Goal: Task Accomplishment & Management: Complete application form

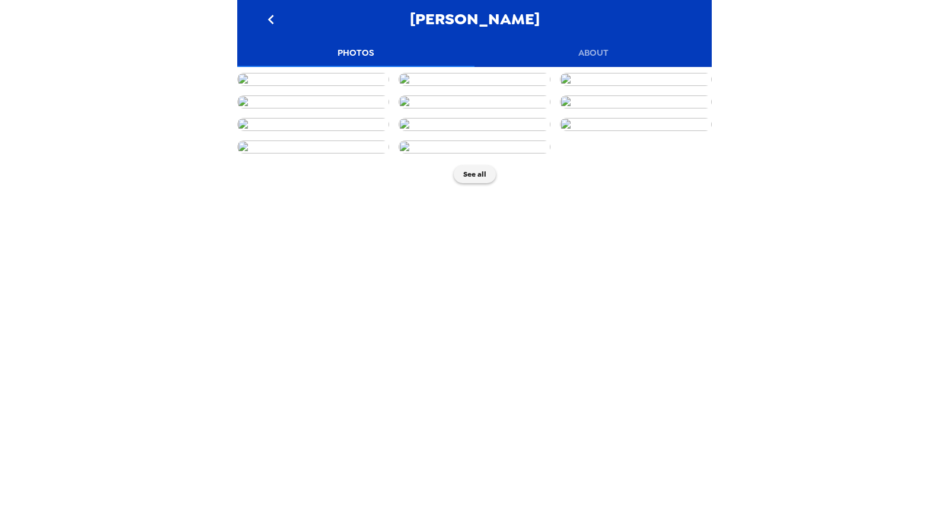
click at [291, 86] on img at bounding box center [313, 79] width 152 height 13
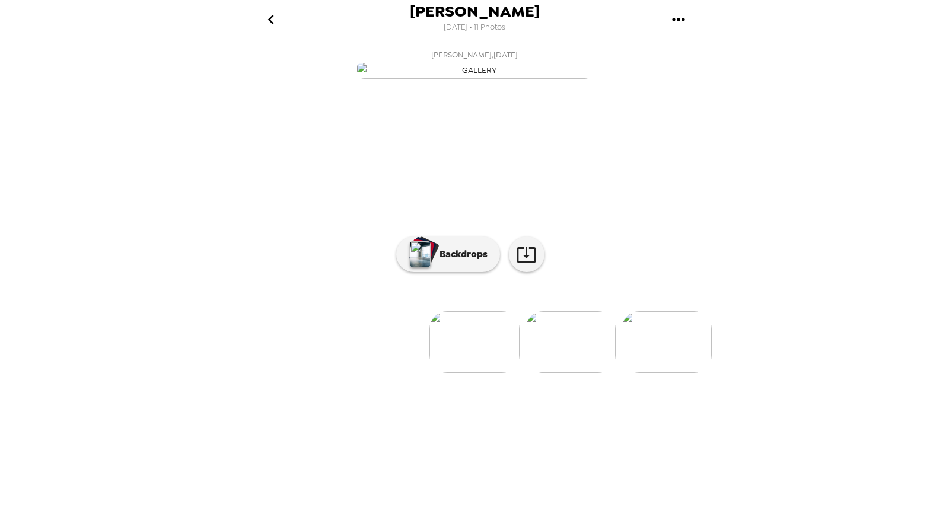
click at [270, 21] on icon "go back" at bounding box center [270, 19] width 6 height 9
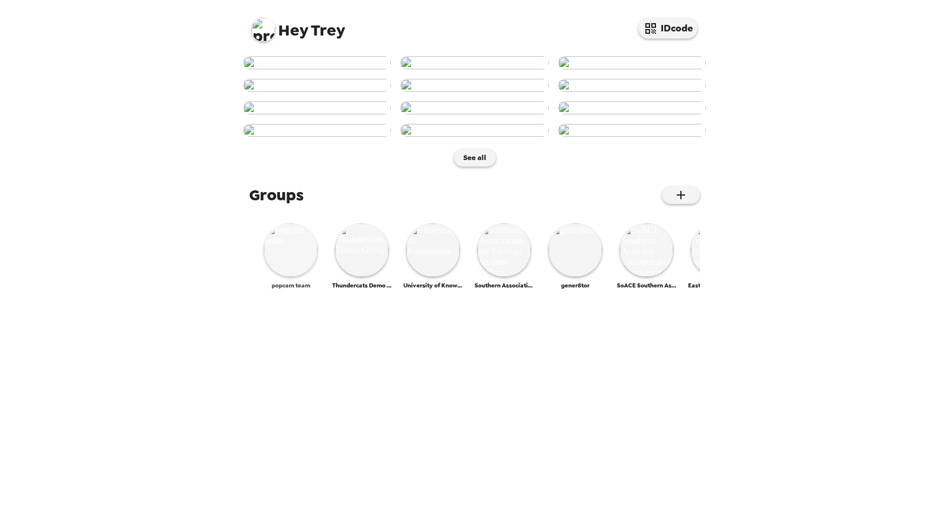
scroll to position [469, 0]
click at [292, 277] on img at bounding box center [290, 250] width 53 height 53
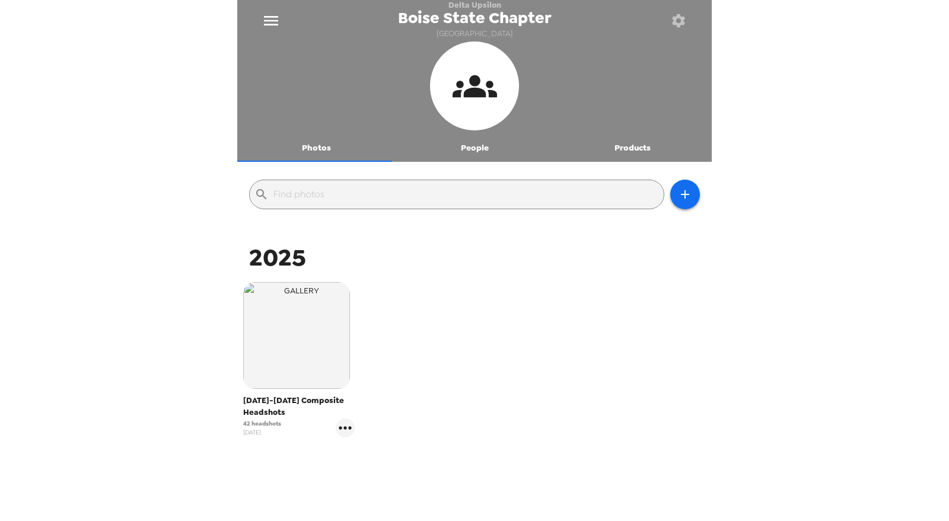
scroll to position [44, 0]
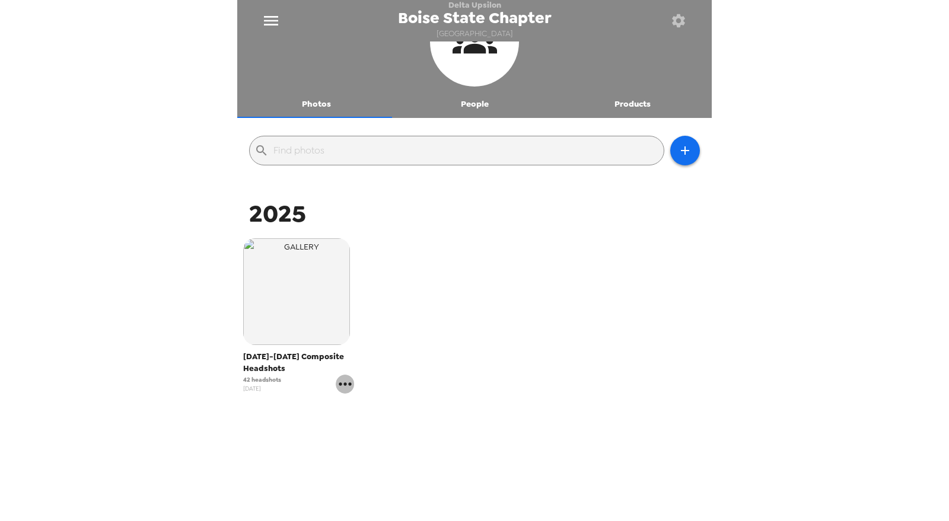
click at [344, 388] on icon "gallery menu" at bounding box center [345, 384] width 19 height 19
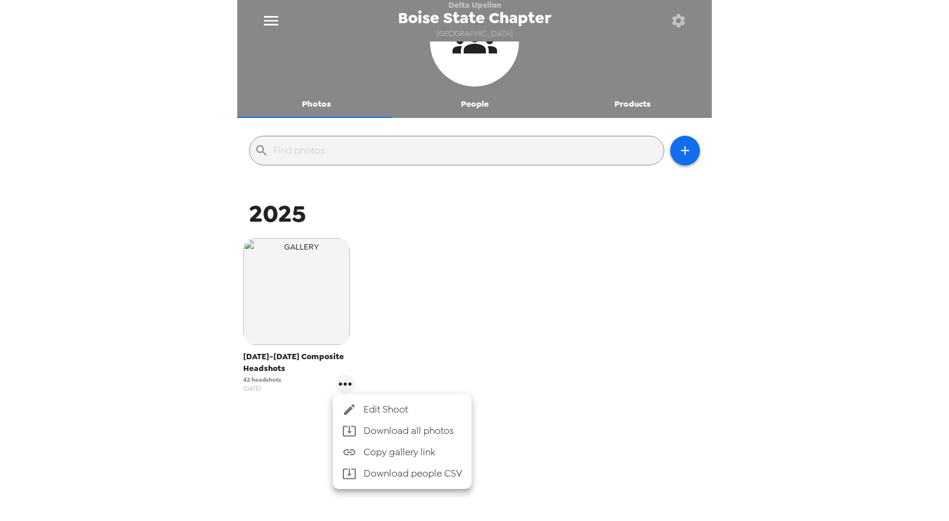
drag, startPoint x: 369, startPoint y: 405, endPoint x: 460, endPoint y: 270, distance: 162.4
click at [460, 270] on div "Edit Shoot Download all photos Copy gallery link Download people CSV" at bounding box center [474, 260] width 949 height 521
drag, startPoint x: 461, startPoint y: 270, endPoint x: 603, endPoint y: 103, distance: 219.6
click at [470, 261] on div at bounding box center [474, 260] width 949 height 521
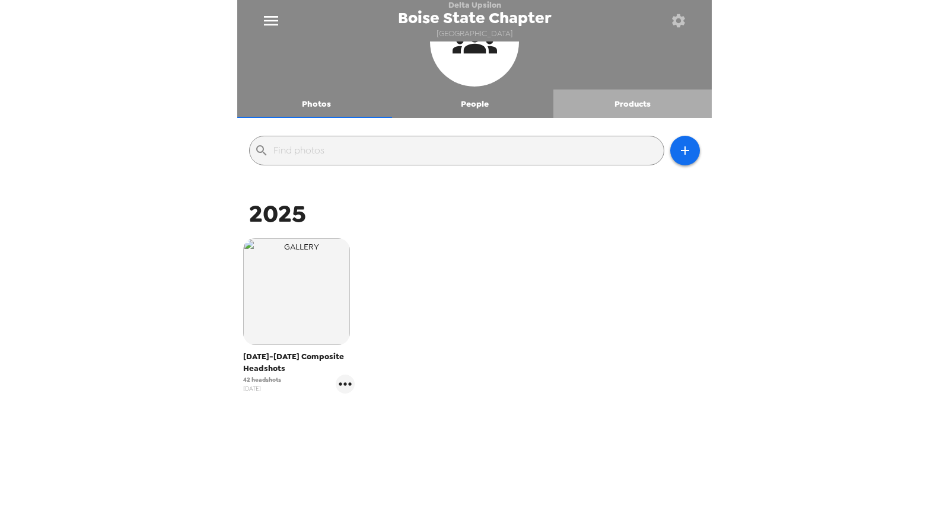
click at [636, 97] on button "Products" at bounding box center [632, 104] width 158 height 28
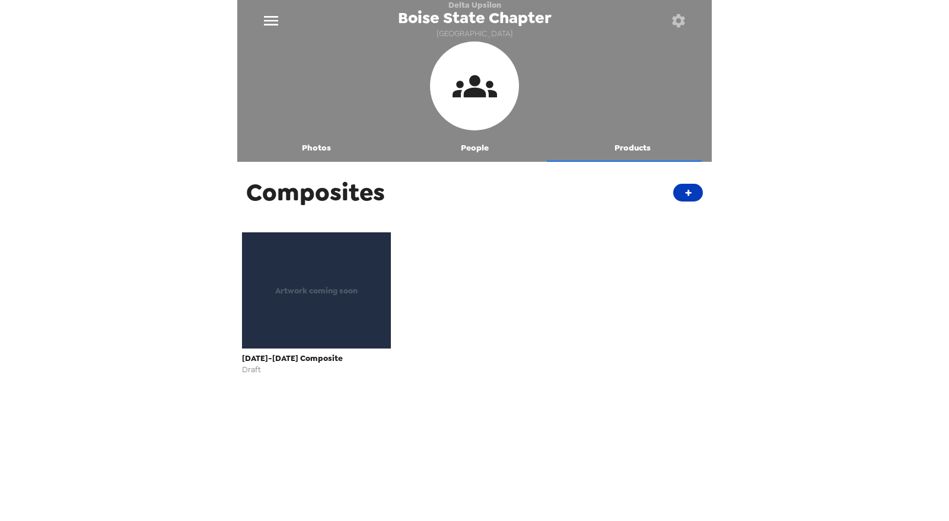
click at [681, 195] on button "+" at bounding box center [688, 193] width 30 height 18
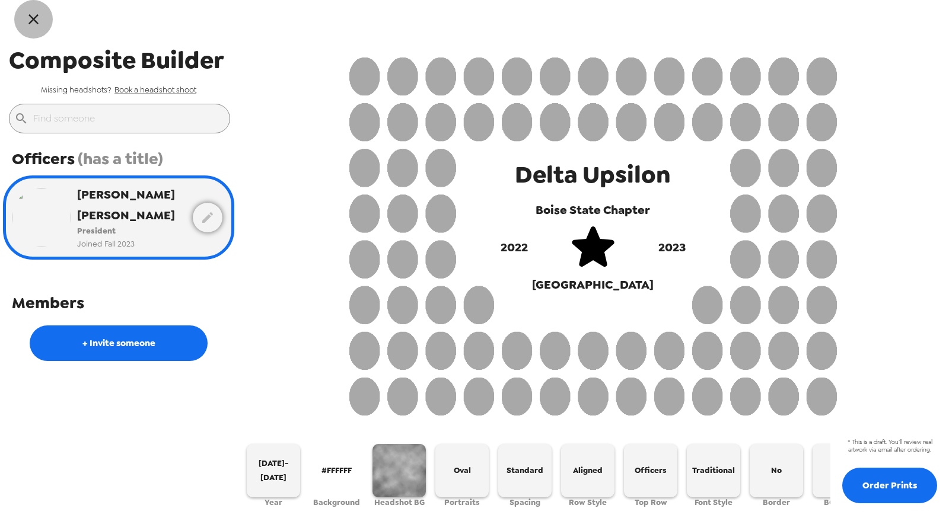
click at [35, 18] on icon "button" at bounding box center [33, 19] width 17 height 17
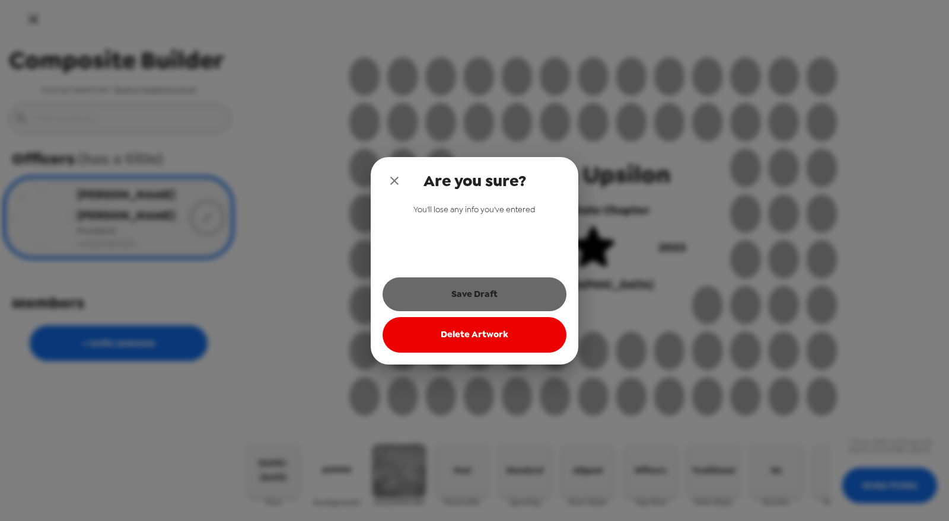
click at [485, 295] on button "Save Draft" at bounding box center [475, 294] width 184 height 33
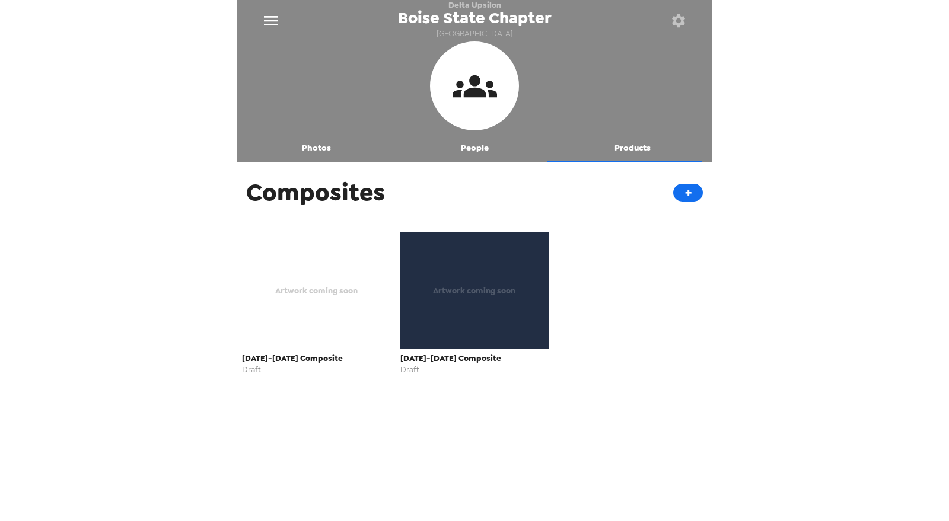
click at [504, 310] on div "Artwork coming soon" at bounding box center [474, 291] width 149 height 116
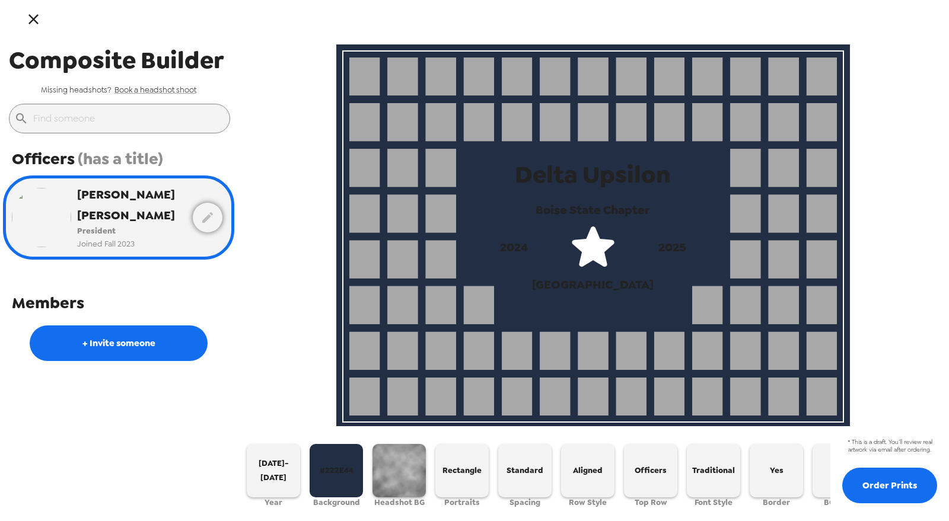
click at [42, 16] on icon "button" at bounding box center [33, 19] width 17 height 17
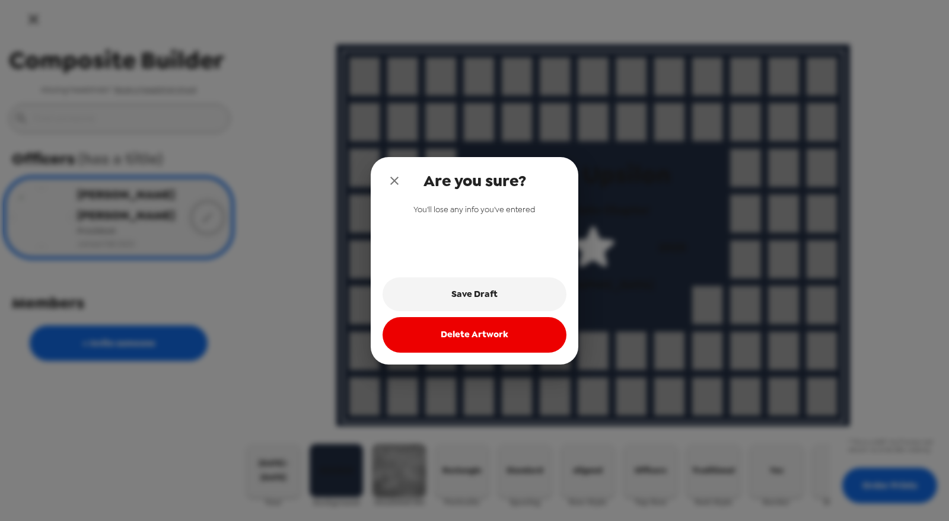
click at [391, 177] on icon "close" at bounding box center [394, 181] width 14 height 14
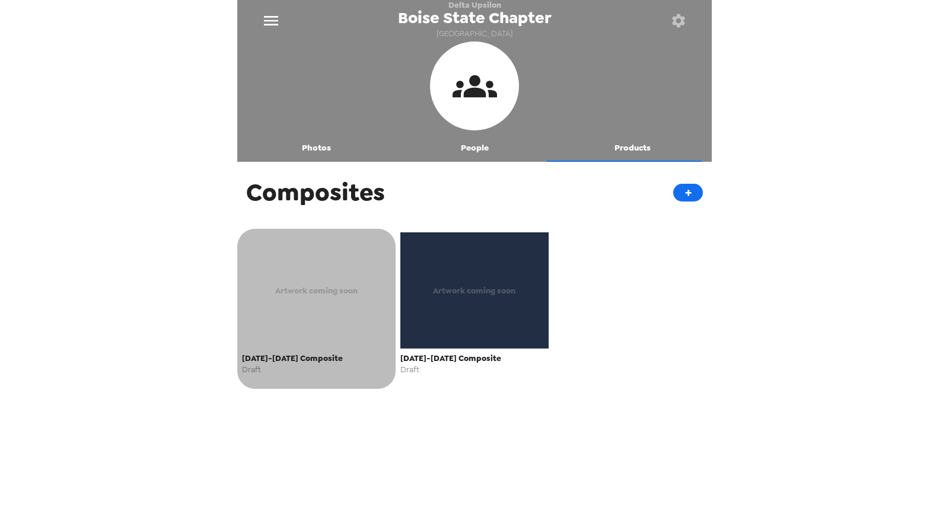
click at [300, 294] on span "Artwork coming soon" at bounding box center [316, 291] width 82 height 14
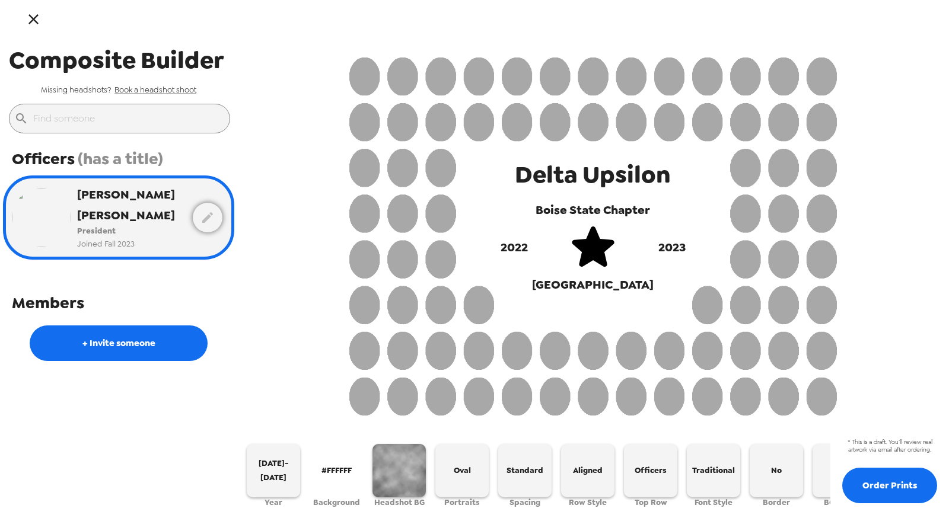
click at [39, 23] on icon "button" at bounding box center [33, 19] width 17 height 17
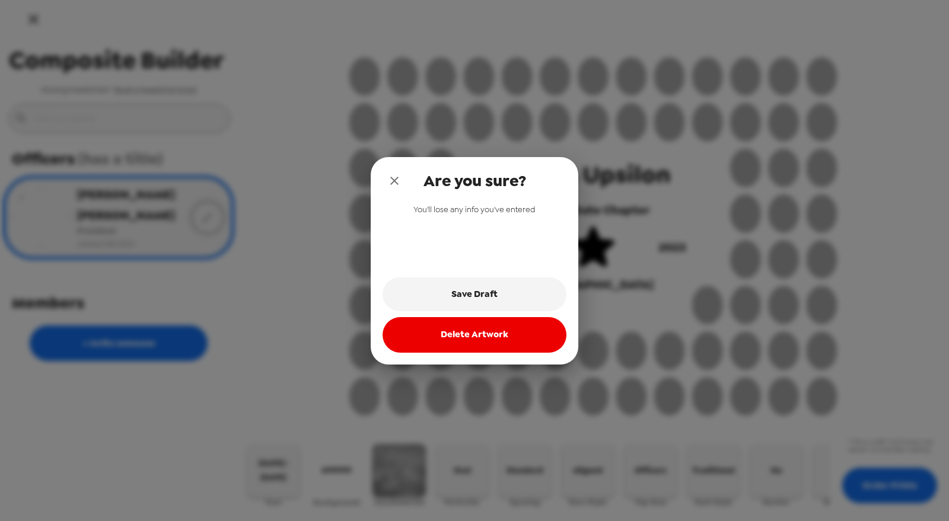
drag, startPoint x: 393, startPoint y: 179, endPoint x: 367, endPoint y: 174, distance: 26.5
click at [393, 180] on icon "close" at bounding box center [394, 181] width 8 height 8
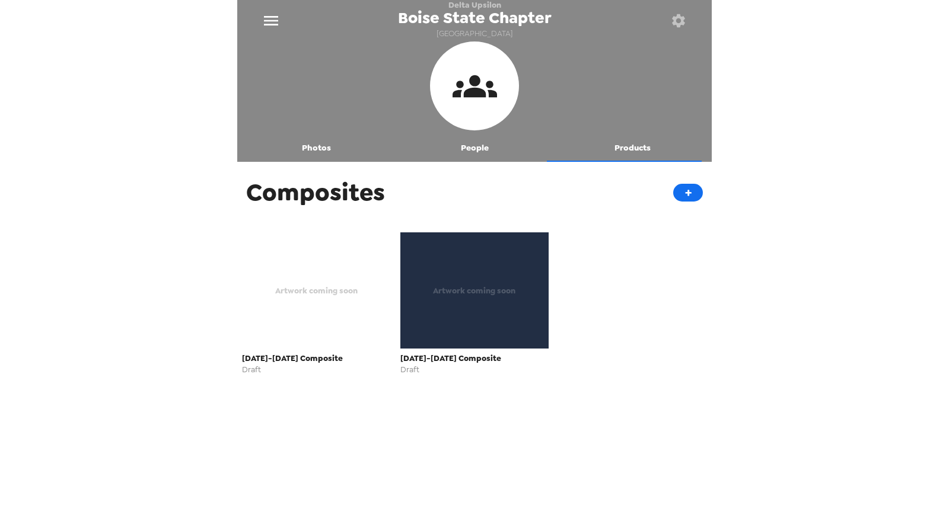
click at [311, 147] on button "Photos" at bounding box center [316, 147] width 158 height 28
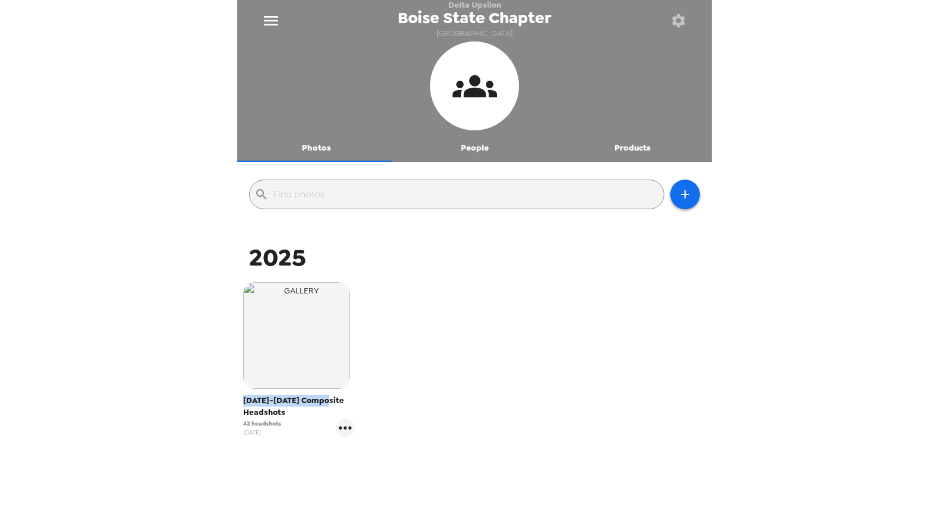
drag, startPoint x: 241, startPoint y: 402, endPoint x: 348, endPoint y: 406, distance: 107.4
click at [348, 406] on div "​ 2025 2024-2025 Composite Headshots 42 headshots 4/2/25" at bounding box center [474, 362] width 474 height 388
click at [273, 410] on span "[DATE]-[DATE] Composite Headshots" at bounding box center [299, 407] width 112 height 24
click at [306, 348] on img "button" at bounding box center [296, 335] width 107 height 107
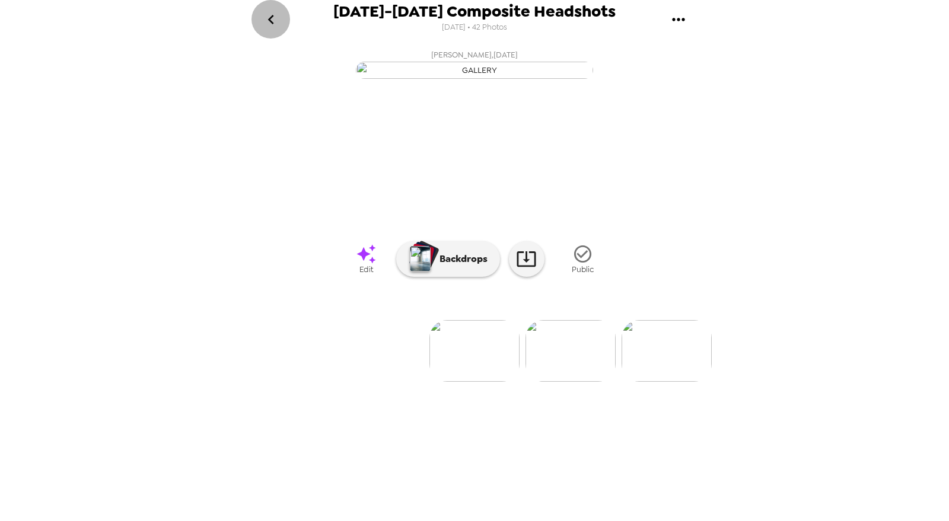
click at [266, 22] on icon "go back" at bounding box center [271, 19] width 19 height 19
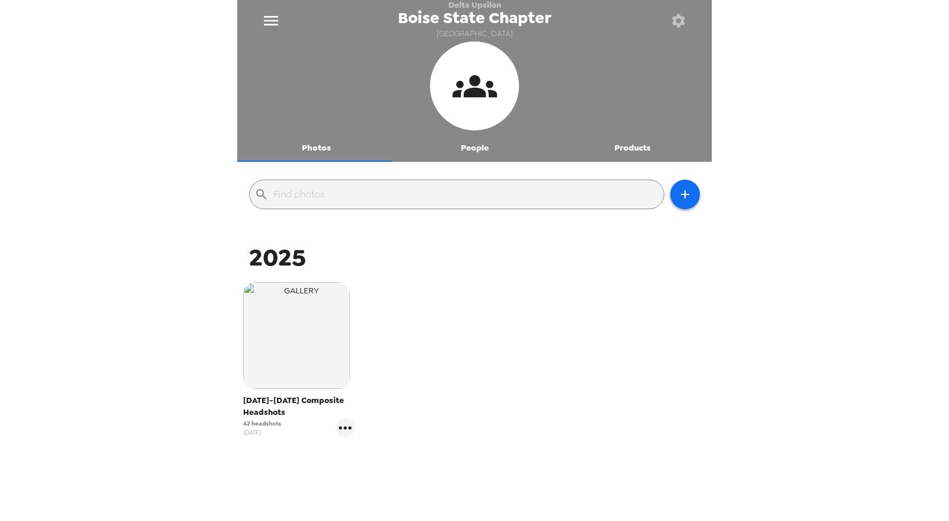
click at [629, 145] on button "Products" at bounding box center [632, 147] width 158 height 28
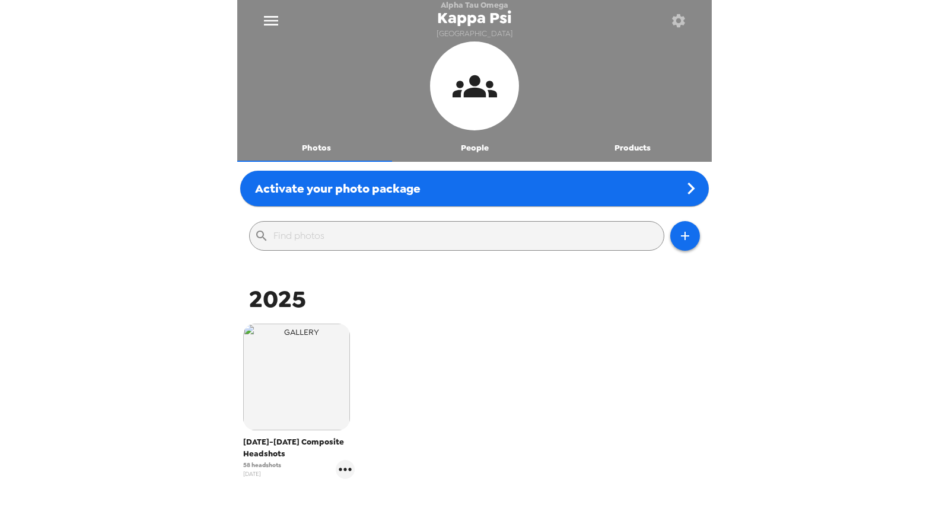
click at [632, 145] on button "Products" at bounding box center [632, 147] width 158 height 28
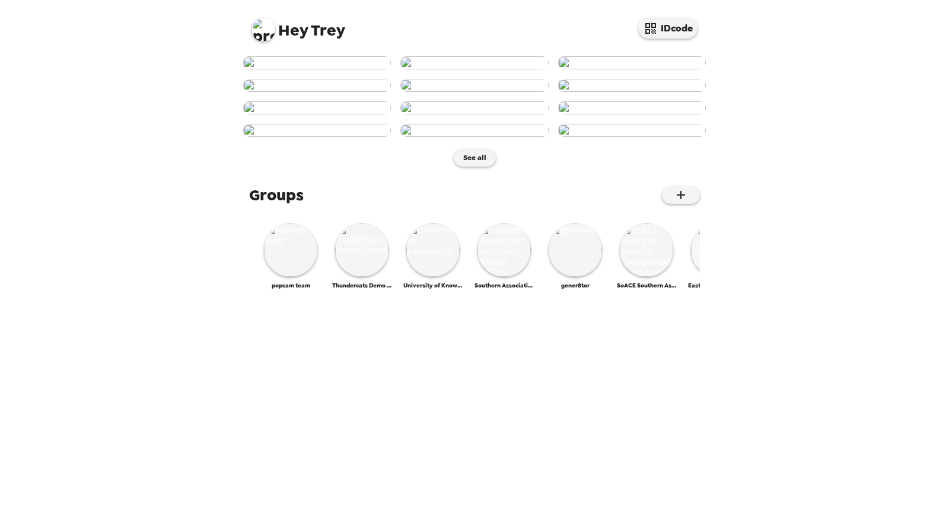
scroll to position [469, 0]
click at [303, 277] on img at bounding box center [290, 250] width 53 height 53
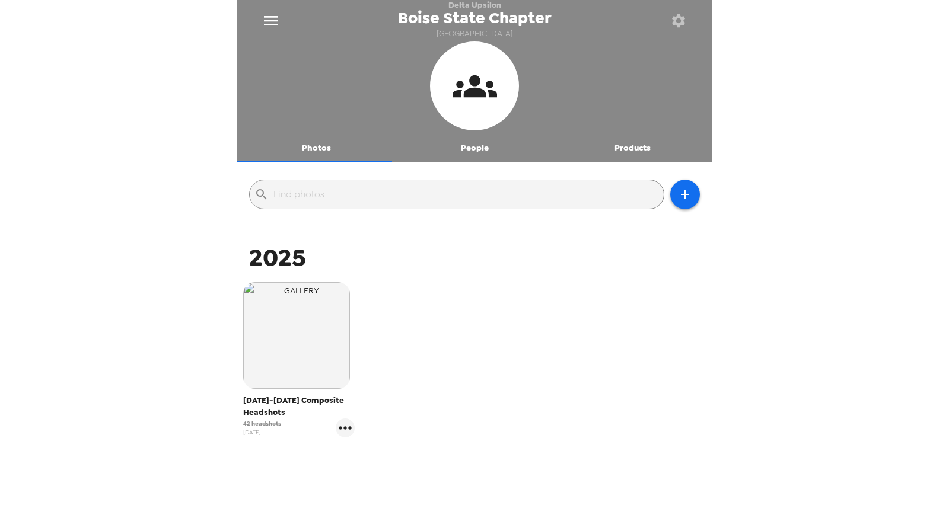
click at [635, 143] on button "Products" at bounding box center [632, 147] width 158 height 28
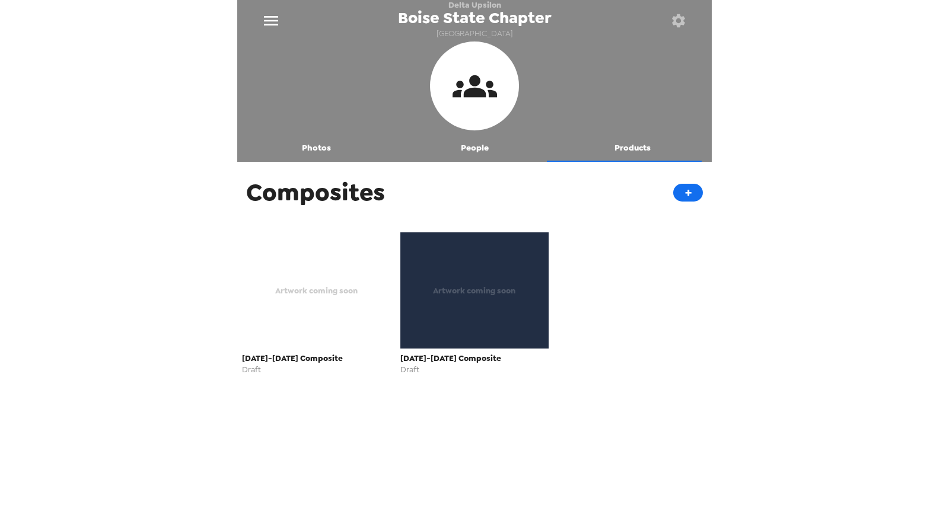
click at [244, 301] on div "Artwork coming soon" at bounding box center [316, 291] width 149 height 116
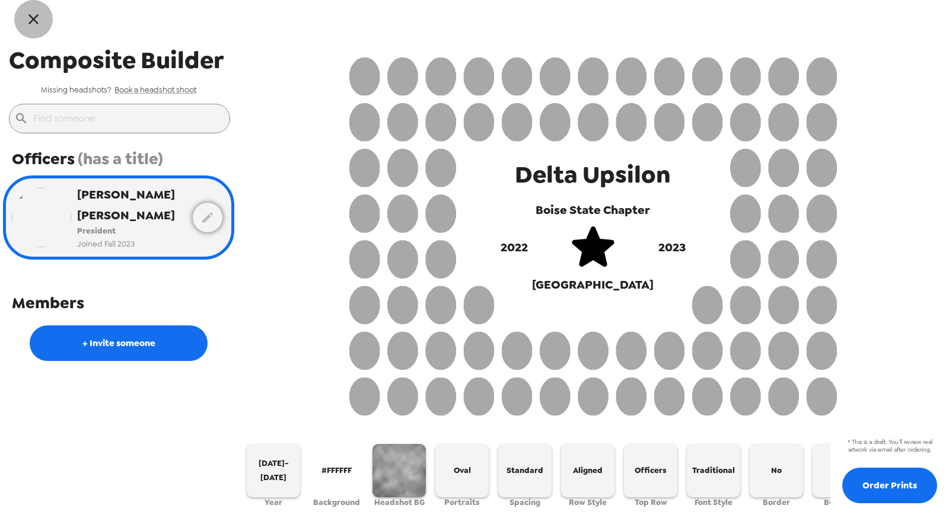
click at [32, 26] on icon "button" at bounding box center [33, 19] width 17 height 17
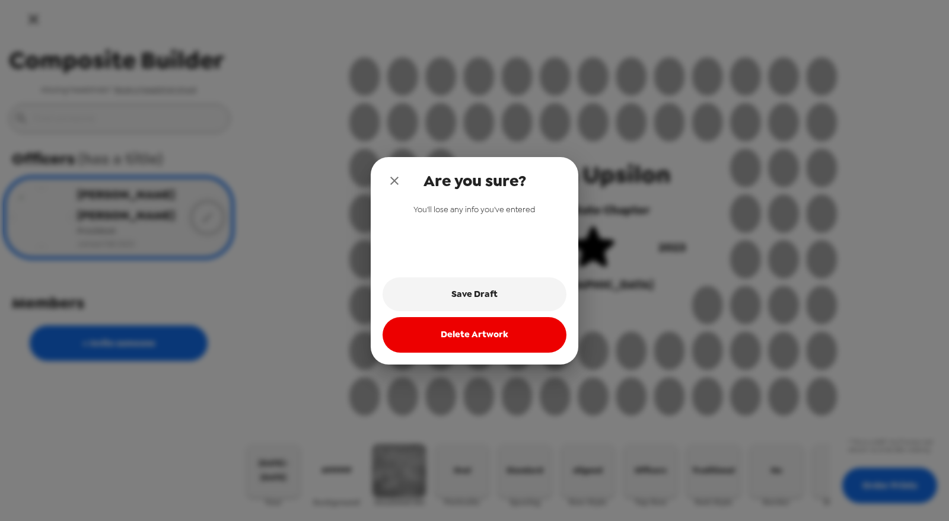
click at [392, 176] on icon "close" at bounding box center [394, 181] width 14 height 14
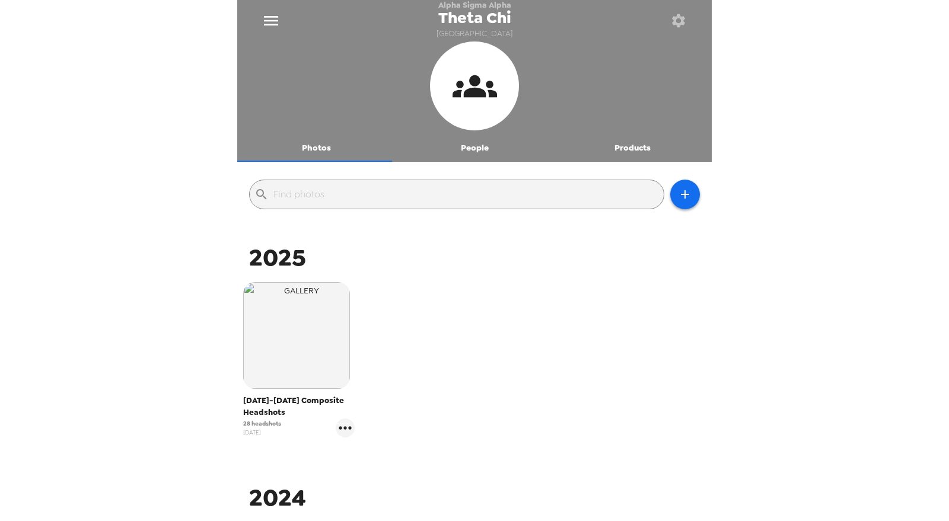
click at [634, 132] on div at bounding box center [474, 88] width 474 height 92
click at [636, 142] on button "Products" at bounding box center [632, 147] width 158 height 28
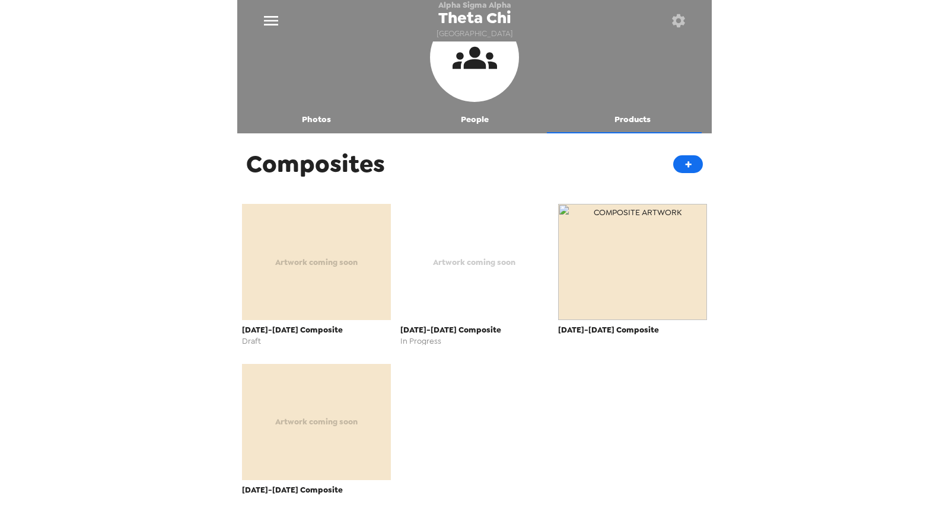
scroll to position [28, 0]
click at [303, 120] on button "Photos" at bounding box center [316, 119] width 158 height 28
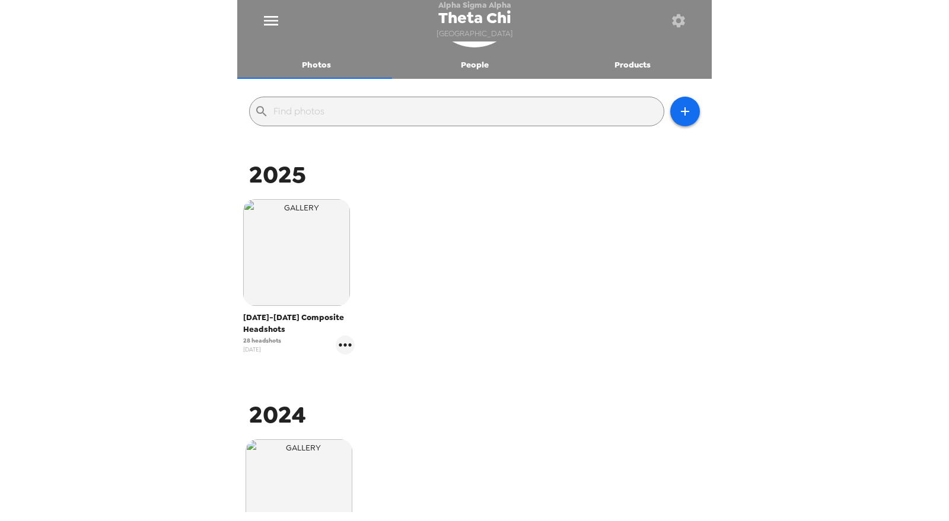
scroll to position [132, 0]
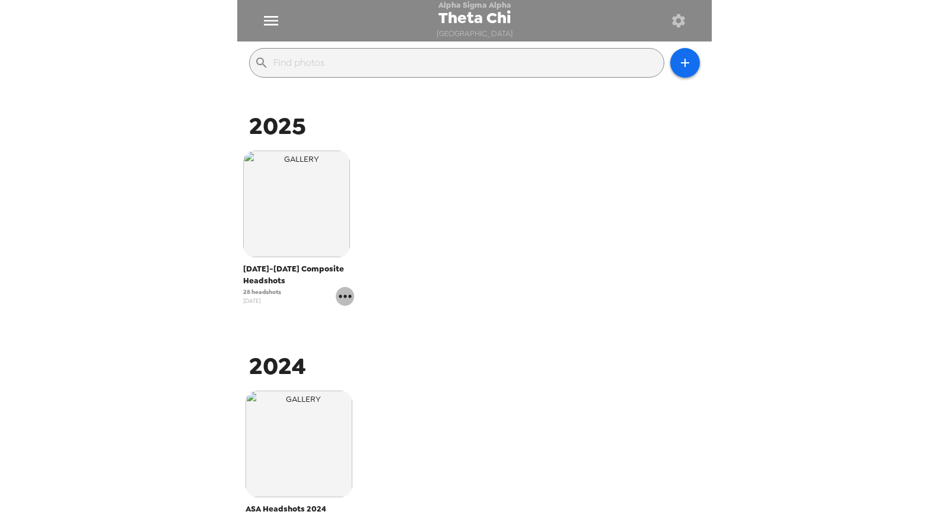
click at [342, 297] on icon "gallery menu" at bounding box center [345, 296] width 12 height 3
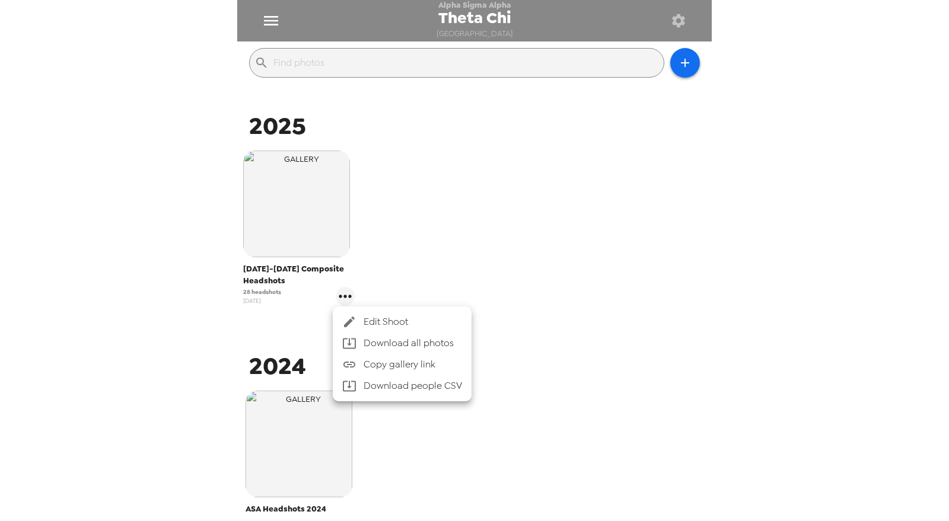
click at [380, 320] on span "Edit Shoot" at bounding box center [413, 322] width 98 height 14
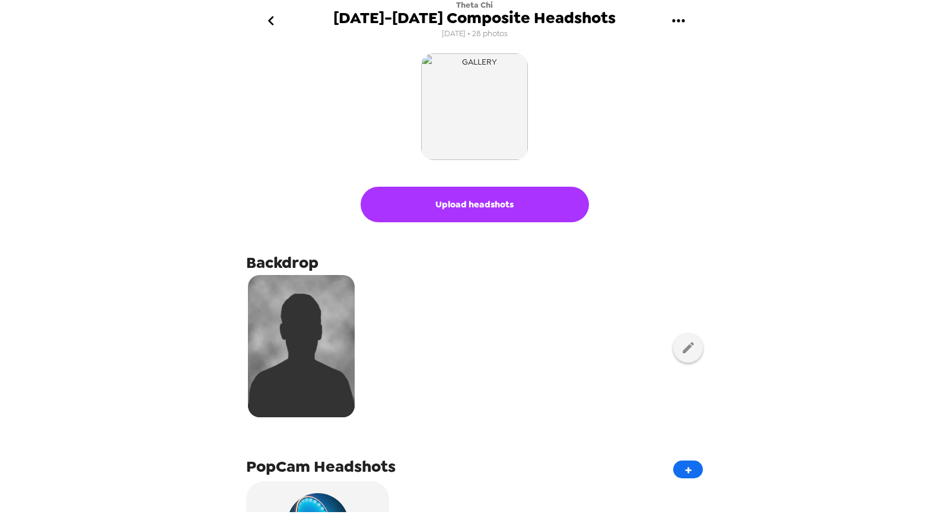
click at [267, 24] on icon "go back" at bounding box center [271, 20] width 19 height 19
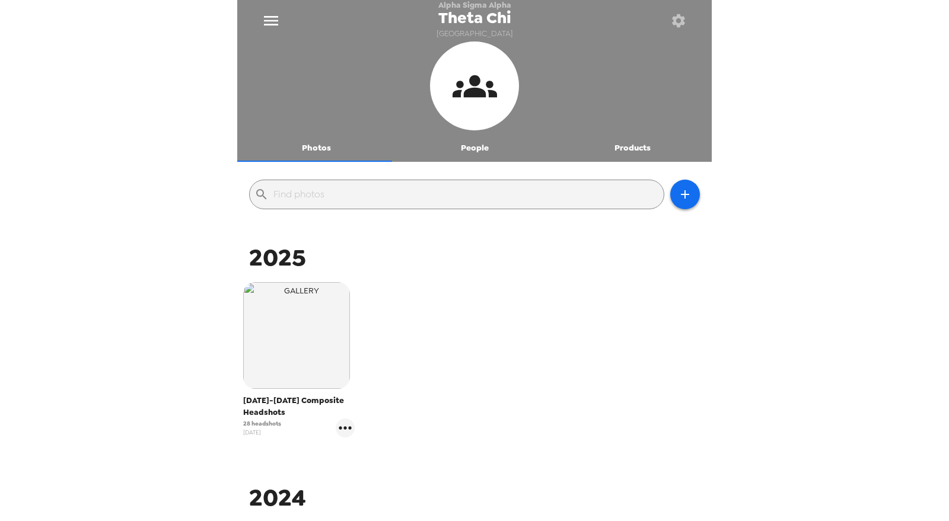
click at [625, 148] on button "Products" at bounding box center [632, 147] width 158 height 28
click at [612, 151] on button "Products" at bounding box center [632, 147] width 158 height 28
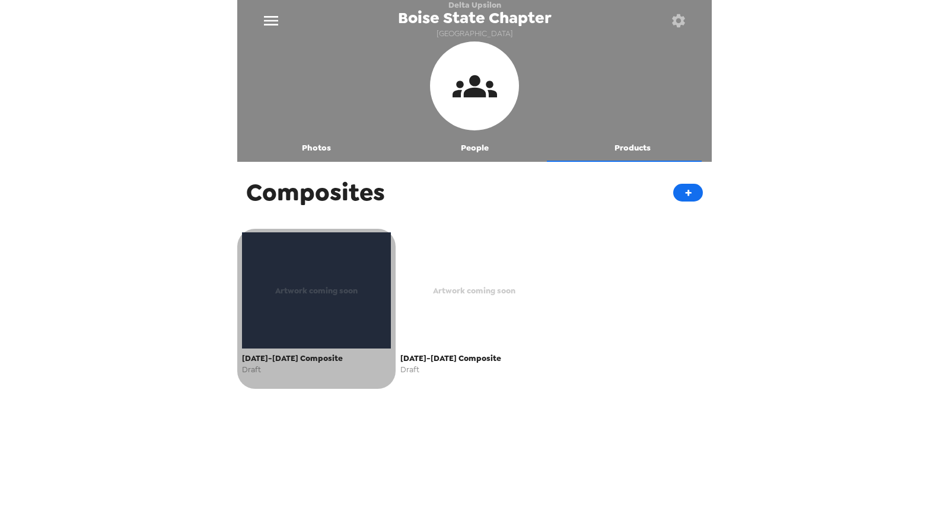
click at [317, 319] on div "Artwork coming soon" at bounding box center [316, 291] width 149 height 116
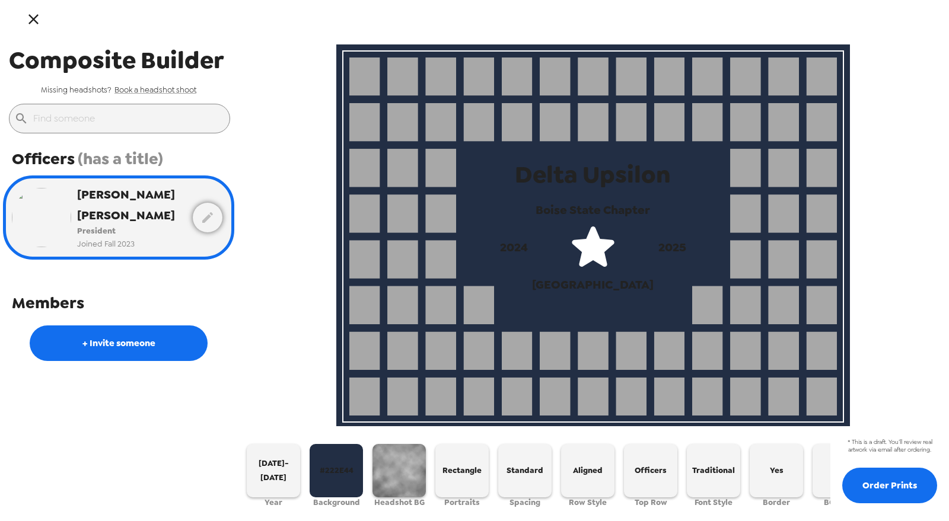
click at [37, 20] on icon "button" at bounding box center [33, 19] width 17 height 17
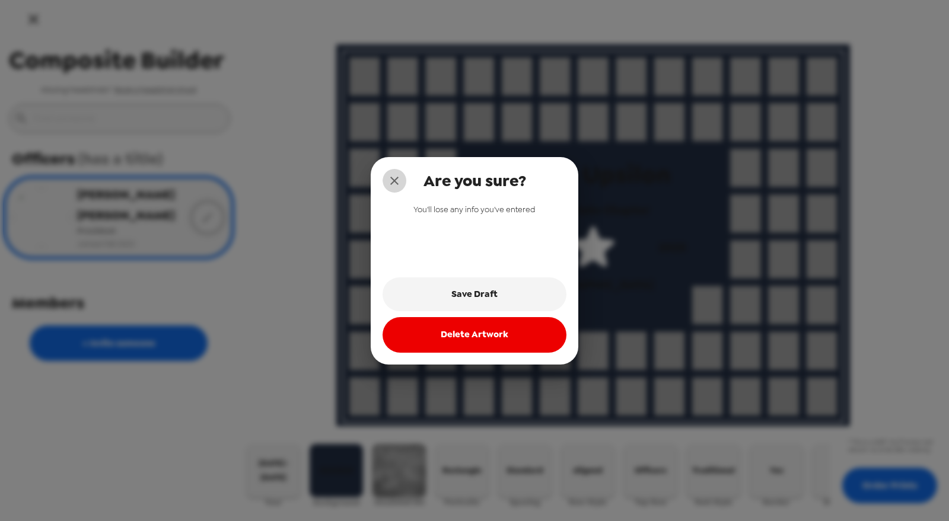
drag, startPoint x: 388, startPoint y: 173, endPoint x: 371, endPoint y: 166, distance: 19.0
click at [388, 173] on button "close" at bounding box center [395, 181] width 24 height 24
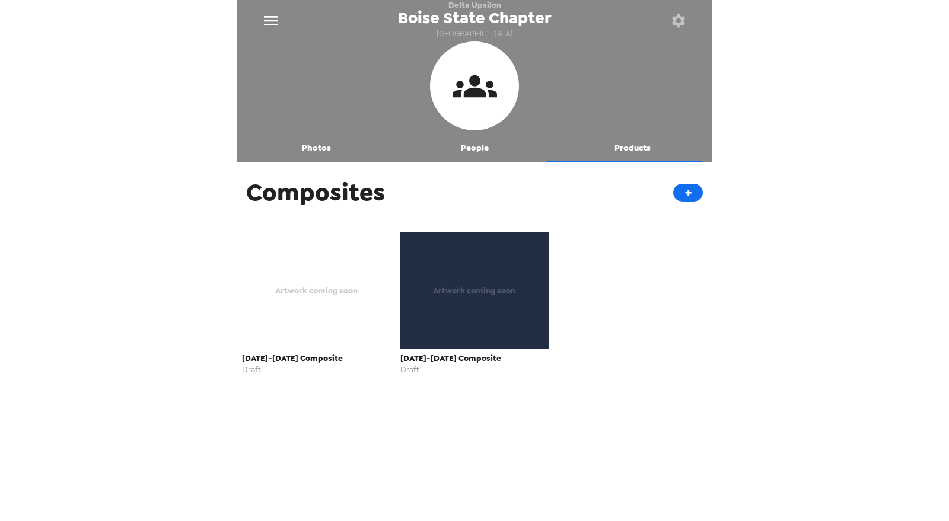
click at [326, 309] on div "Artwork coming soon" at bounding box center [316, 291] width 149 height 116
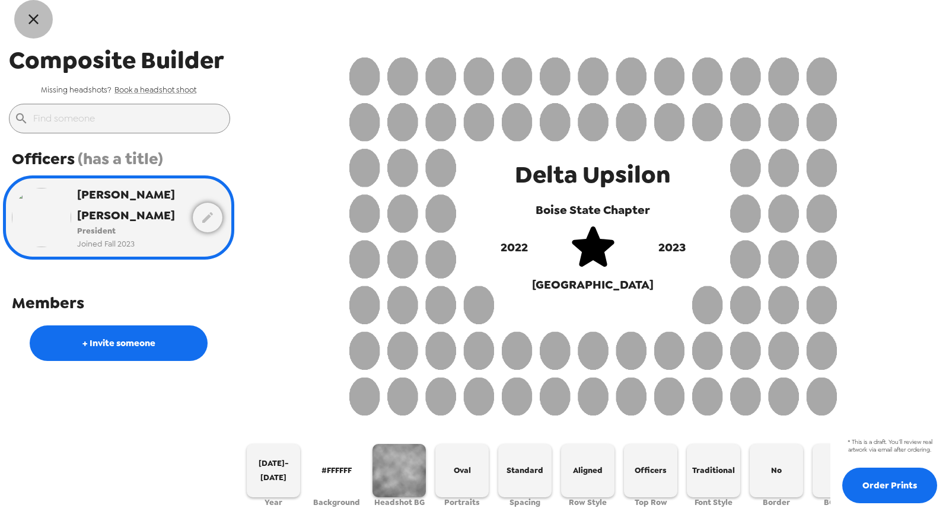
click at [29, 15] on icon "button" at bounding box center [33, 19] width 17 height 17
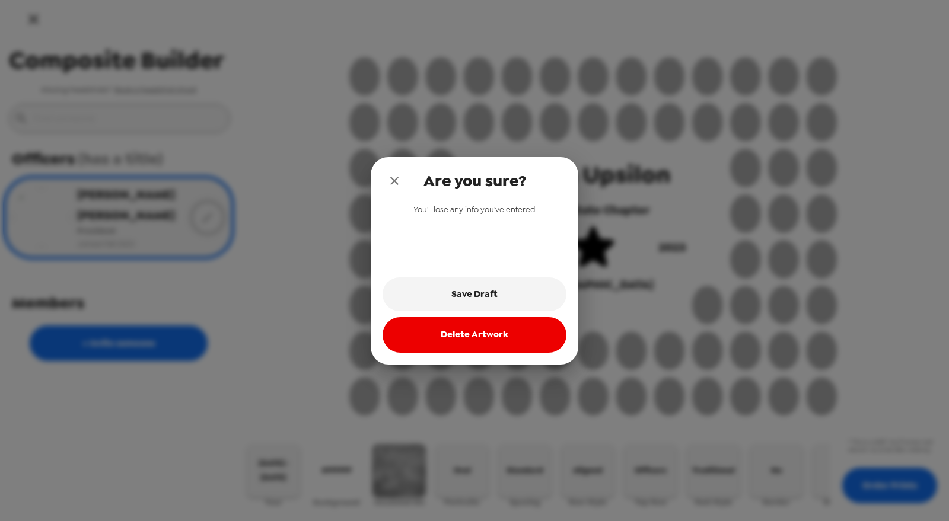
click at [504, 331] on button "Delete Artwork" at bounding box center [475, 335] width 184 height 36
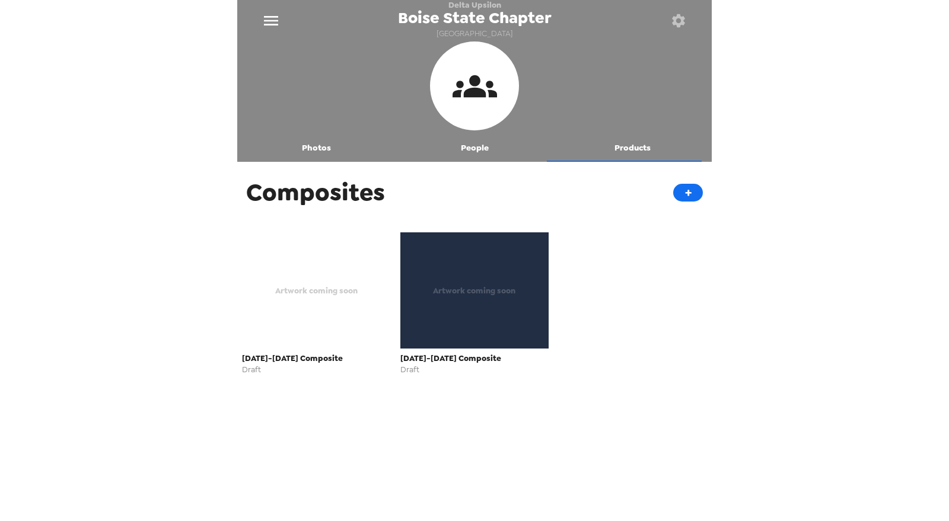
click at [364, 445] on div "Photos People Products Composites + Artwork coming soon 2025-2026 Composite Dra…" at bounding box center [474, 277] width 474 height 471
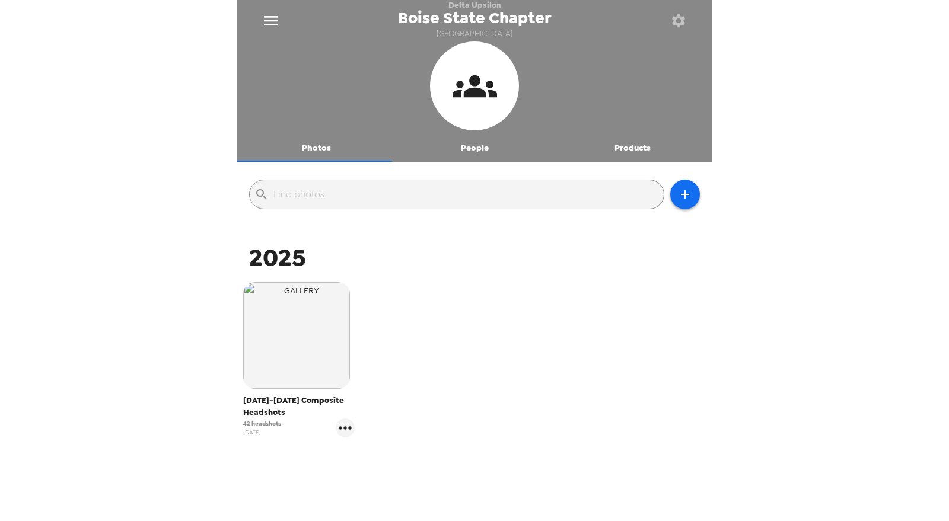
click at [609, 138] on button "Products" at bounding box center [632, 147] width 158 height 28
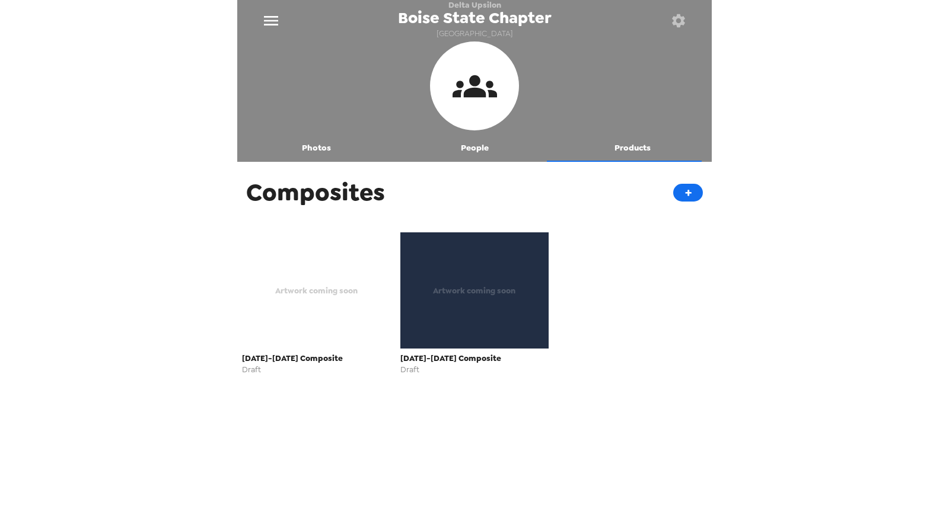
click at [470, 305] on div "Artwork coming soon" at bounding box center [474, 291] width 149 height 116
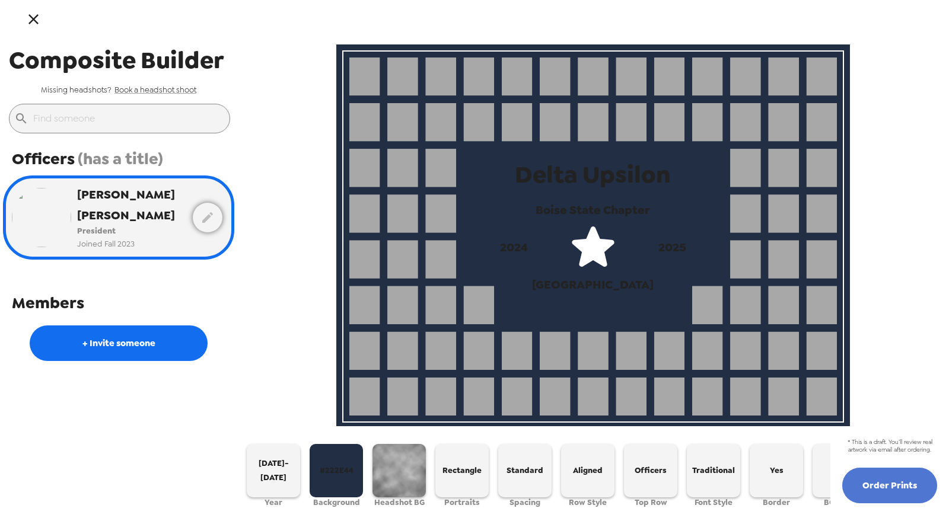
click at [894, 488] on button "Order Prints" at bounding box center [889, 486] width 95 height 36
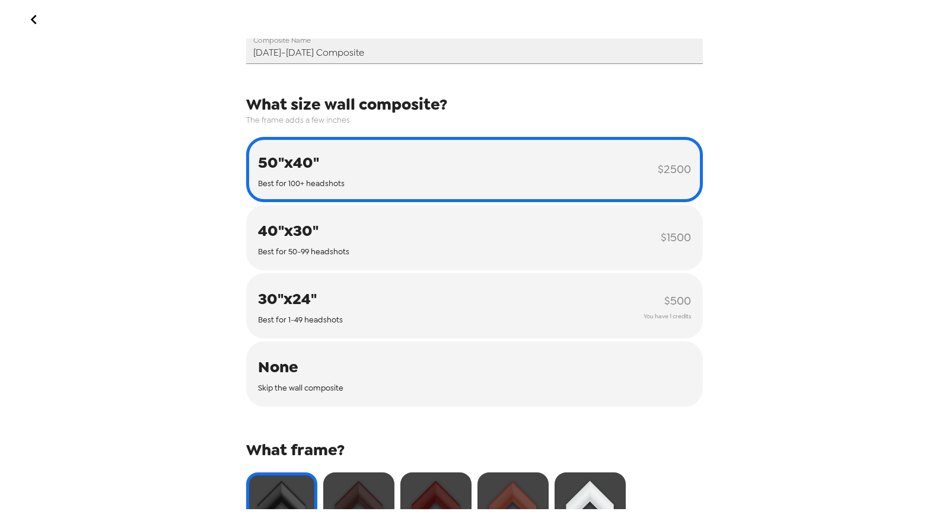
scroll to position [63, 0]
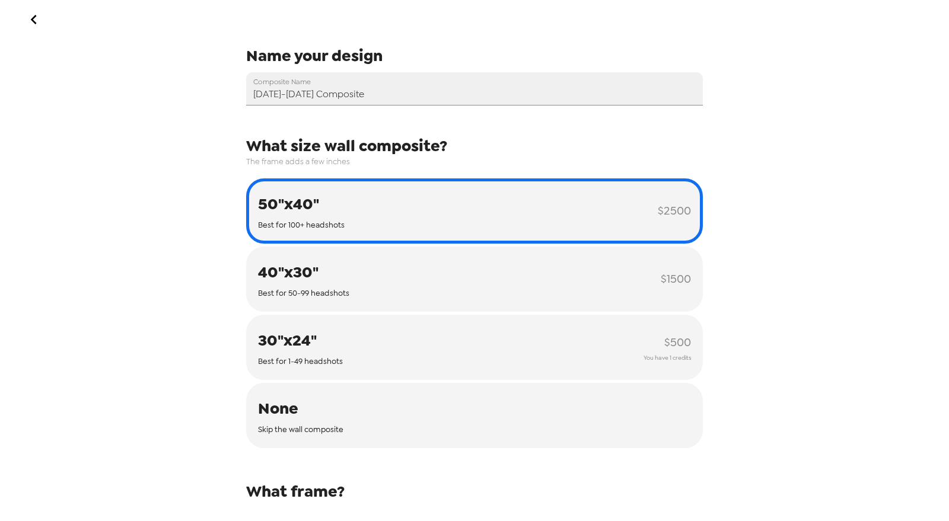
click at [40, 31] on button "go back" at bounding box center [33, 19] width 39 height 39
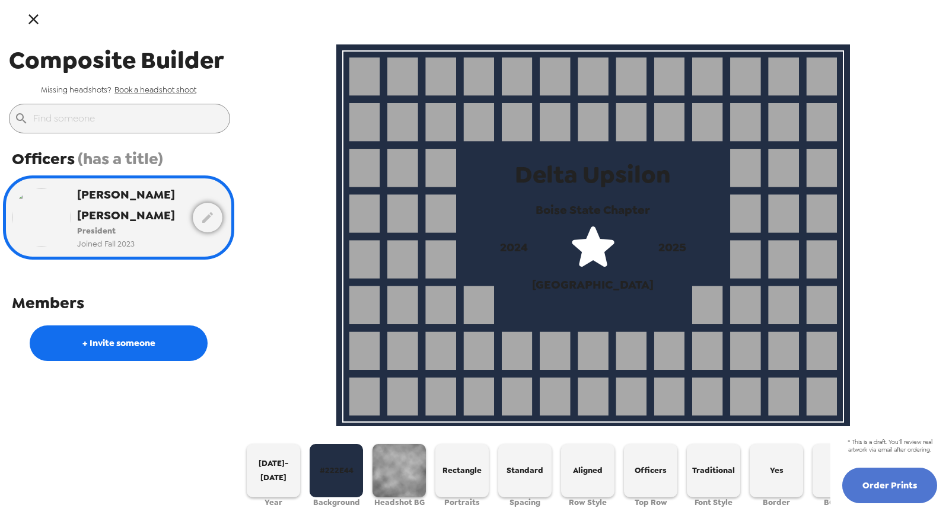
click at [900, 490] on button "Order Prints" at bounding box center [889, 486] width 95 height 36
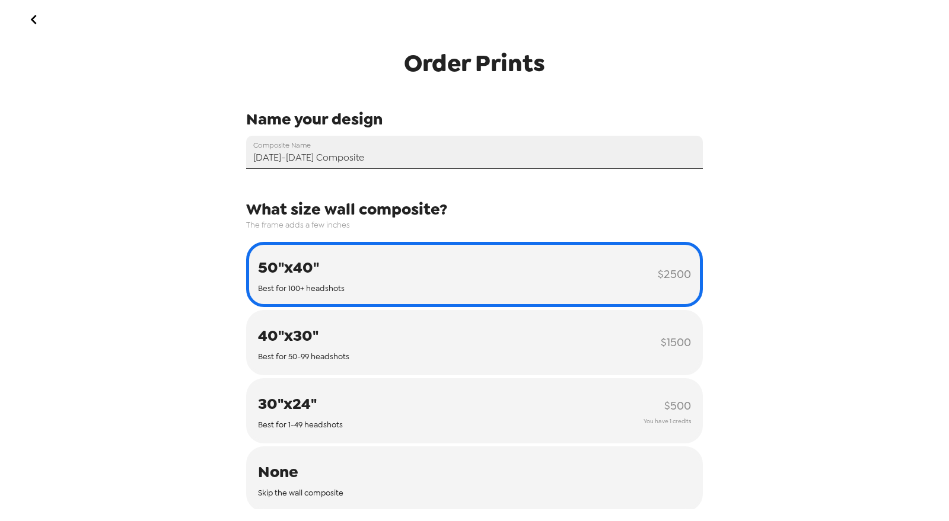
click at [272, 158] on input "[DATE]-[DATE] Composite" at bounding box center [474, 152] width 457 height 33
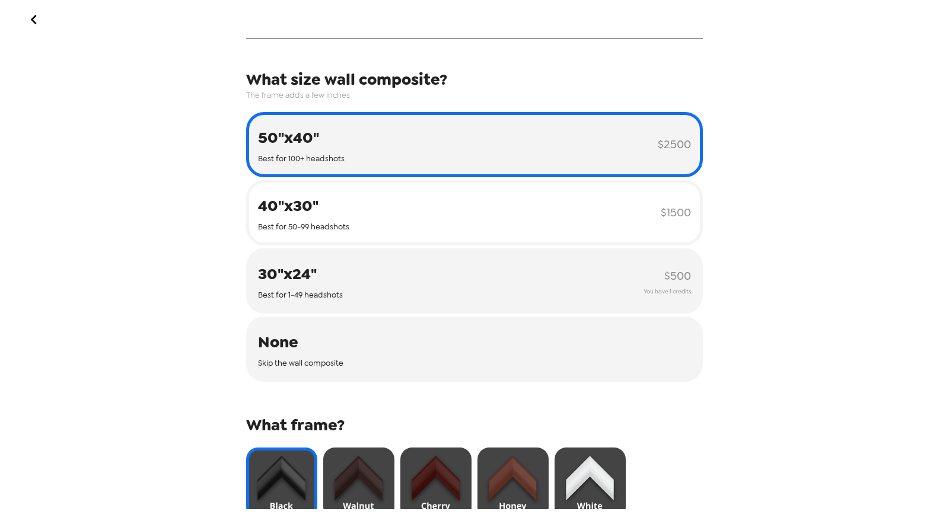
scroll to position [132, 0]
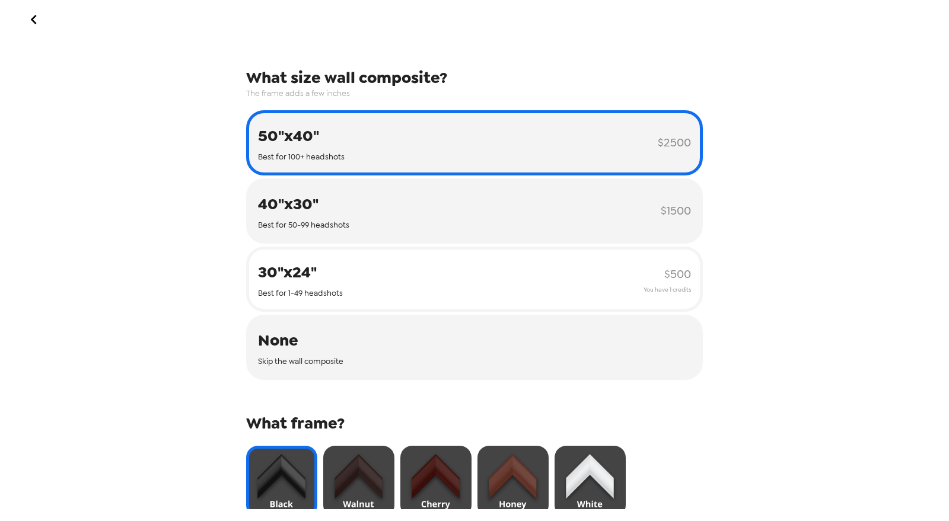
type input "2024-2025 Composite"
click at [525, 289] on button "30"x24" Best for 1-49 headshots $ 500 You have 1 credits" at bounding box center [474, 279] width 457 height 65
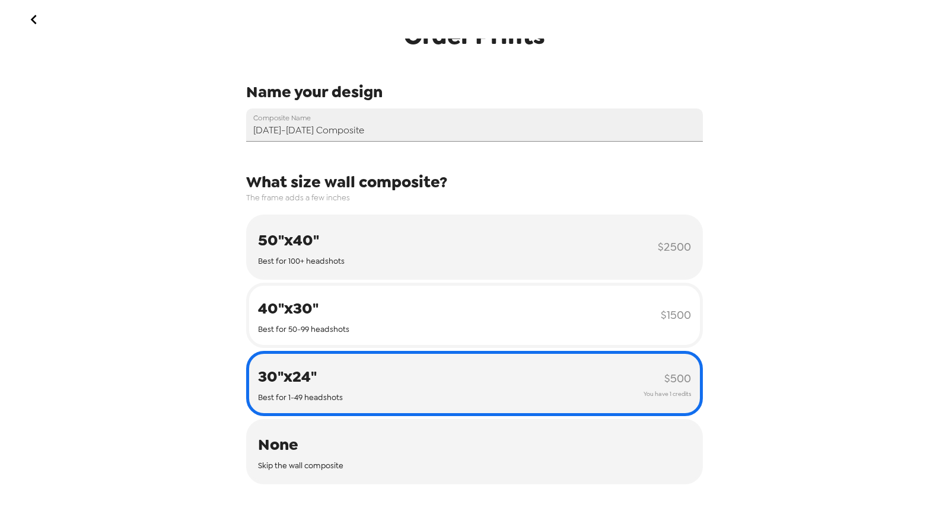
scroll to position [0, 0]
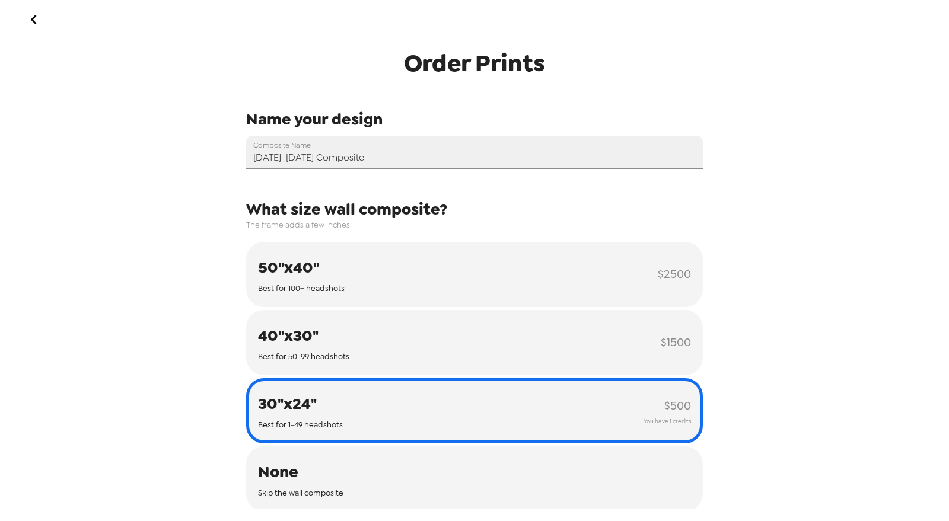
click at [28, 23] on icon "go back" at bounding box center [33, 19] width 19 height 19
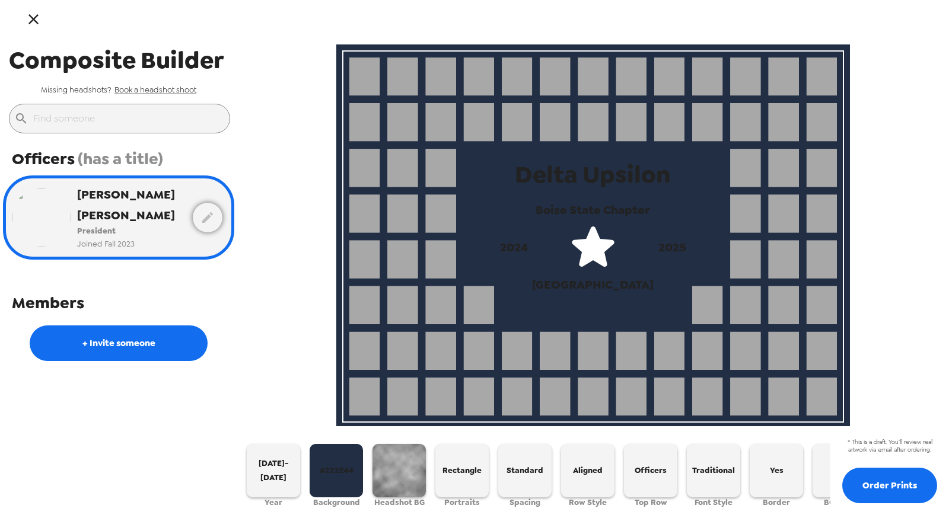
scroll to position [0, 36]
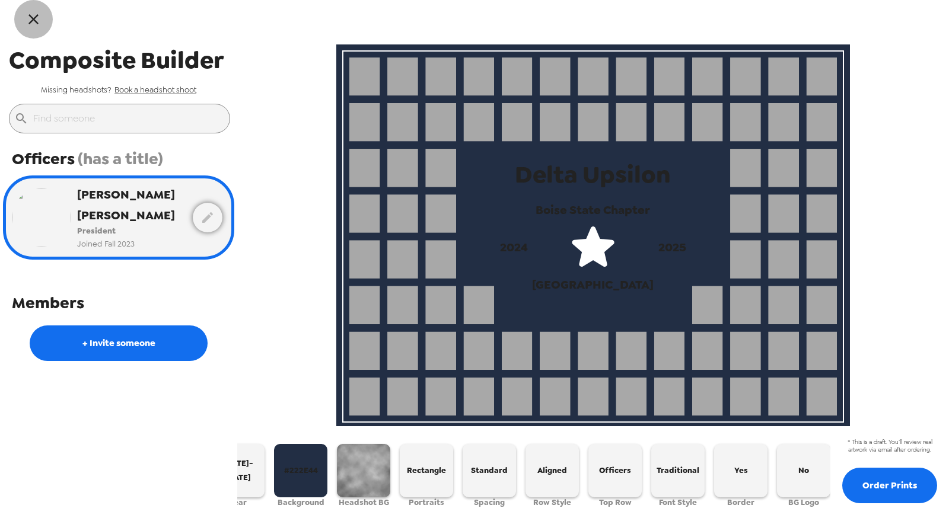
click at [39, 23] on icon "button" at bounding box center [33, 19] width 17 height 17
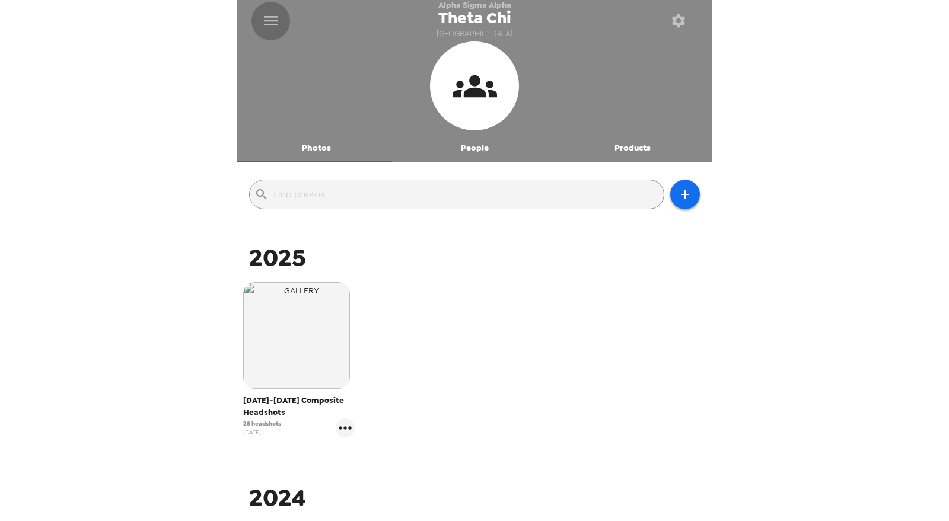
click at [275, 23] on icon "menu" at bounding box center [271, 20] width 19 height 19
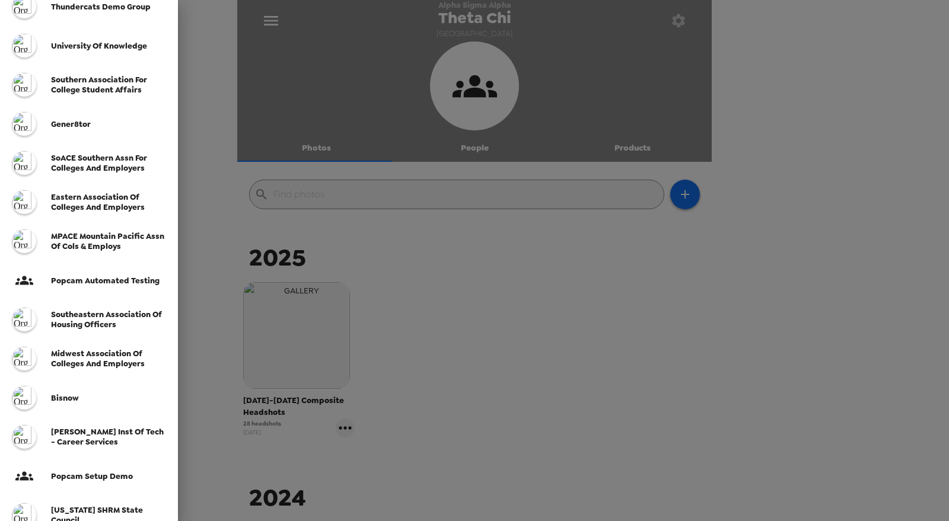
scroll to position [263, 0]
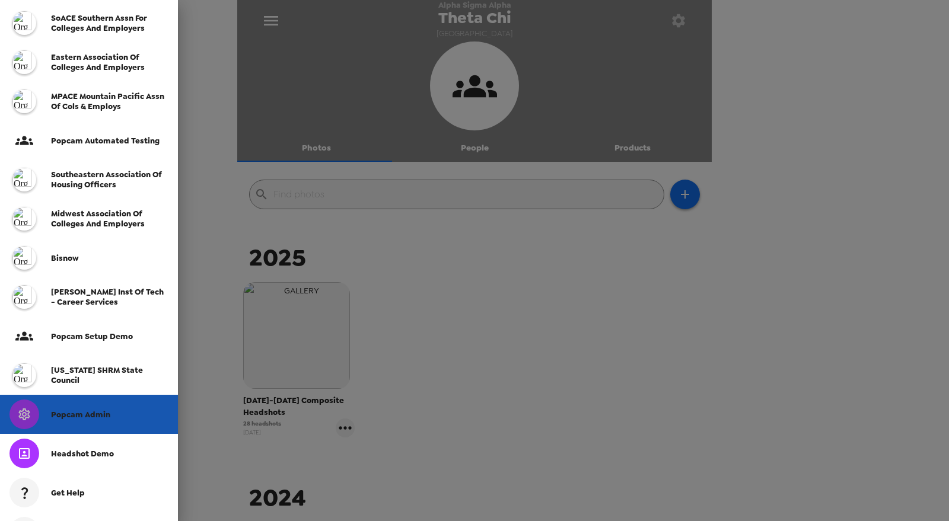
click at [90, 421] on div "Popcam Admin" at bounding box center [89, 414] width 178 height 39
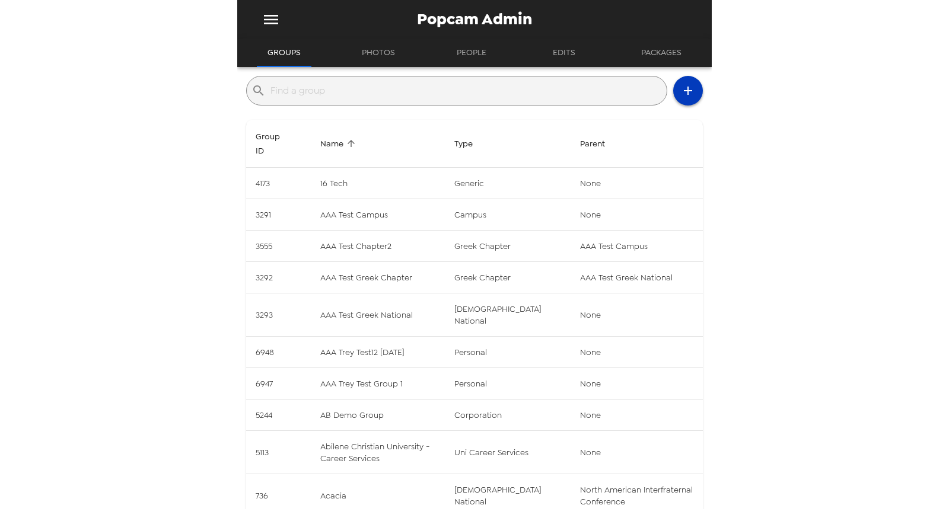
click at [681, 93] on icon "button" at bounding box center [688, 91] width 14 height 14
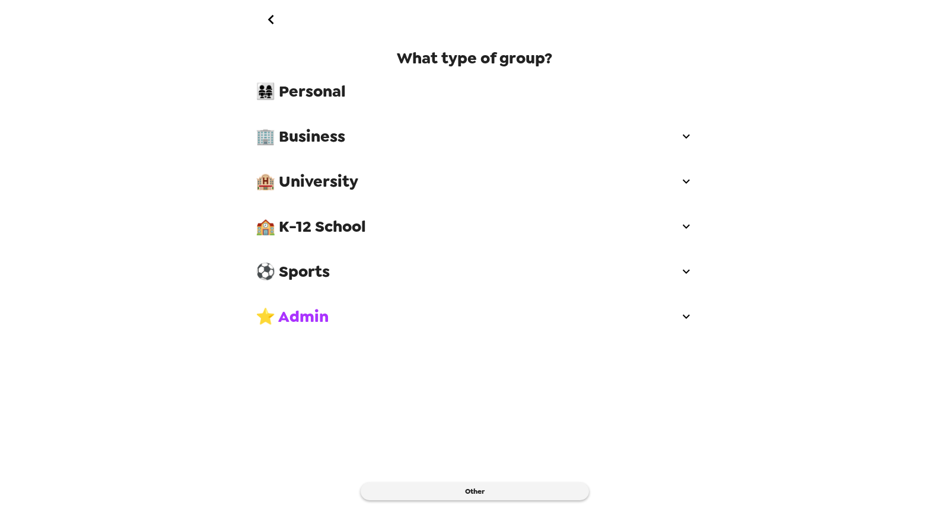
click at [338, 178] on span "🏨 University" at bounding box center [467, 181] width 423 height 21
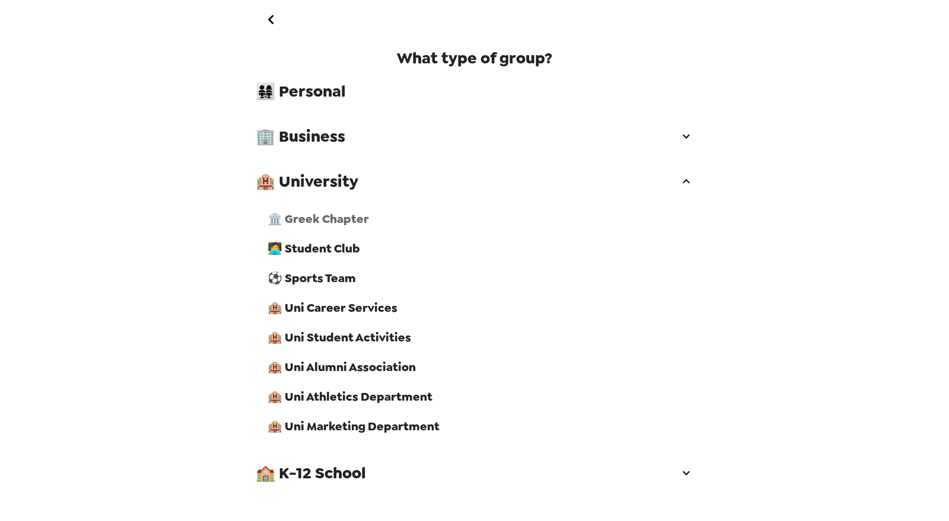
click at [330, 218] on span "🏛️ Greek Chapter" at bounding box center [480, 218] width 426 height 15
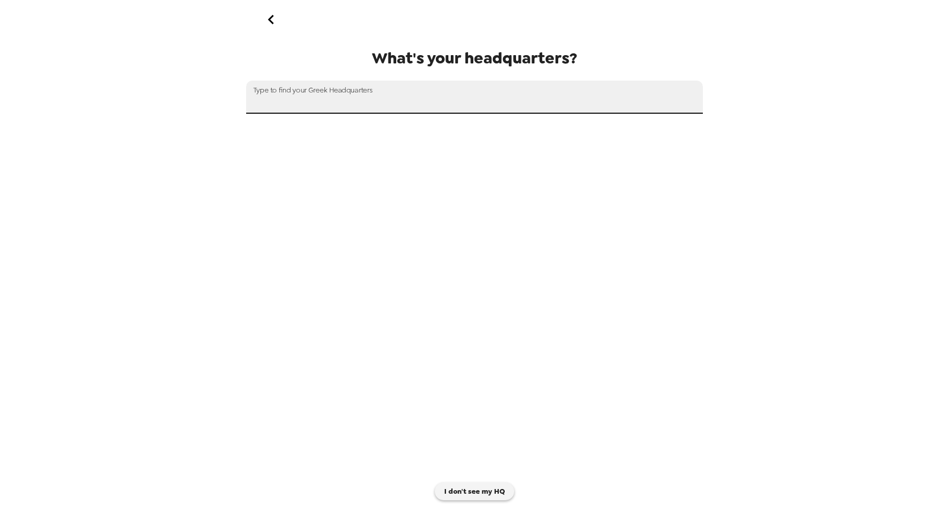
click at [309, 98] on div "Type to find your Greek Headquarters" at bounding box center [474, 97] width 457 height 33
type input "[PERSON_NAME]'s Greek Chapter Test"
drag, startPoint x: 387, startPoint y: 95, endPoint x: 12, endPoint y: 72, distance: 376.1
click at [12, 72] on div "What's your headquarters? Type to find your Greek Headquarters Trey's Greek Cha…" at bounding box center [474, 260] width 949 height 521
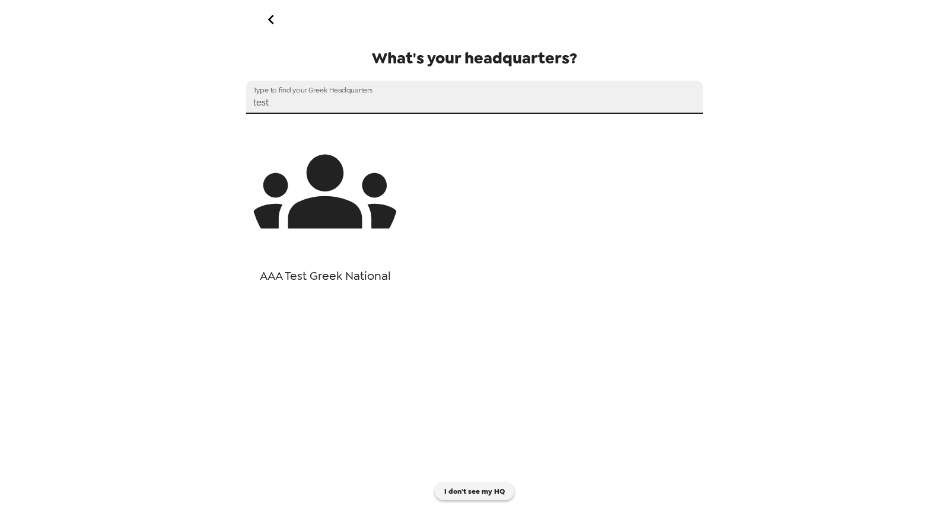
type input "test"
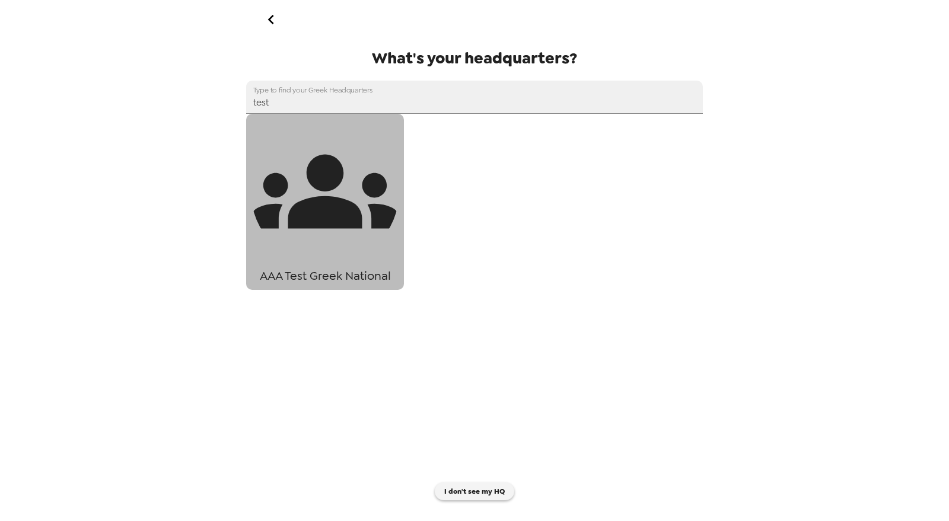
click at [359, 198] on icon "button" at bounding box center [325, 191] width 148 height 148
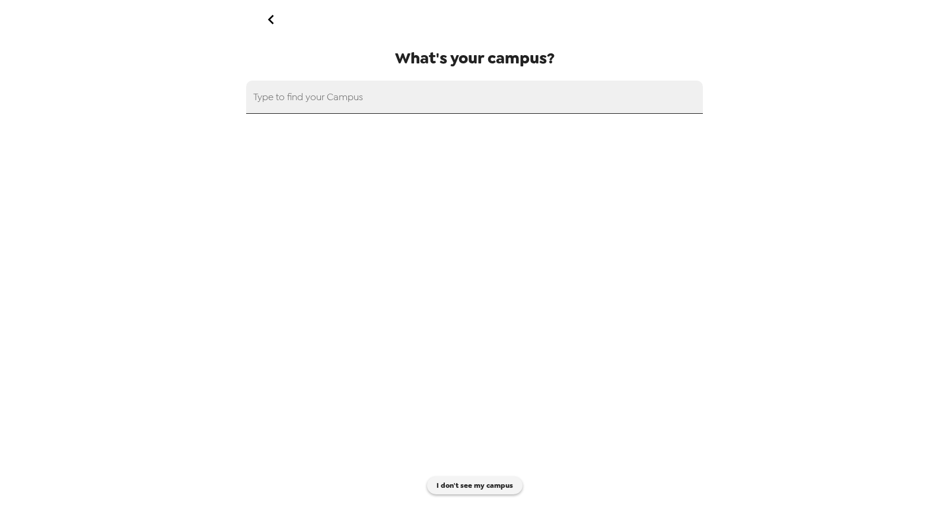
click at [328, 98] on div "Type to find your Campus" at bounding box center [474, 97] width 457 height 33
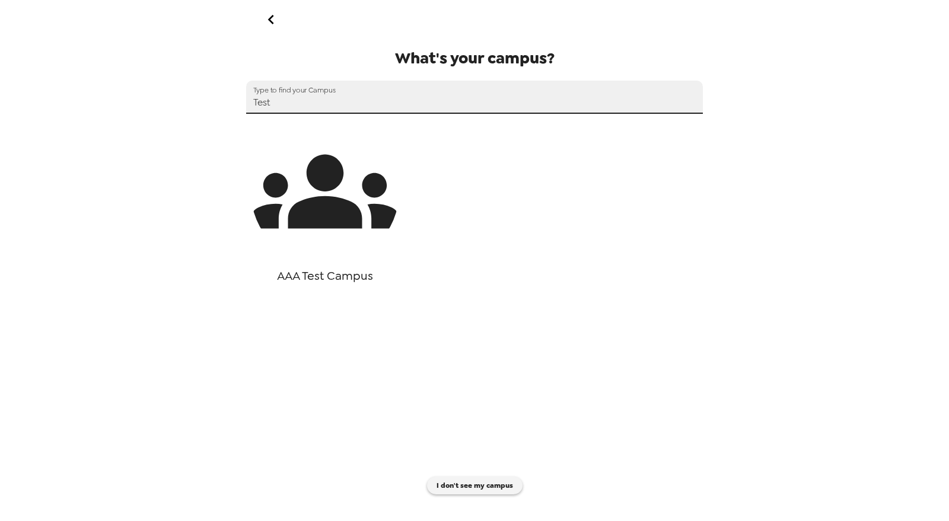
type input "Test"
click at [358, 199] on icon "button" at bounding box center [325, 191] width 148 height 148
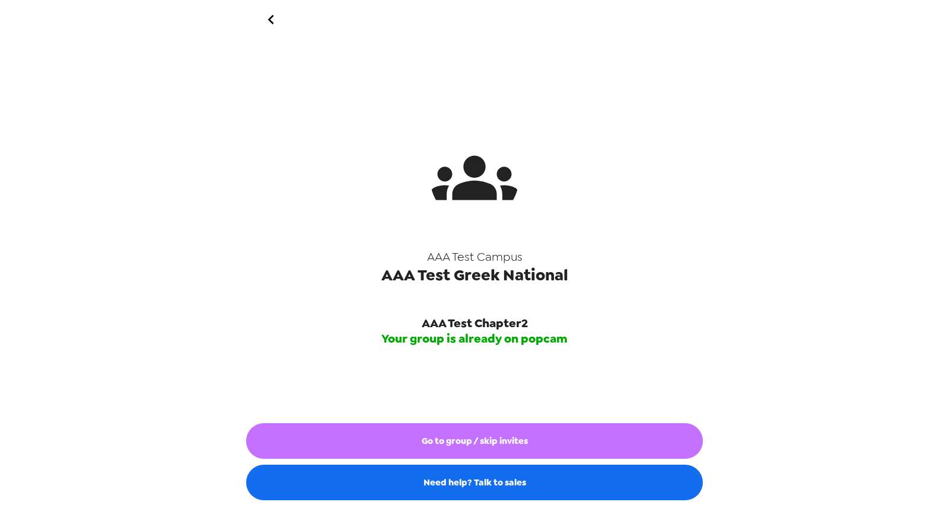
click at [492, 443] on button "Go to group / skip invites" at bounding box center [474, 441] width 457 height 36
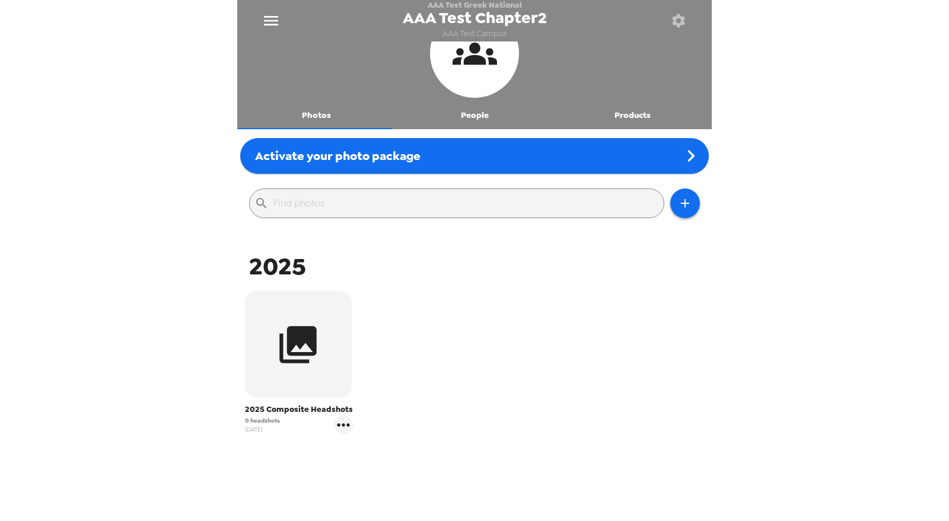
scroll to position [132, 0]
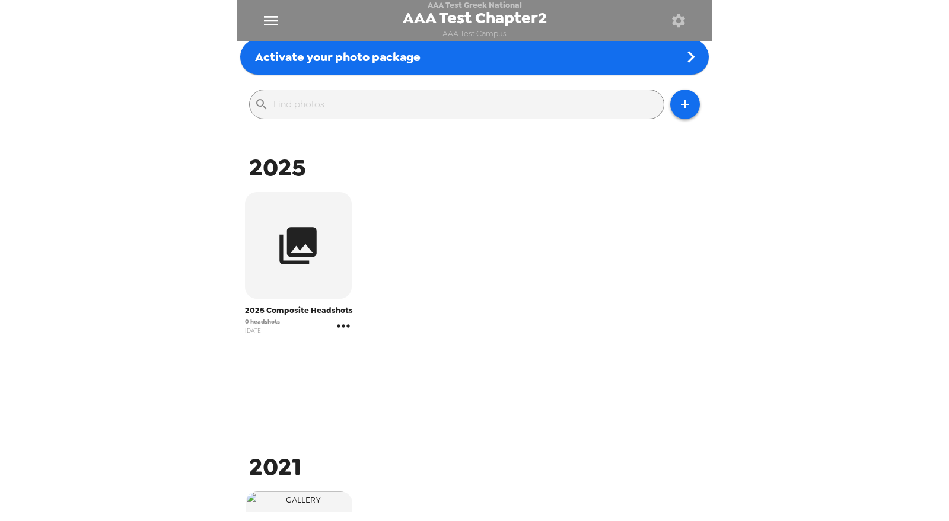
click at [342, 333] on icon "gallery menu" at bounding box center [343, 326] width 19 height 19
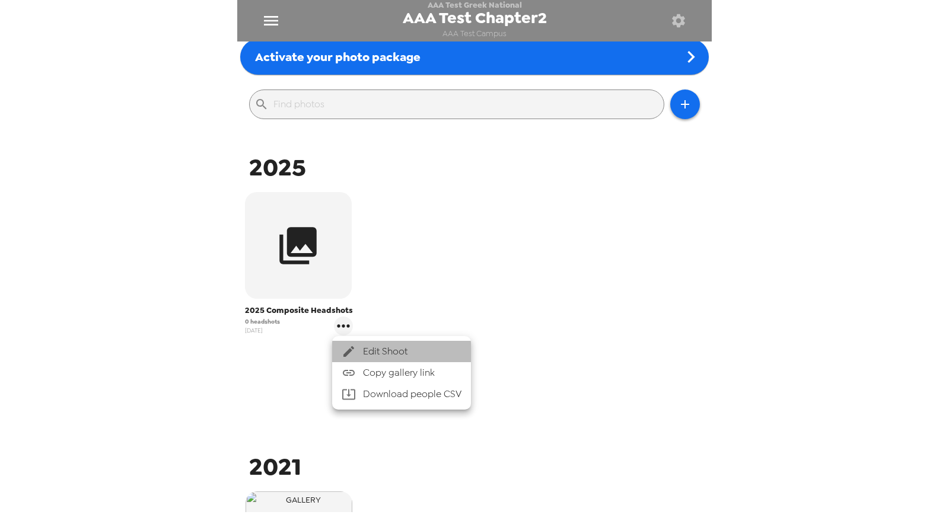
click at [369, 352] on span "Edit Shoot" at bounding box center [412, 352] width 98 height 14
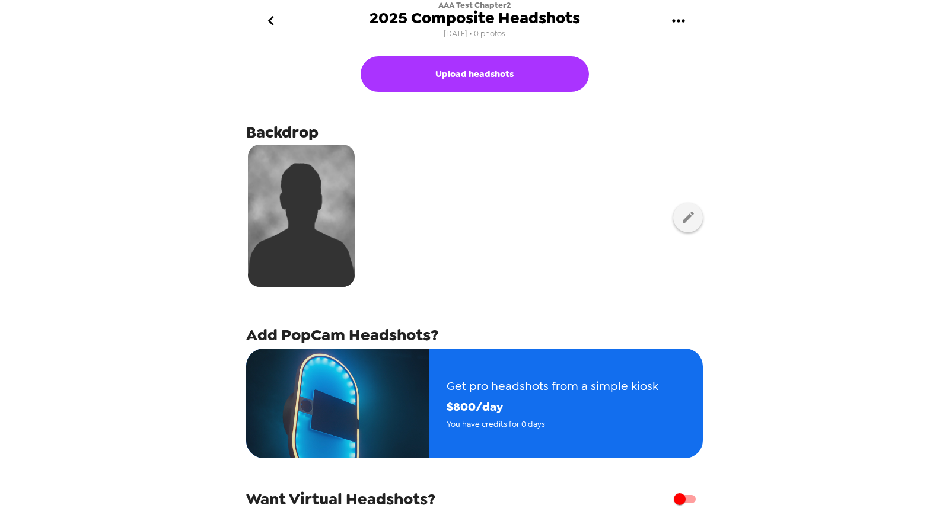
click at [262, 21] on icon "go back" at bounding box center [271, 20] width 19 height 19
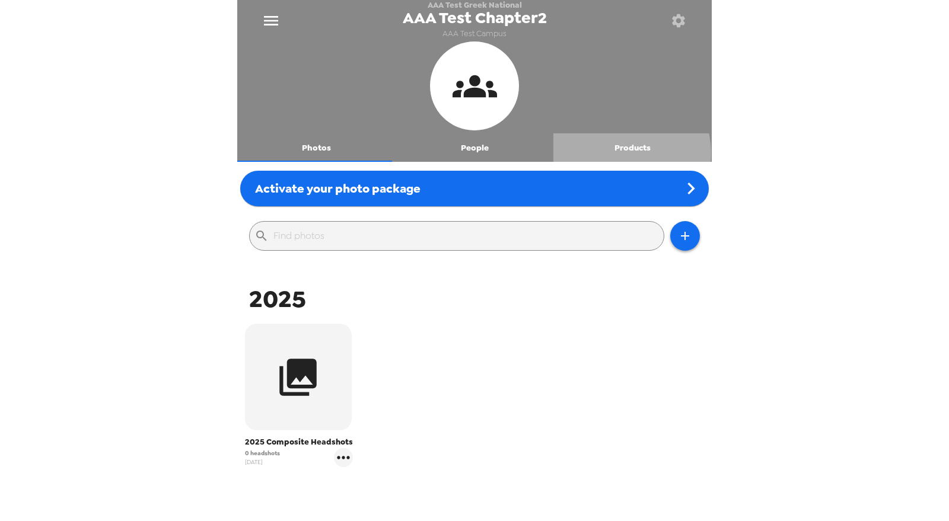
click at [618, 154] on button "Products" at bounding box center [632, 147] width 158 height 28
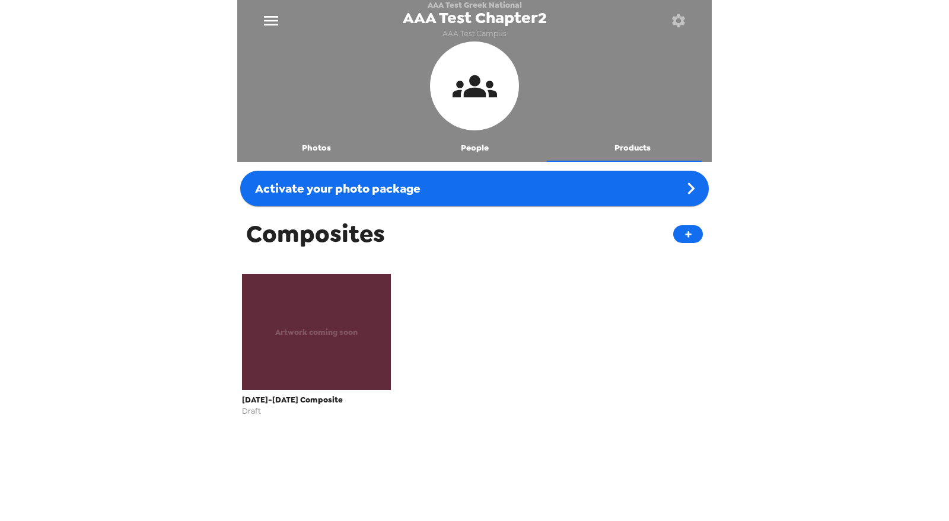
click at [327, 340] on div "Artwork coming soon" at bounding box center [316, 332] width 149 height 116
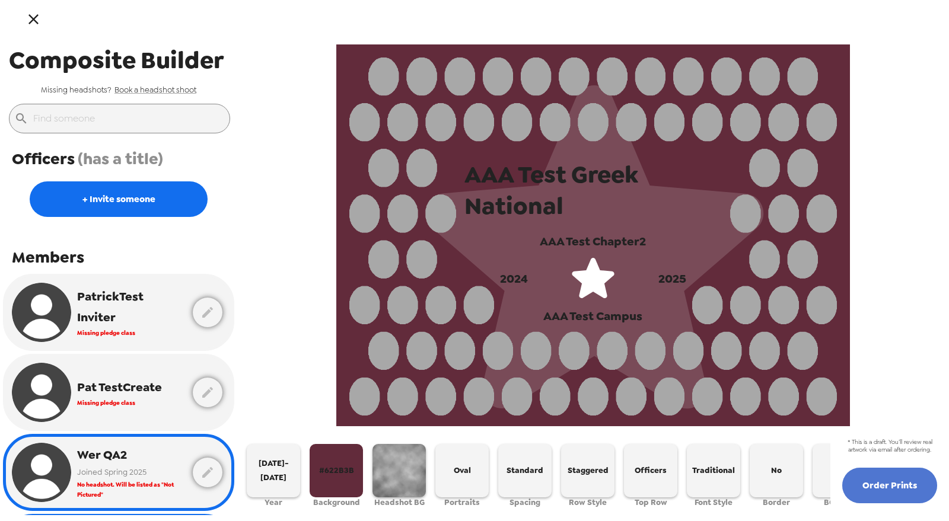
click at [888, 489] on button "Order Prints" at bounding box center [889, 486] width 95 height 36
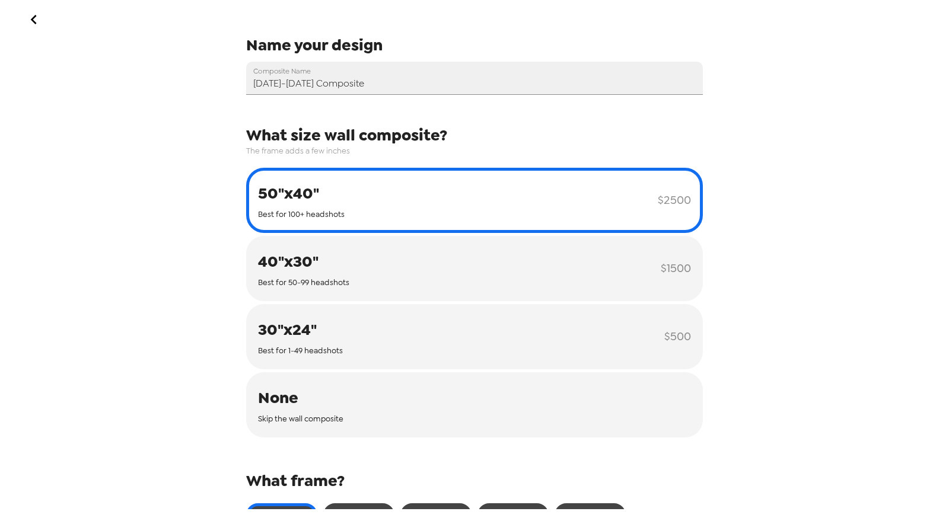
scroll to position [132, 0]
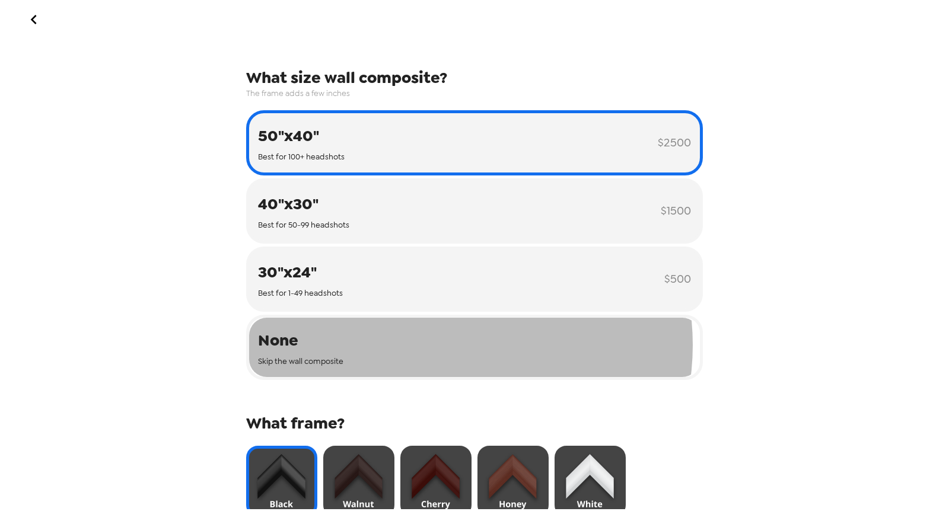
click at [445, 345] on button "None Skip the wall composite" at bounding box center [474, 347] width 457 height 65
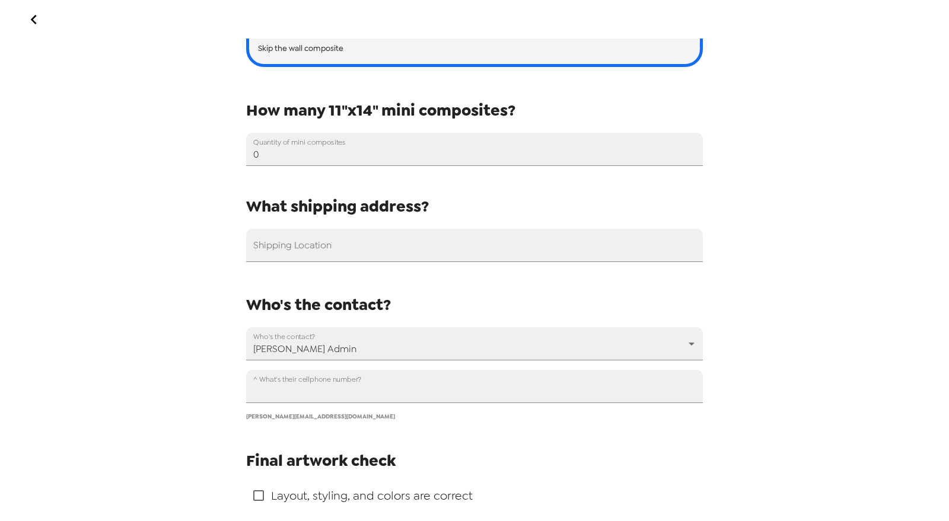
scroll to position [395, 0]
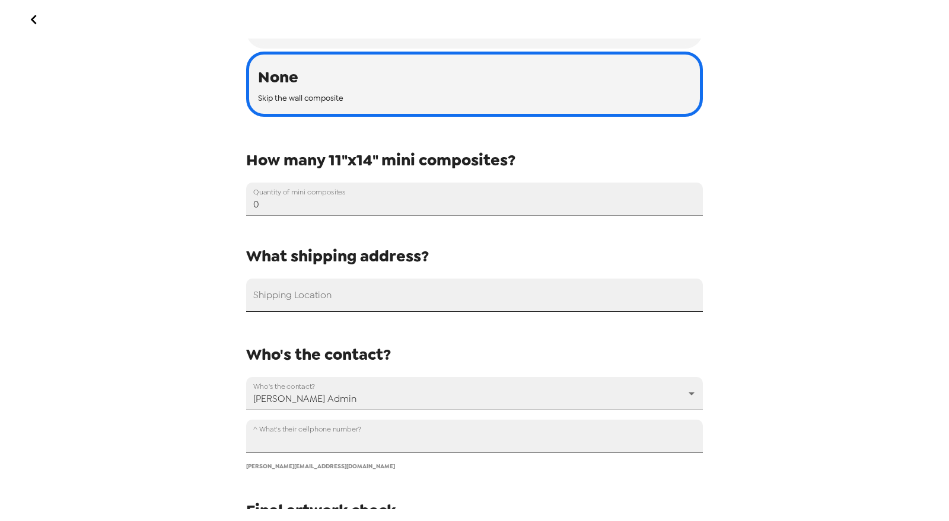
click at [354, 295] on input "Shipping Location" at bounding box center [474, 295] width 457 height 33
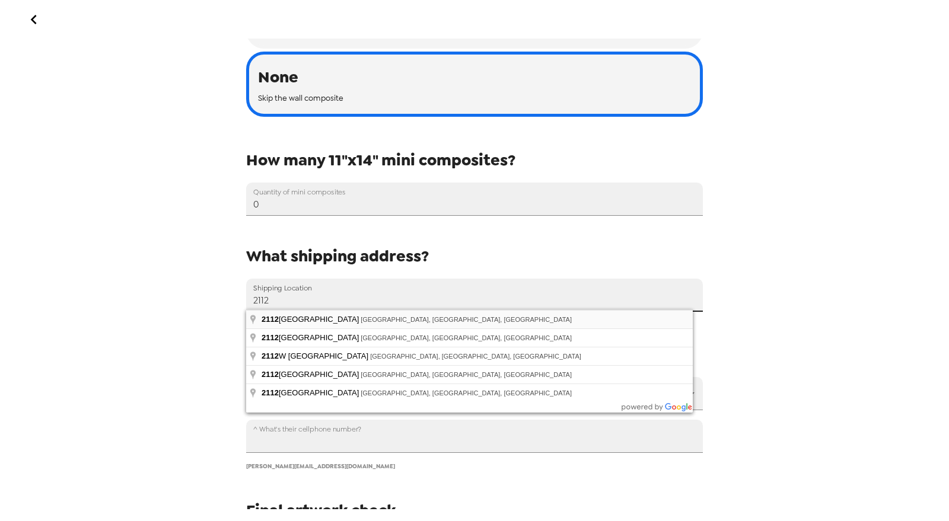
type input "2112 Broad Ripple Avenue, Indianapolis, IN, USA"
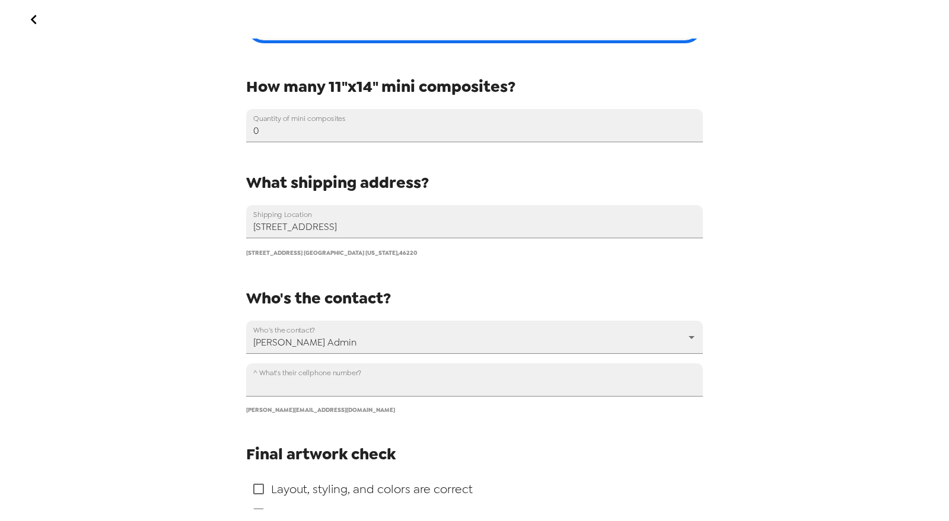
scroll to position [527, 0]
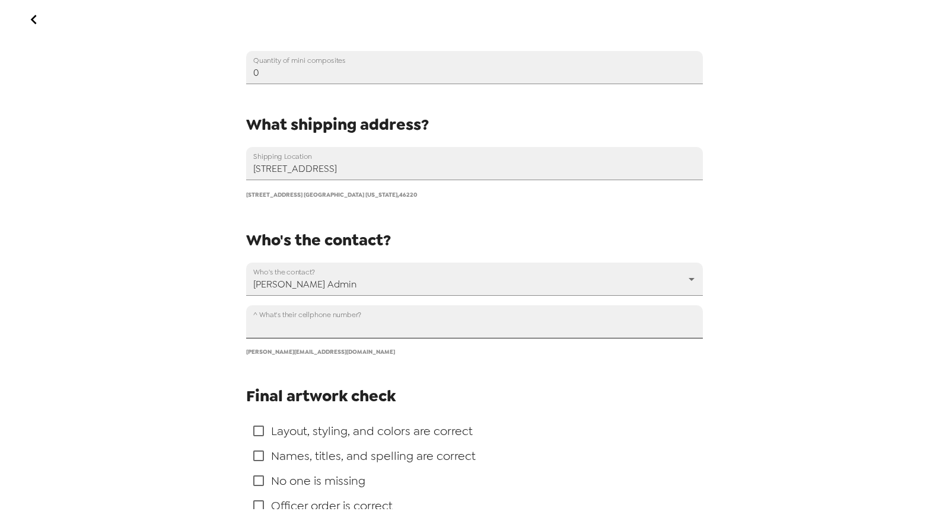
click at [344, 326] on input "^ What's their cellphone number?" at bounding box center [474, 321] width 457 height 33
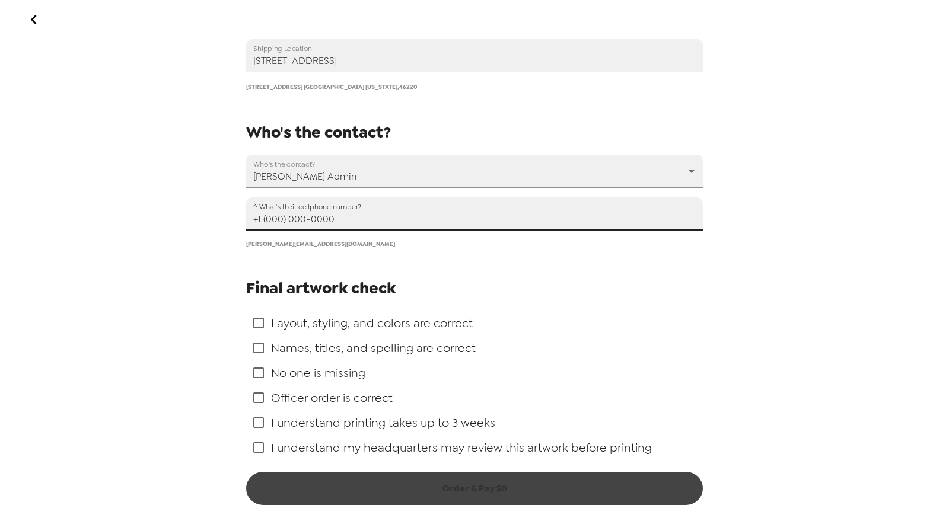
scroll to position [636, 0]
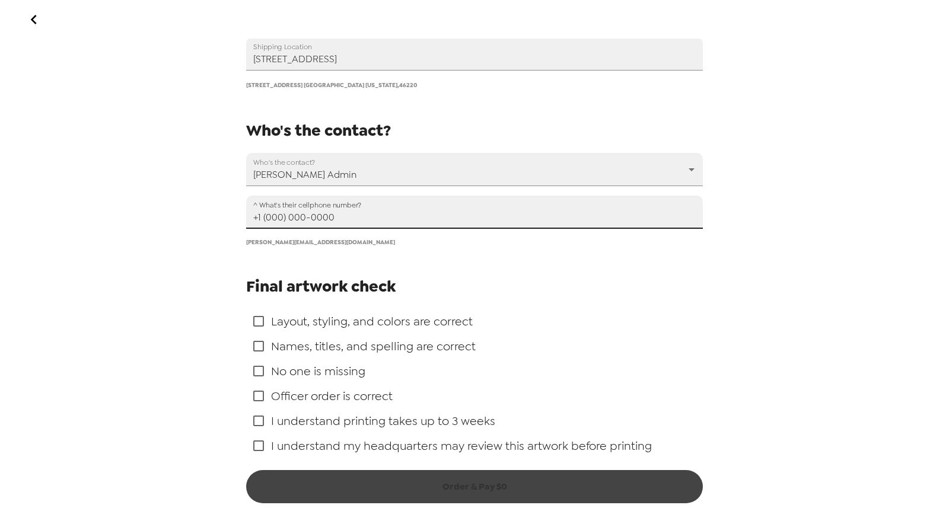
type input "+1 (000) 000-0000"
click at [343, 321] on span "Layout, styling, and colors are correct" at bounding box center [372, 321] width 202 height 15
click at [258, 325] on input "checkbox" at bounding box center [258, 321] width 25 height 25
checkbox input "true"
click at [256, 342] on input "checkbox" at bounding box center [258, 346] width 25 height 25
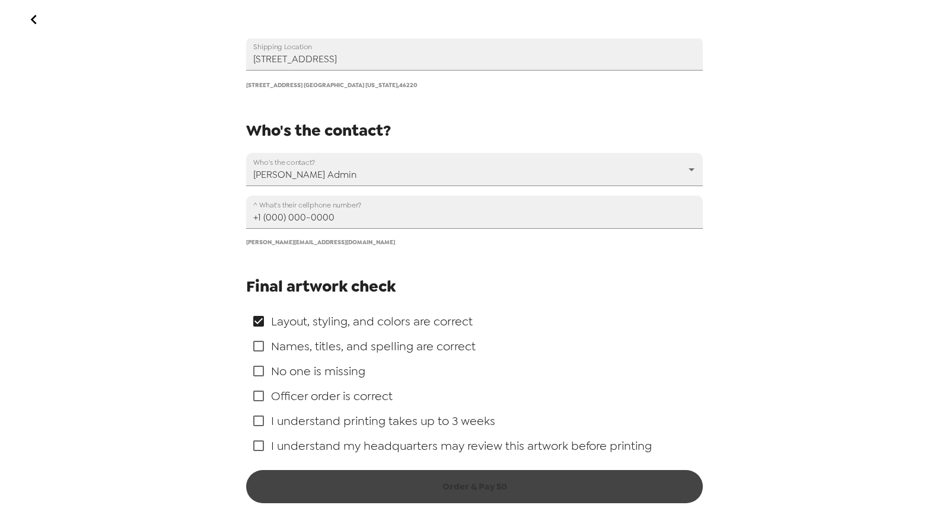
checkbox input "true"
click at [257, 371] on input "checkbox" at bounding box center [258, 371] width 25 height 25
checkbox input "true"
click at [257, 388] on input "checkbox" at bounding box center [258, 396] width 25 height 25
checkbox input "true"
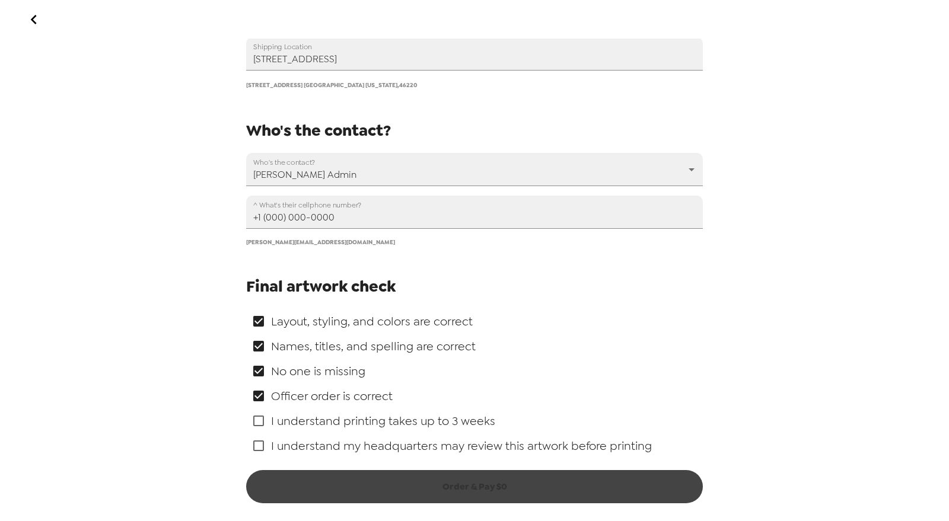
drag, startPoint x: 256, startPoint y: 413, endPoint x: 260, endPoint y: 453, distance: 40.0
click at [256, 416] on input "checkbox" at bounding box center [258, 421] width 25 height 25
checkbox input "true"
click at [260, 450] on input "checkbox" at bounding box center [258, 446] width 25 height 25
checkbox input "true"
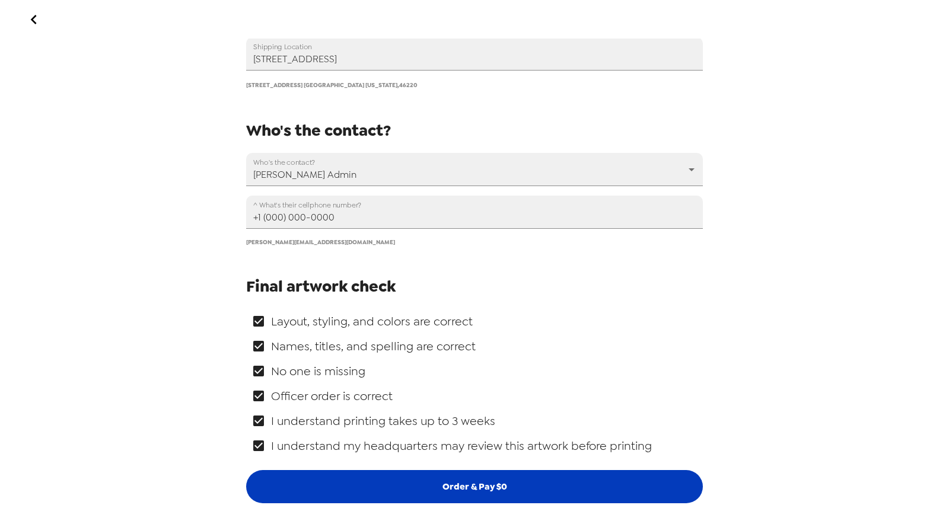
click at [317, 487] on button "Order & Pay $ 0" at bounding box center [474, 486] width 457 height 33
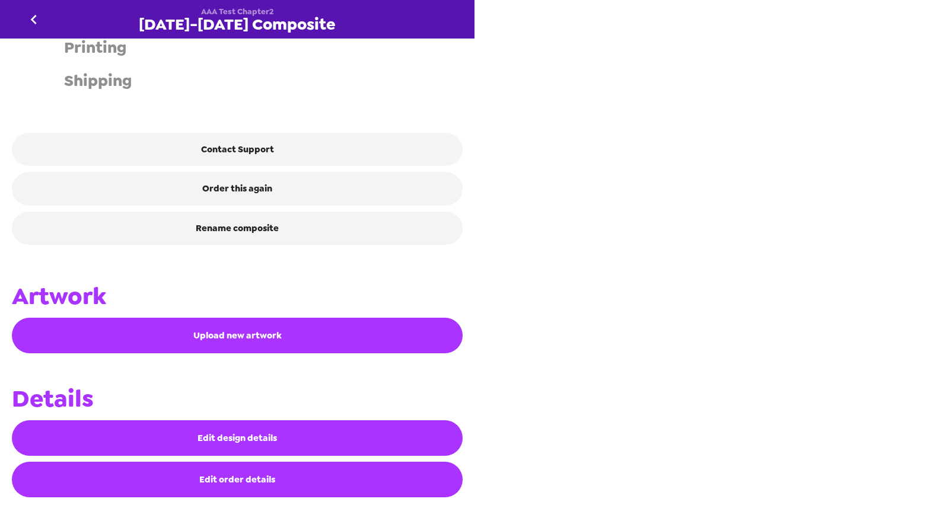
scroll to position [362, 0]
click at [39, 19] on icon "go back" at bounding box center [33, 19] width 19 height 19
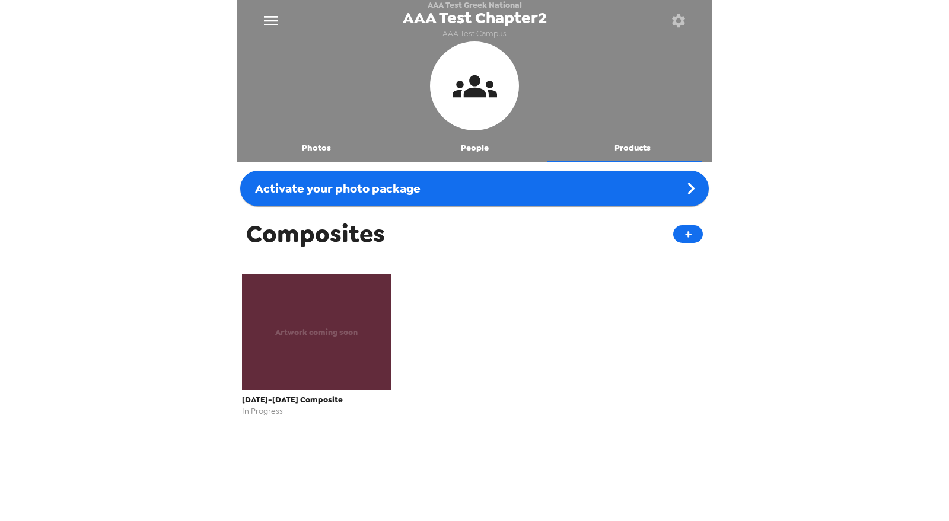
click at [303, 351] on div "Artwork coming soon" at bounding box center [316, 332] width 149 height 116
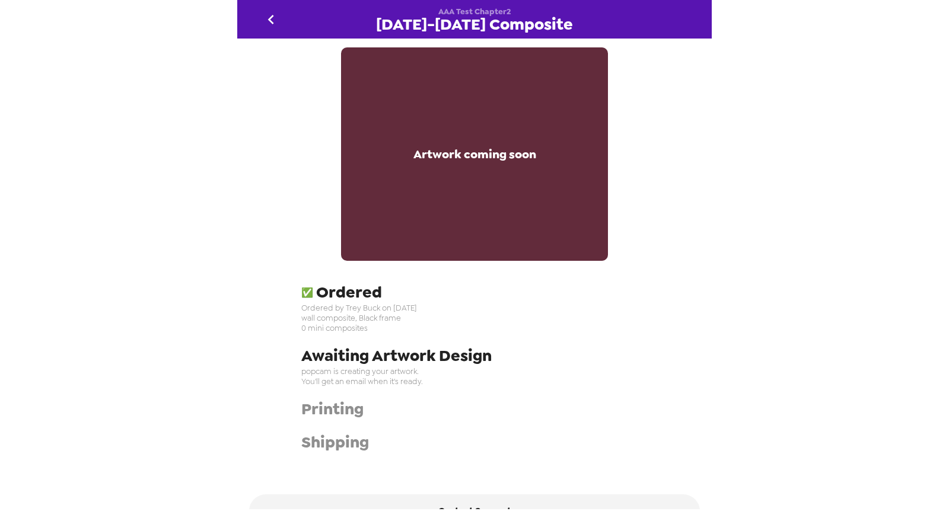
drag, startPoint x: 451, startPoint y: 166, endPoint x: 494, endPoint y: 138, distance: 51.0
click at [451, 165] on div "Artwork coming soon" at bounding box center [474, 154] width 267 height 214
click at [267, 16] on icon "go back" at bounding box center [271, 19] width 19 height 19
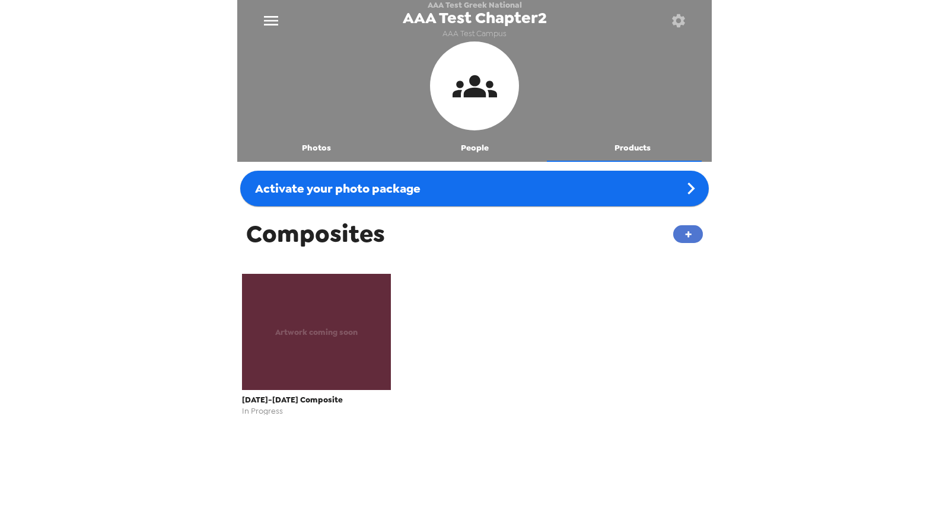
click at [683, 233] on button "+" at bounding box center [688, 234] width 30 height 18
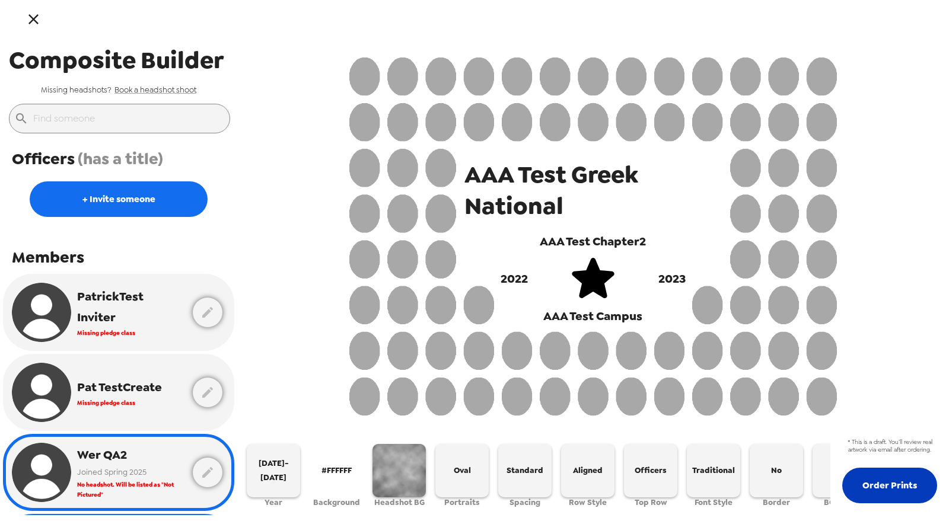
click at [909, 491] on button "Order Prints" at bounding box center [889, 486] width 95 height 36
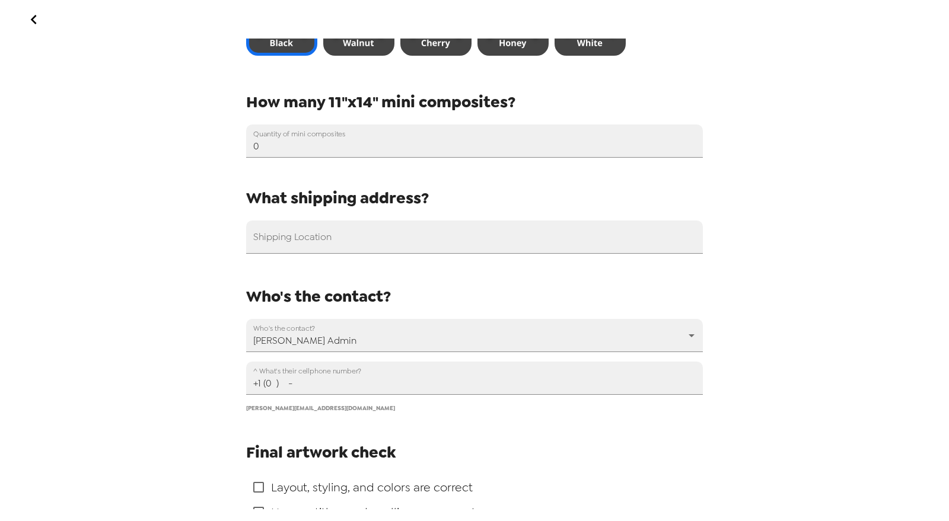
scroll to position [769, 0]
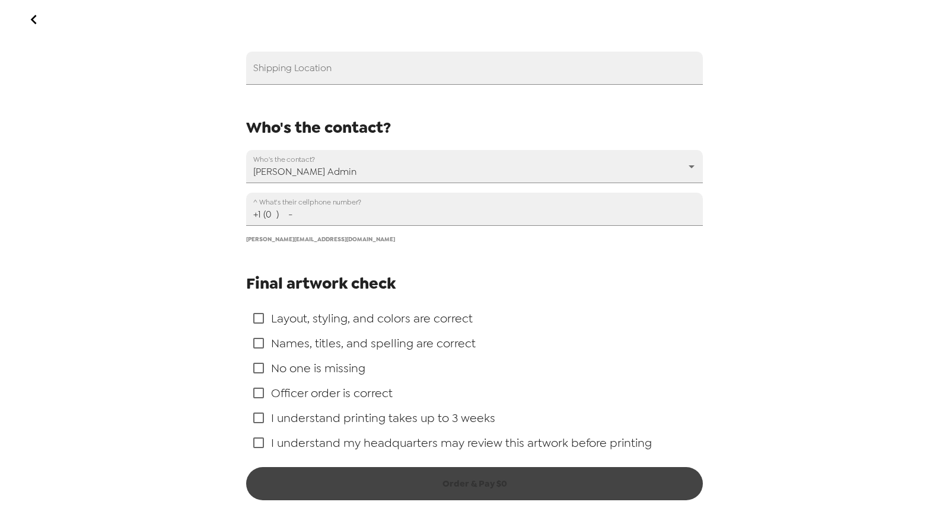
click at [167, 308] on div "Order Prints Name your design Composite Name 2025-2026 Composite What size wall…" at bounding box center [474, 260] width 949 height 521
drag, startPoint x: 236, startPoint y: 278, endPoint x: 350, endPoint y: 297, distance: 115.5
click at [349, 299] on div "Order Prints Name your design Composite Name 2025-2026 Composite What size wall…" at bounding box center [474, 260] width 949 height 521
click at [345, 283] on span "Final artwork check" at bounding box center [320, 283] width 149 height 21
click at [19, 18] on button "go back" at bounding box center [33, 19] width 39 height 39
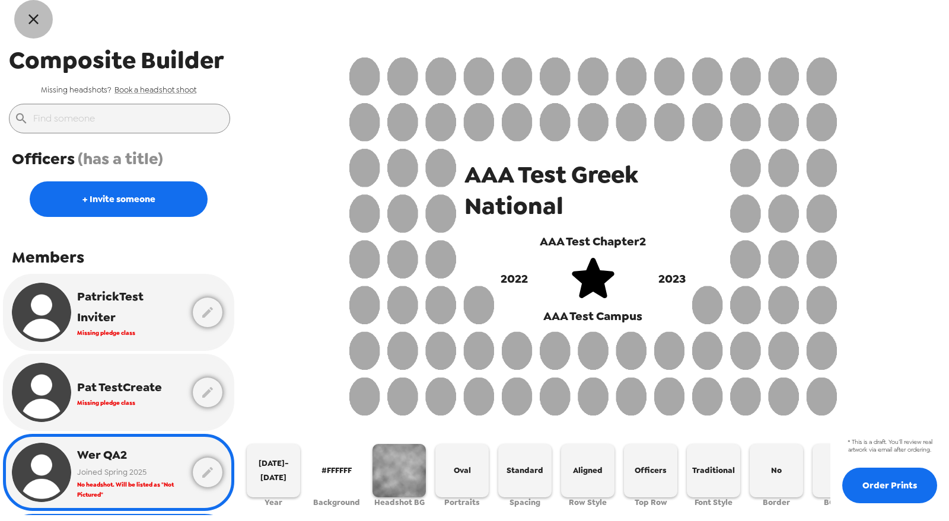
click at [37, 21] on icon "button" at bounding box center [33, 19] width 17 height 17
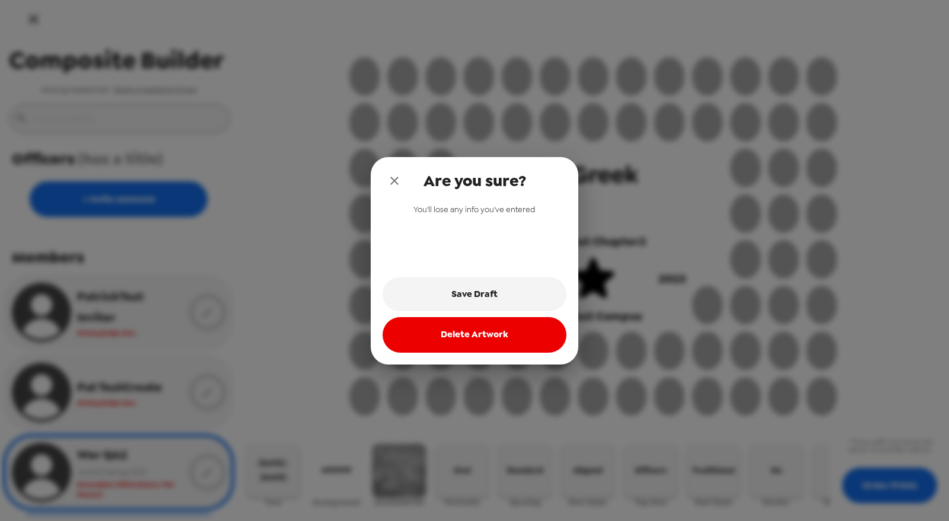
click at [495, 345] on button "Delete Artwork" at bounding box center [475, 335] width 184 height 36
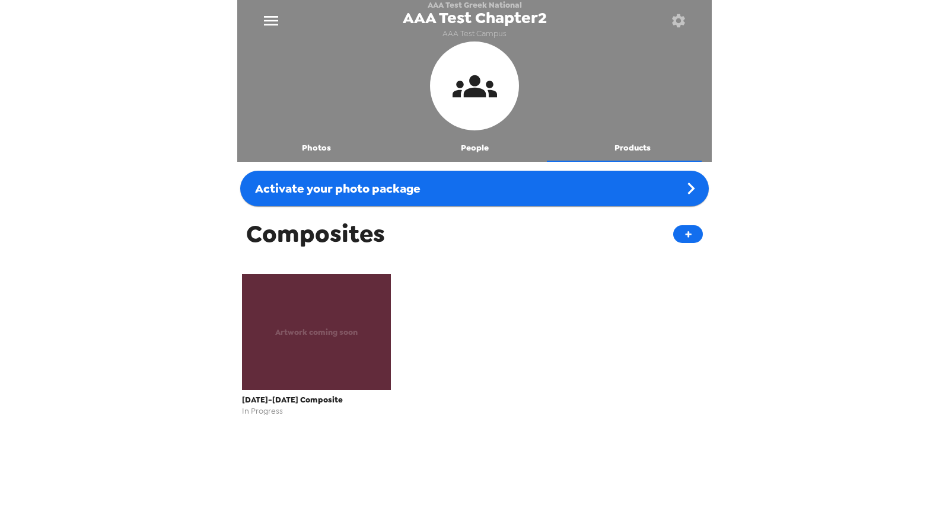
click at [285, 353] on div "Artwork coming soon" at bounding box center [316, 332] width 149 height 116
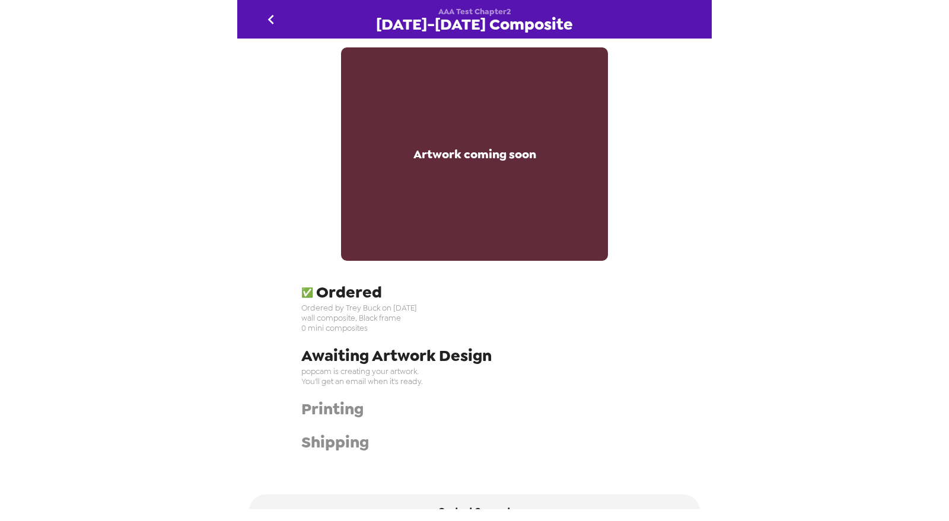
click at [302, 202] on div "Artwork coming soon ✅ Ordered Ordered by Trey Buck on 10/13/25 wall composite, …" at bounding box center [474, 274] width 474 height 471
click at [263, 20] on icon "go back" at bounding box center [271, 19] width 19 height 19
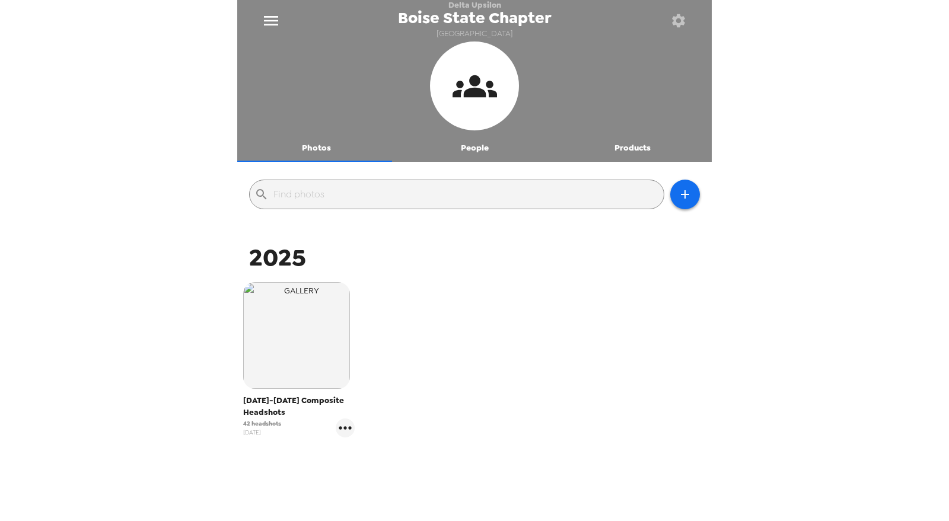
click at [633, 141] on button "Products" at bounding box center [632, 147] width 158 height 28
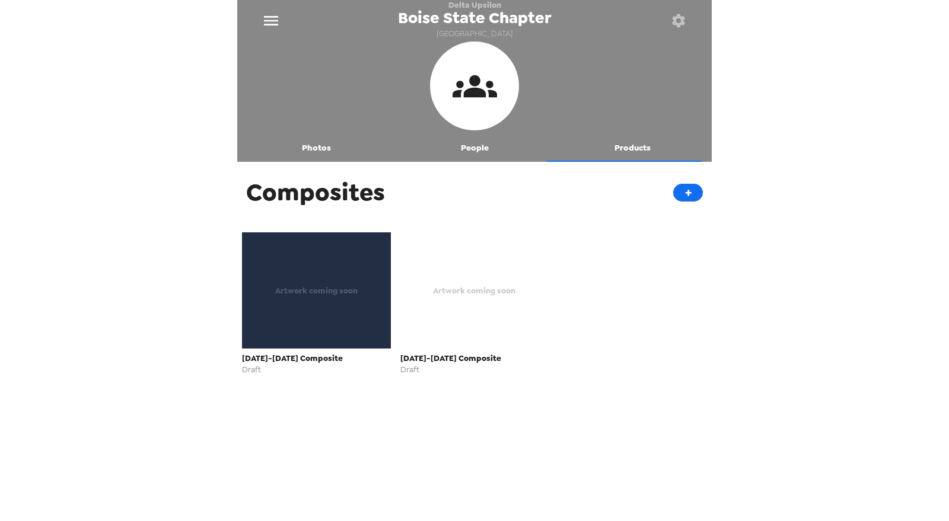
click at [300, 285] on span "Artwork coming soon" at bounding box center [316, 291] width 82 height 14
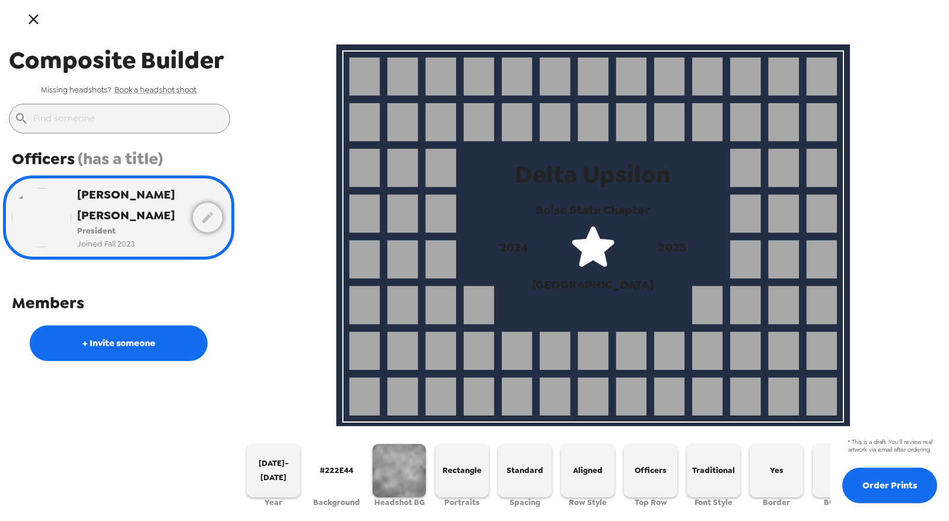
click at [346, 476] on button "#222E44" at bounding box center [336, 470] width 53 height 53
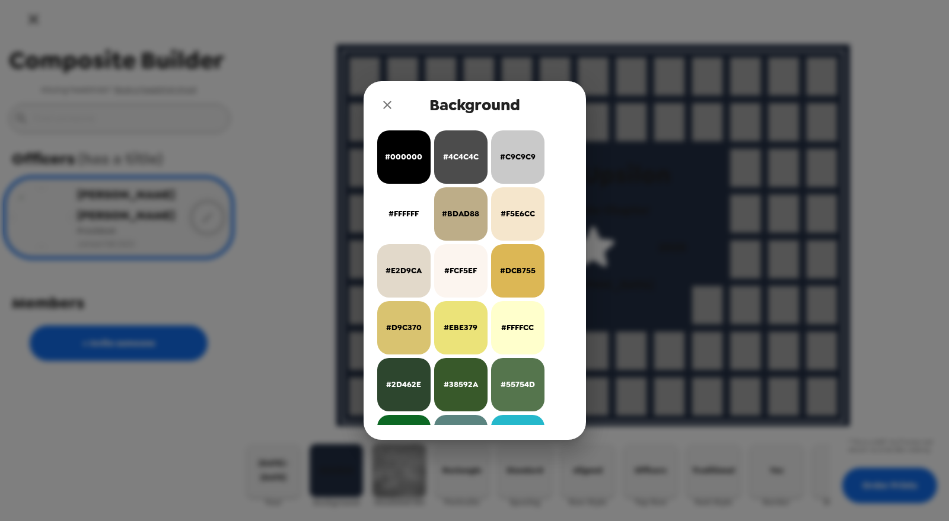
click at [387, 101] on icon "close" at bounding box center [387, 105] width 14 height 14
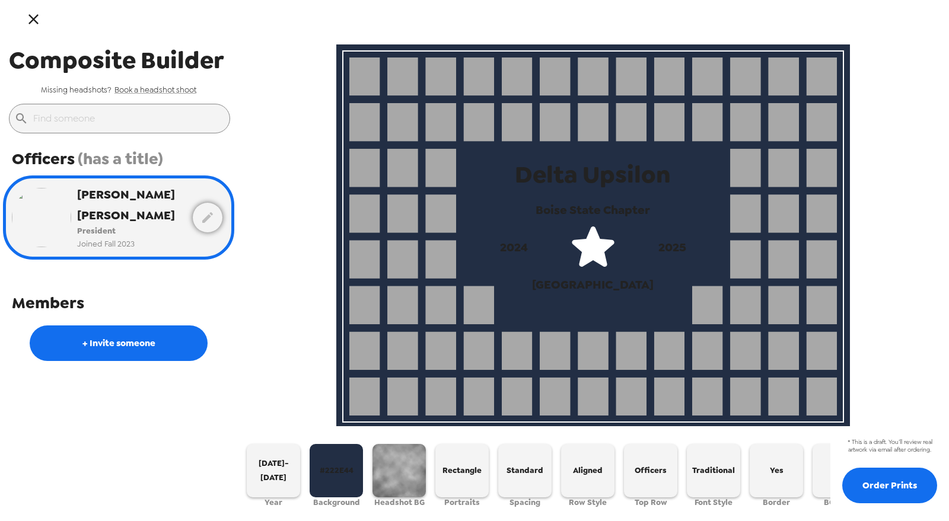
scroll to position [0, 36]
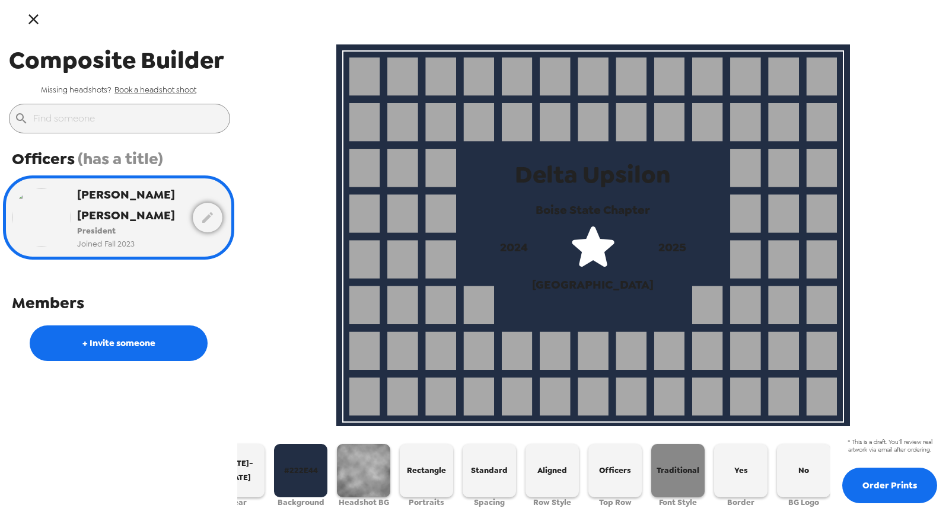
click at [668, 464] on span "Traditional" at bounding box center [678, 471] width 43 height 14
click at [679, 473] on button "Modern" at bounding box center [677, 470] width 53 height 53
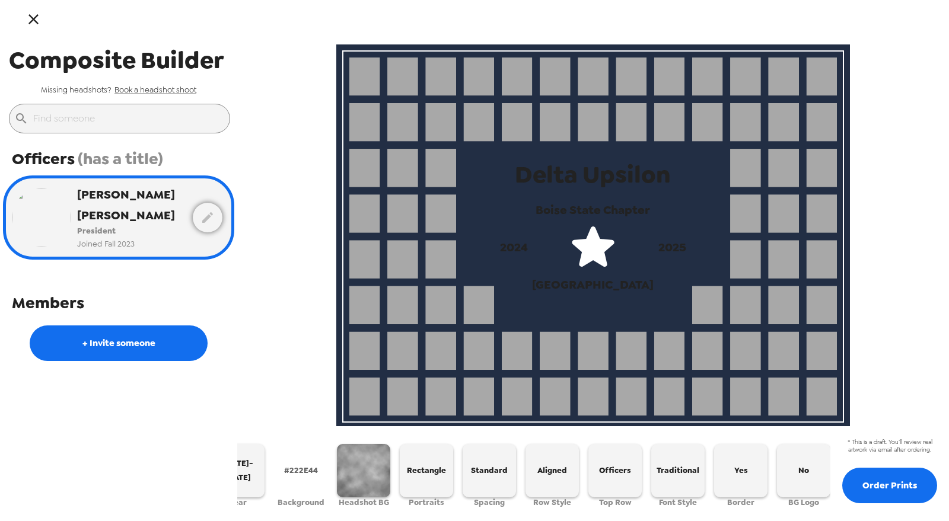
click at [291, 470] on span "#222E44" at bounding box center [301, 471] width 34 height 14
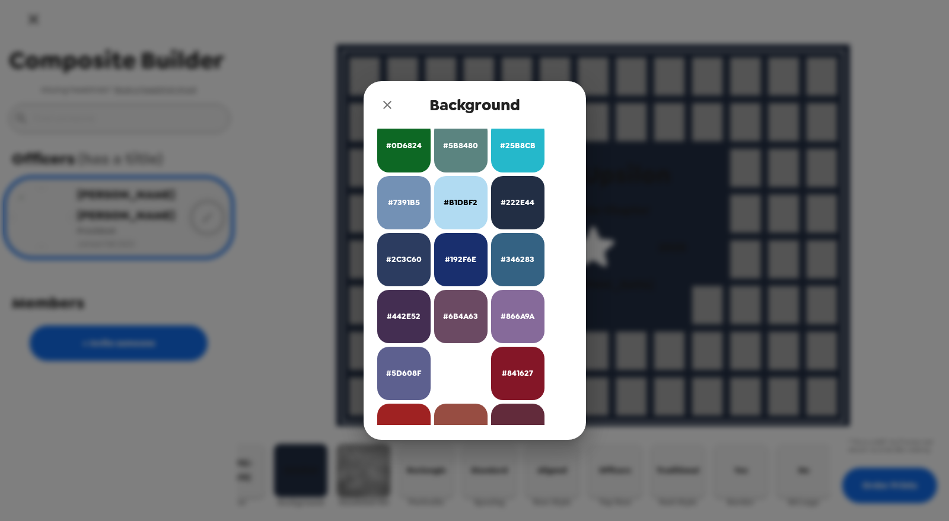
scroll to position [329, 0]
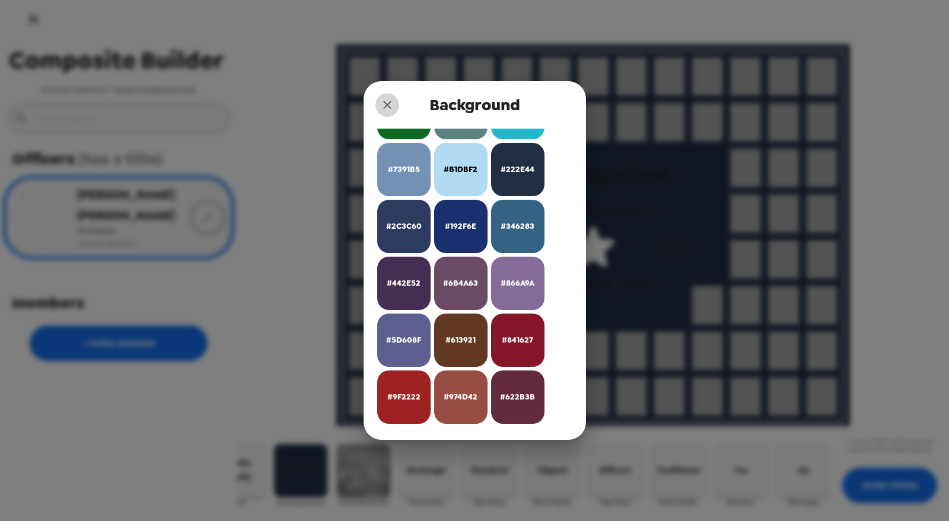
click at [383, 107] on icon "close" at bounding box center [387, 105] width 14 height 14
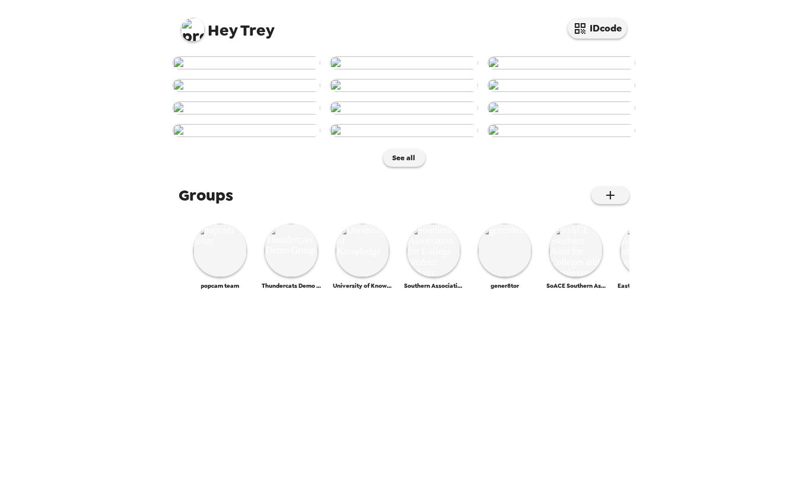
click at [196, 33] on img at bounding box center [193, 30] width 24 height 24
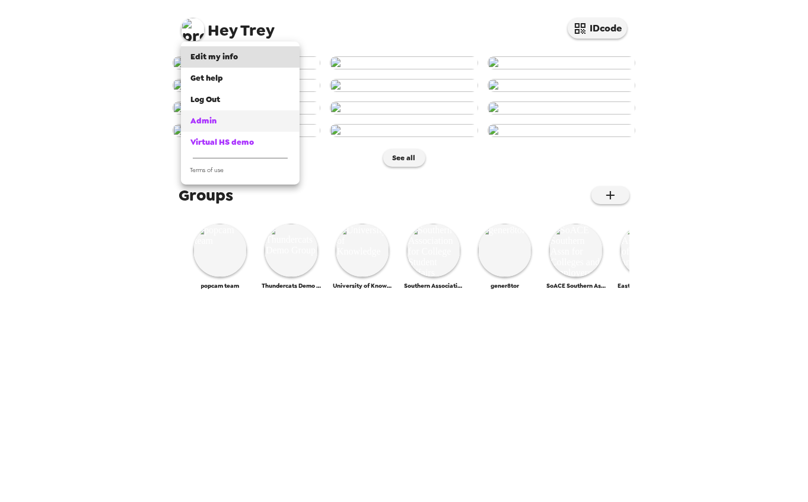
click at [211, 122] on span "Admin" at bounding box center [203, 121] width 26 height 10
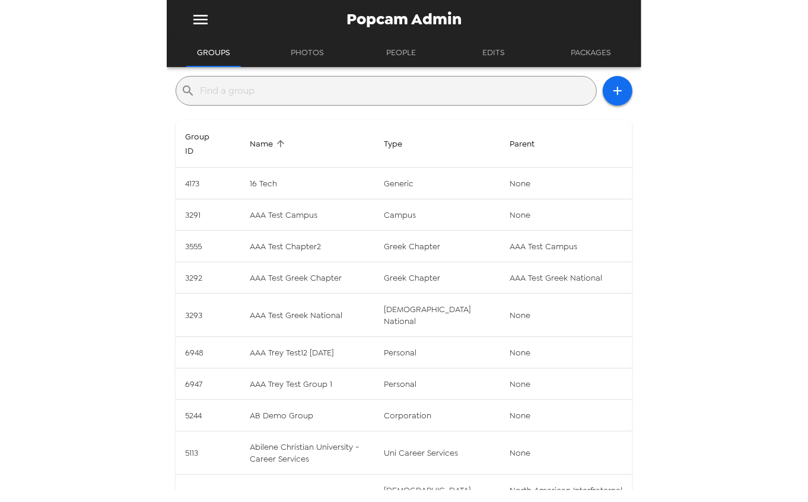
click at [484, 58] on button "Edits" at bounding box center [493, 53] width 53 height 28
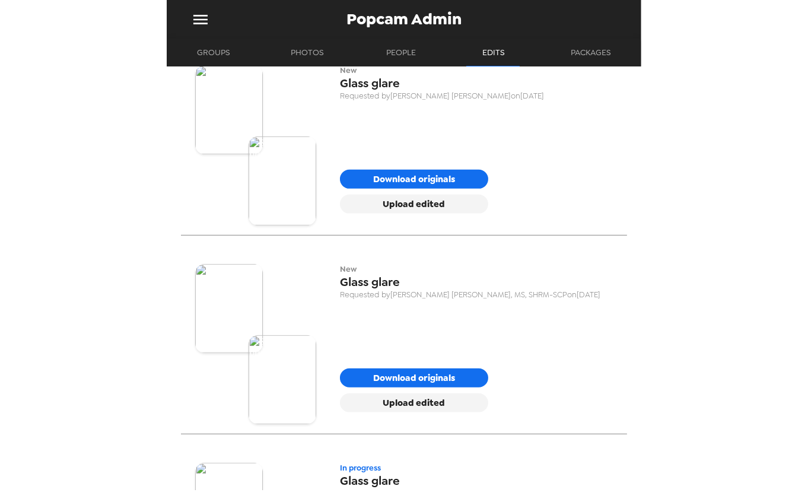
scroll to position [4262, 0]
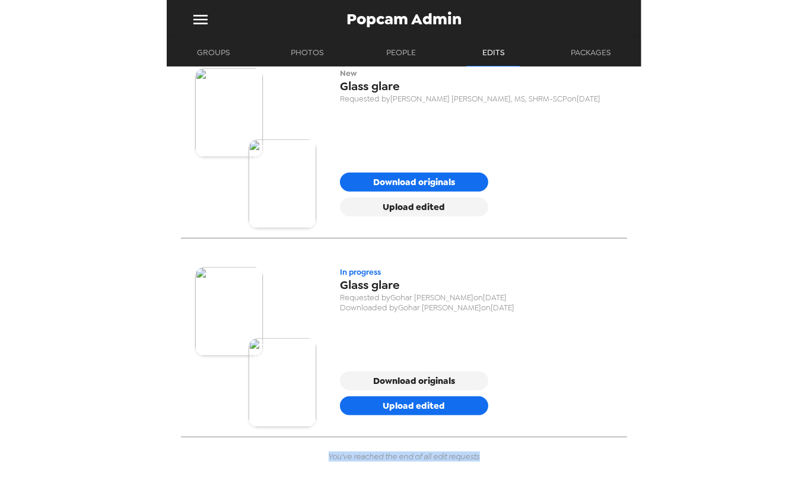
drag, startPoint x: 482, startPoint y: 457, endPoint x: 321, endPoint y: 460, distance: 161.4
click at [319, 461] on div "You've reached the end of all edit requests" at bounding box center [404, 456] width 180 height 39
click at [334, 459] on span "You've reached the end of all edit requests" at bounding box center [404, 456] width 151 height 10
drag, startPoint x: 323, startPoint y: 455, endPoint x: 499, endPoint y: 456, distance: 176.2
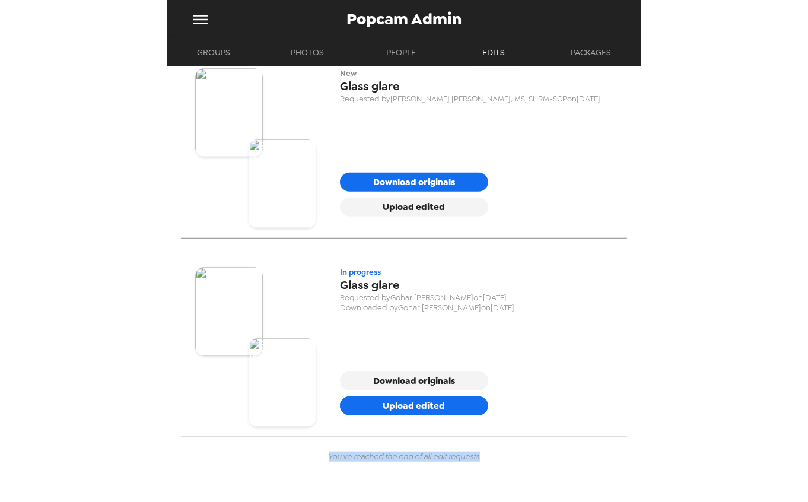
click at [442, 458] on span "You've reached the end of all edit requests" at bounding box center [404, 456] width 151 height 10
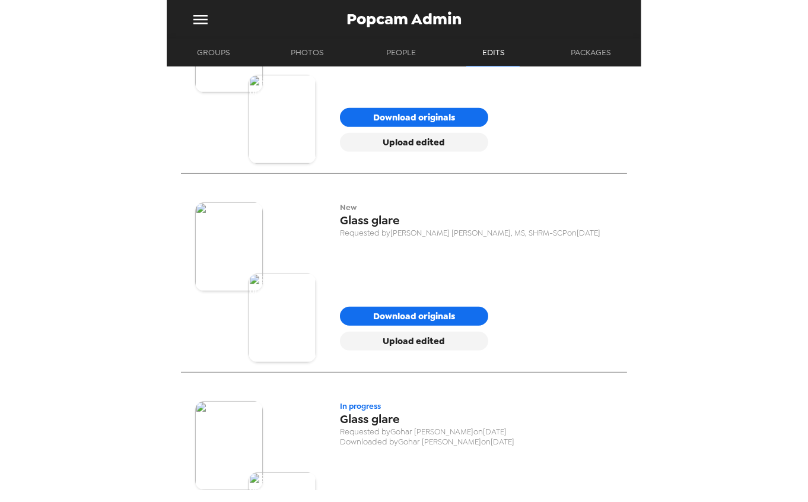
scroll to position [4135, 0]
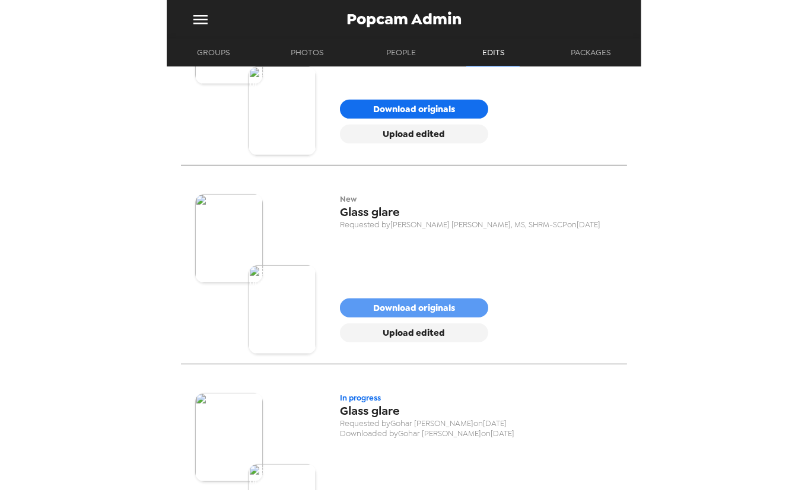
click at [402, 308] on button "Download originals" at bounding box center [414, 307] width 148 height 19
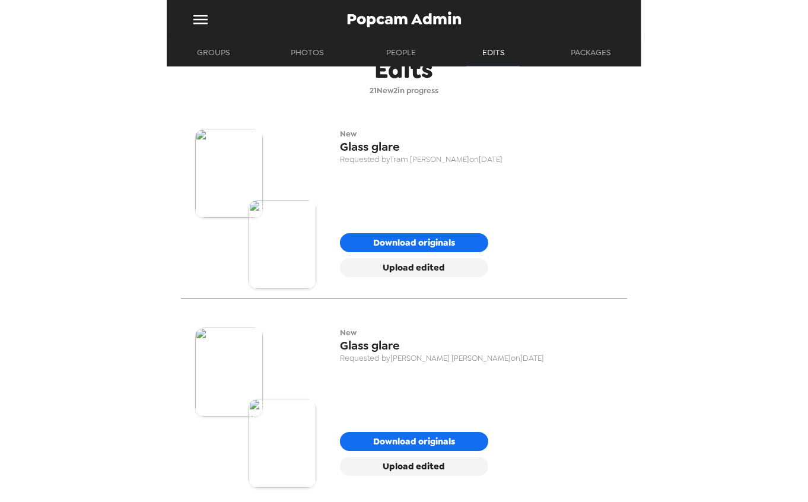
scroll to position [0, 0]
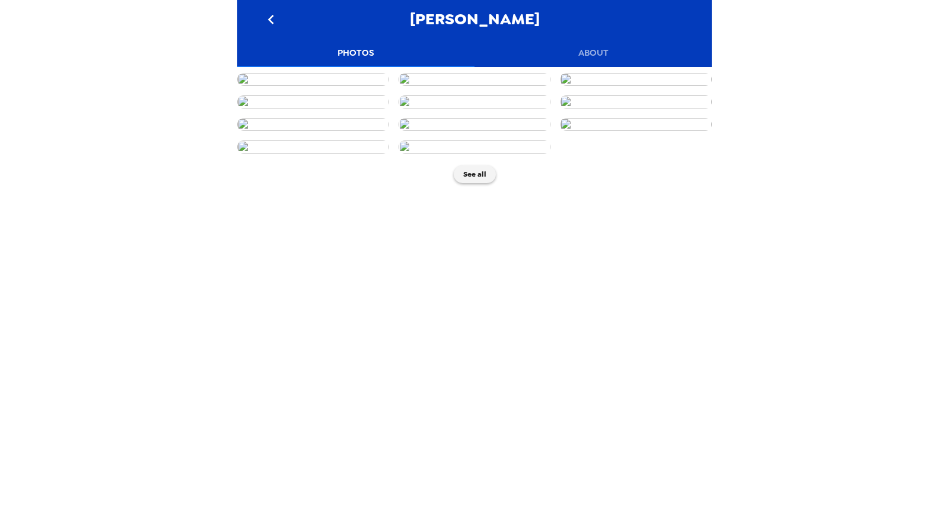
click at [319, 86] on img at bounding box center [313, 79] width 152 height 13
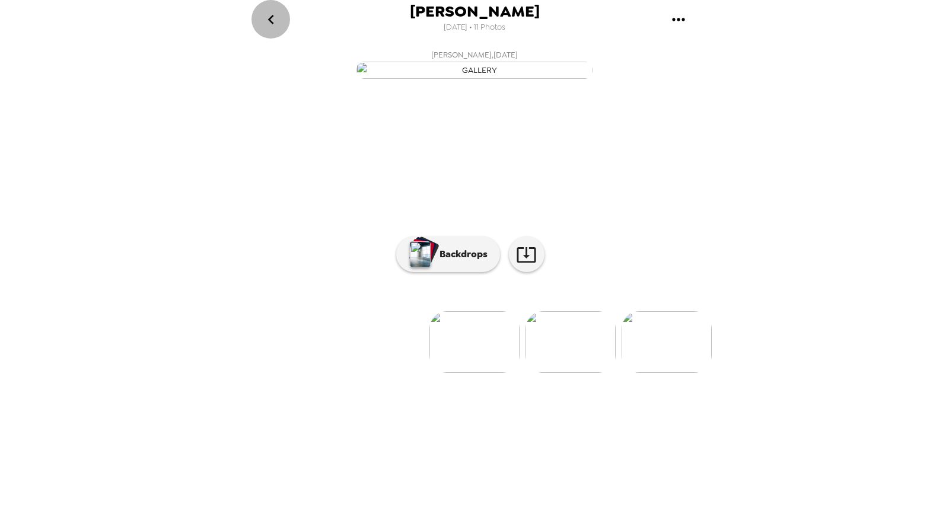
click at [273, 20] on icon "go back" at bounding box center [271, 19] width 19 height 19
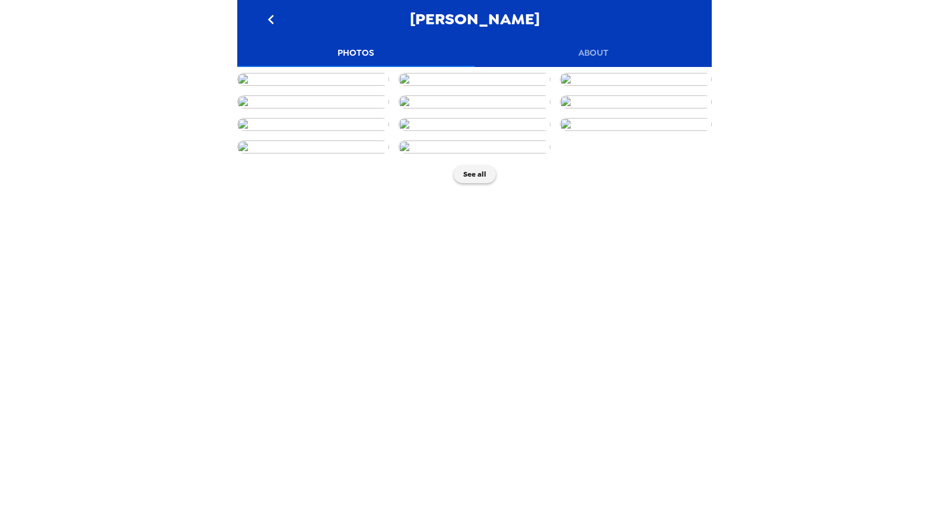
click at [259, 24] on button "go back" at bounding box center [270, 19] width 39 height 39
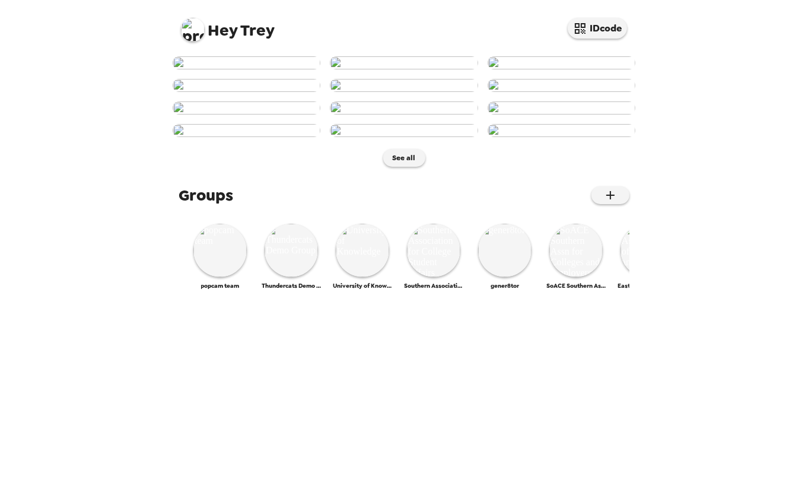
click at [192, 27] on img at bounding box center [193, 30] width 24 height 24
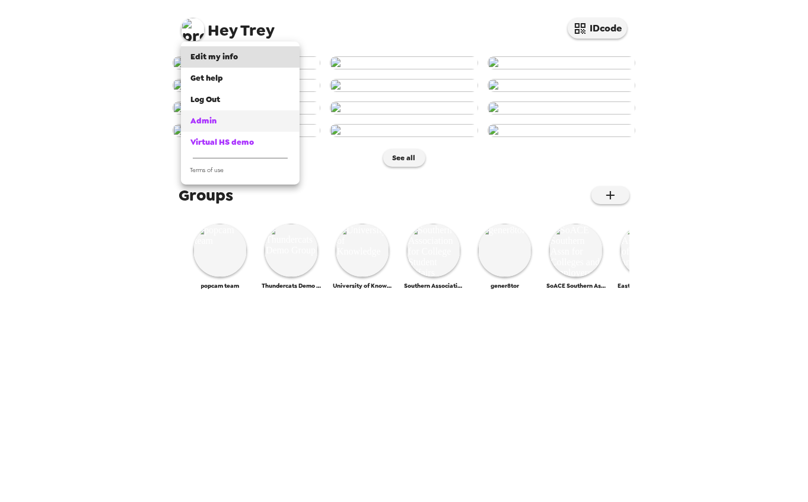
click at [230, 123] on div "Admin" at bounding box center [240, 121] width 100 height 12
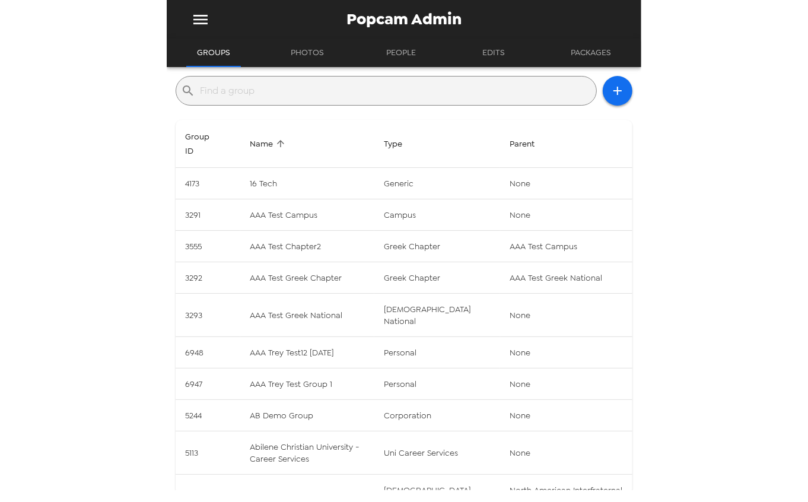
click at [285, 92] on input "text" at bounding box center [395, 90] width 391 height 19
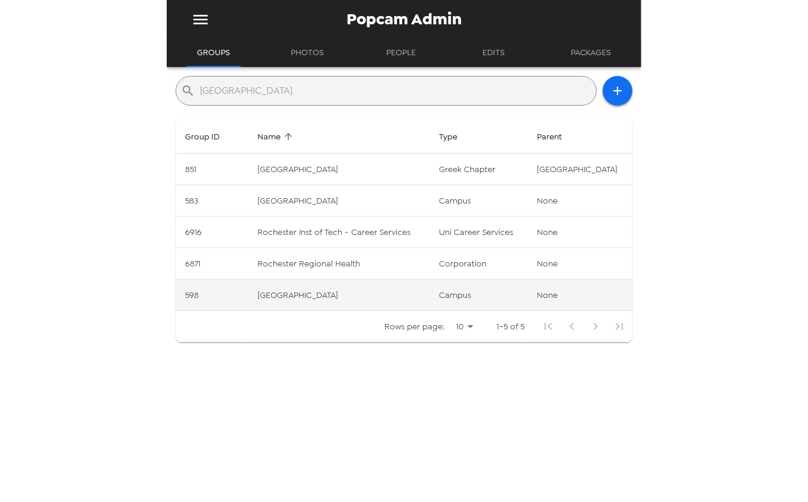
type input "rochester"
click at [431, 279] on td "campus" at bounding box center [478, 294] width 98 height 31
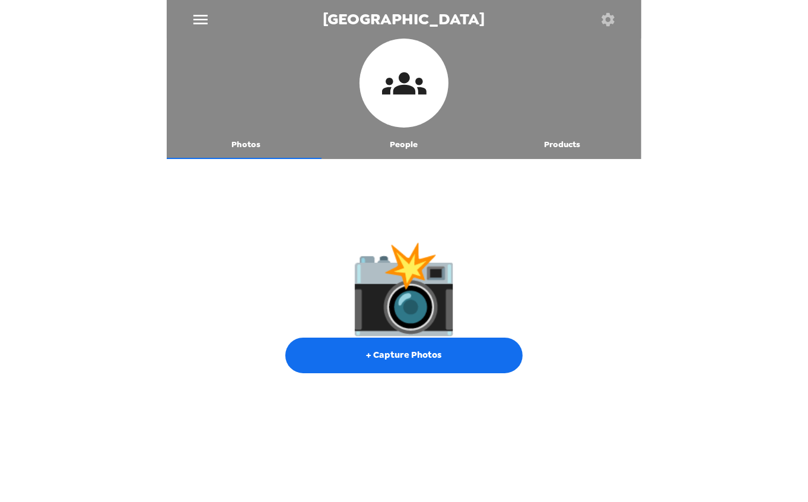
click at [194, 22] on icon "menu" at bounding box center [200, 19] width 19 height 19
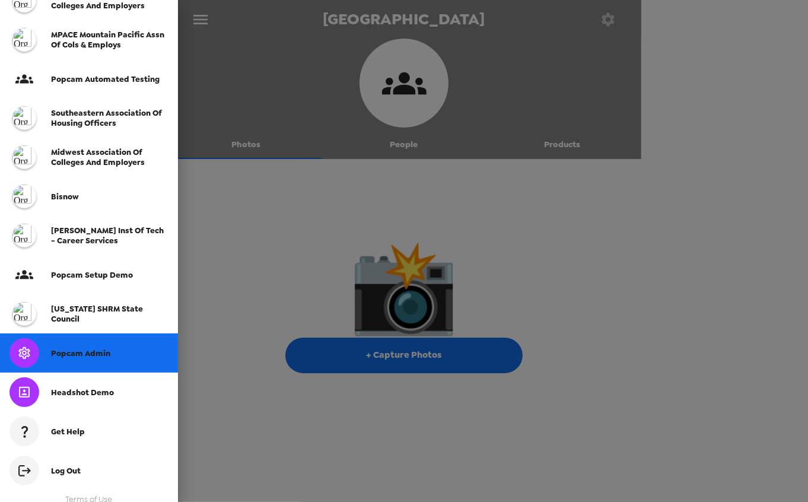
scroll to position [333, 0]
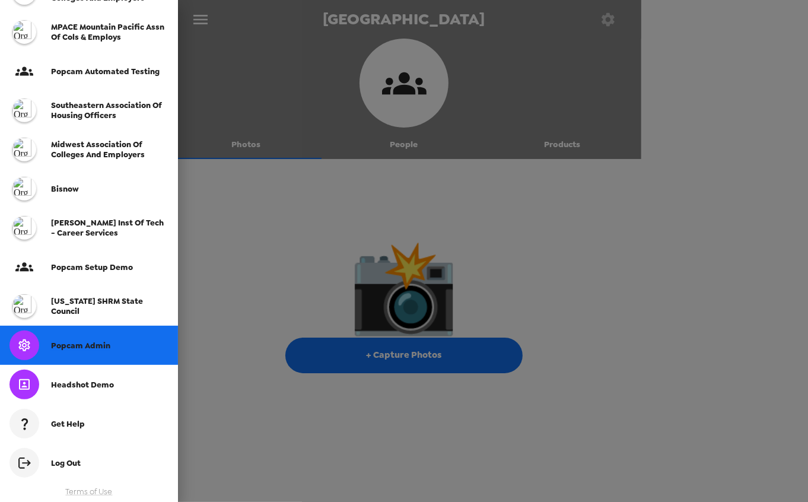
click at [94, 352] on div "Popcam Admin" at bounding box center [89, 345] width 178 height 39
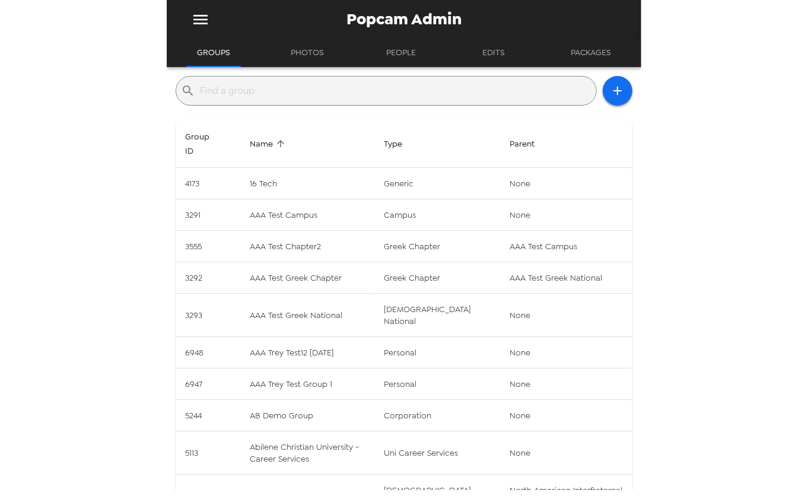
click at [253, 82] on input "text" at bounding box center [395, 90] width 391 height 19
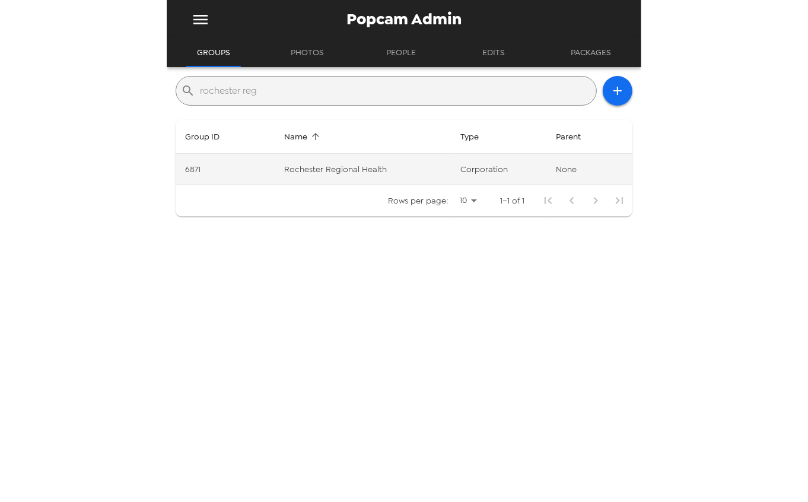
type input "rochester reg"
click at [353, 171] on td "Rochester Regional Health" at bounding box center [363, 169] width 176 height 31
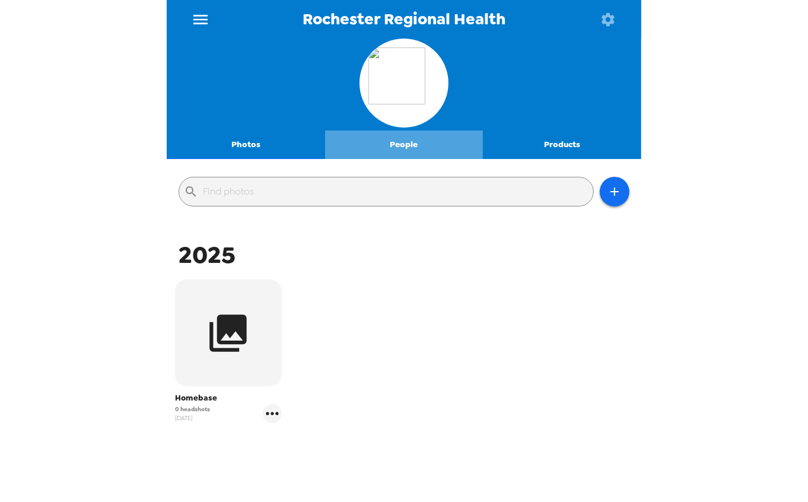
click at [406, 148] on button "People" at bounding box center [404, 144] width 158 height 28
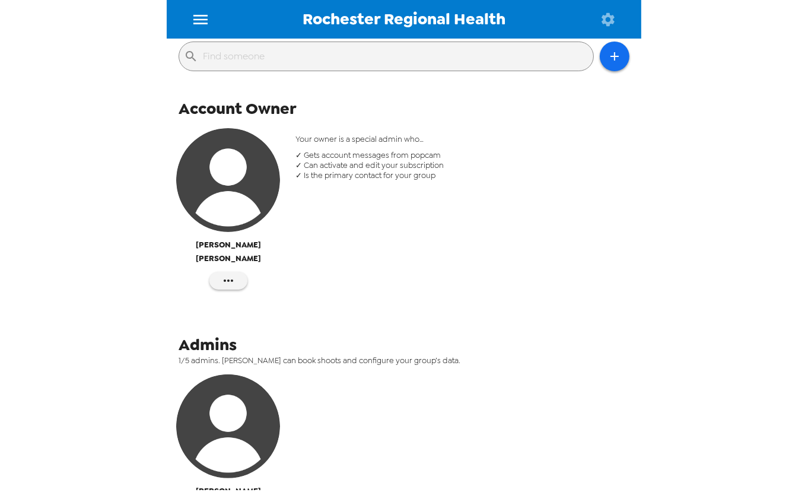
scroll to position [261, 0]
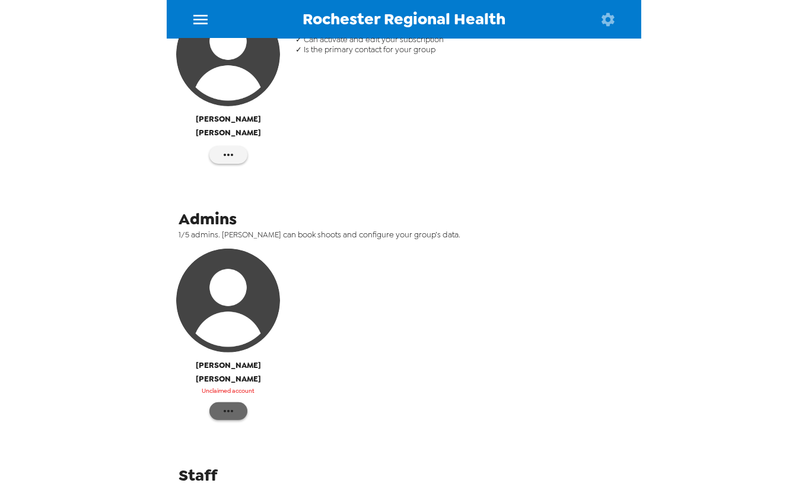
click at [228, 404] on icon "button" at bounding box center [228, 411] width 14 height 14
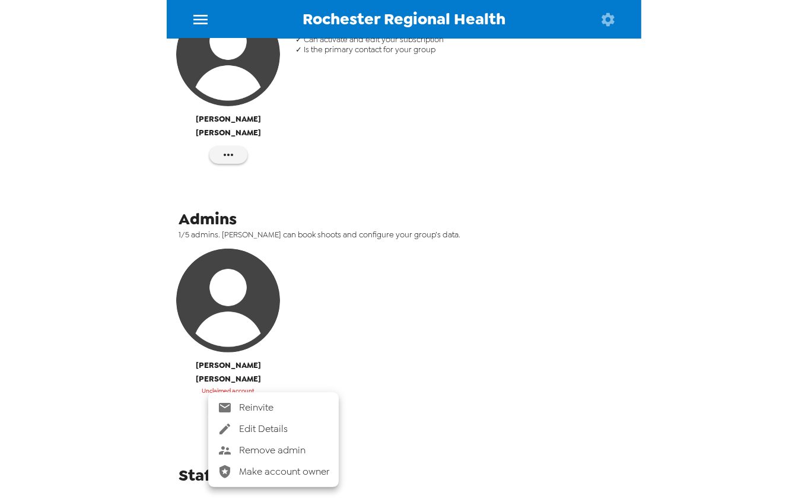
click at [301, 407] on span "Reinvite" at bounding box center [284, 407] width 90 height 14
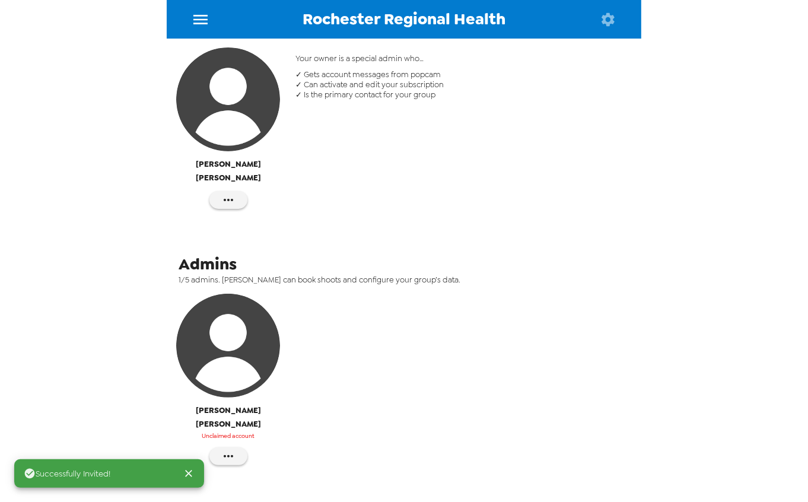
scroll to position [0, 0]
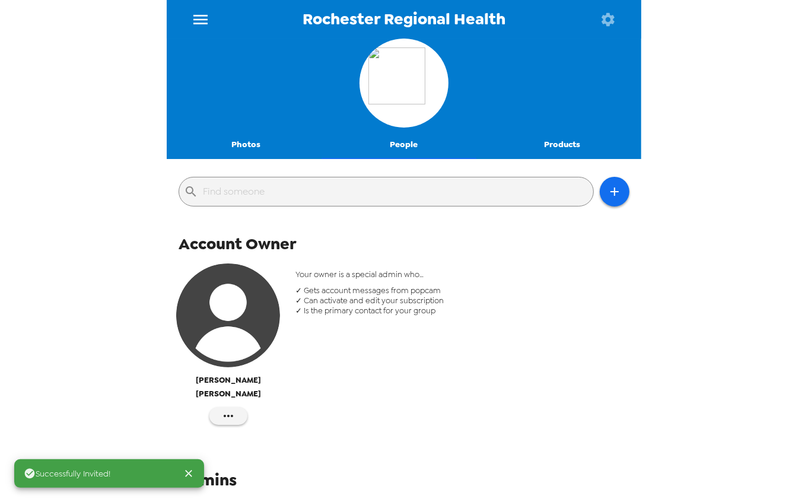
click at [404, 145] on button "People" at bounding box center [404, 144] width 158 height 28
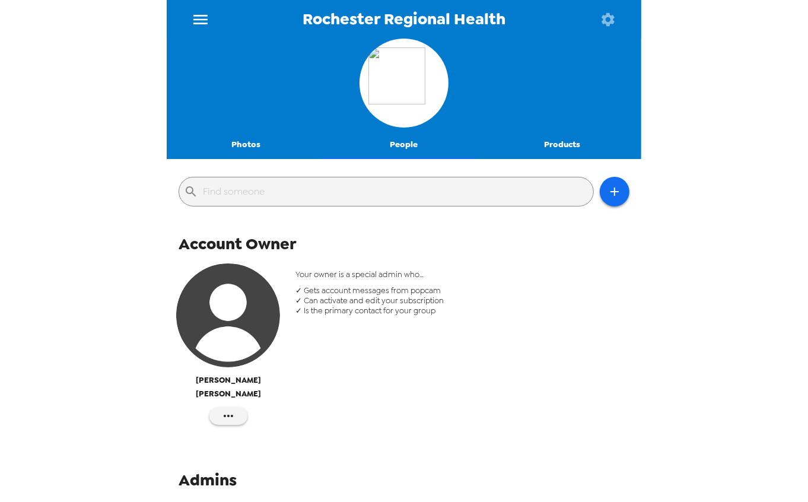
click at [246, 133] on button "Photos" at bounding box center [246, 144] width 158 height 28
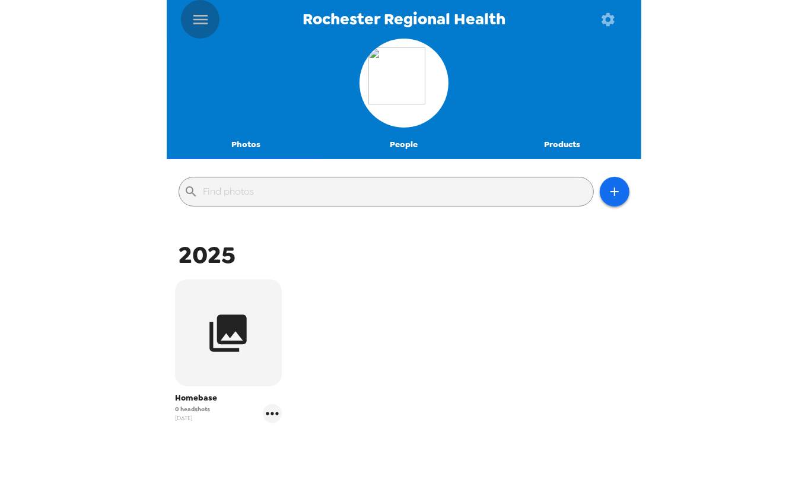
click at [205, 20] on icon "menu" at bounding box center [200, 19] width 19 height 19
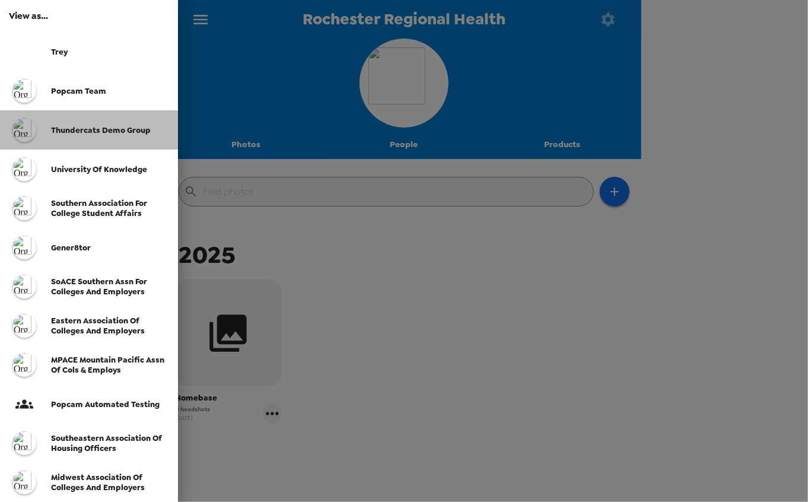
click at [119, 129] on span "Thundercats Demo Group" at bounding box center [101, 130] width 100 height 10
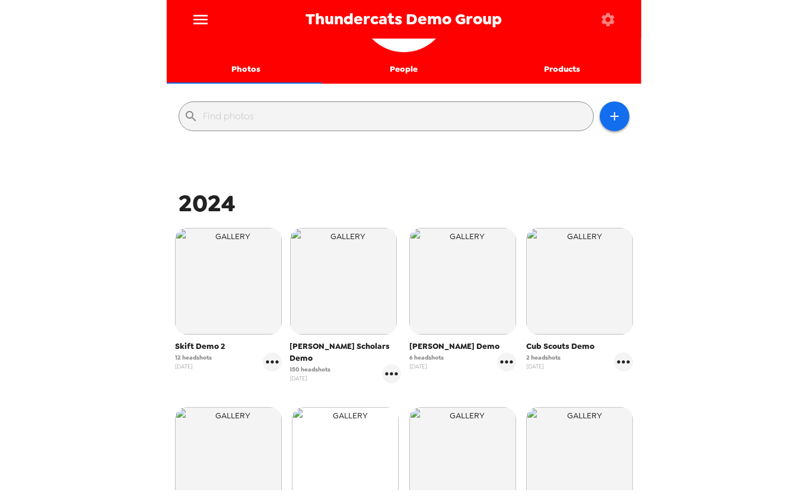
scroll to position [263, 0]
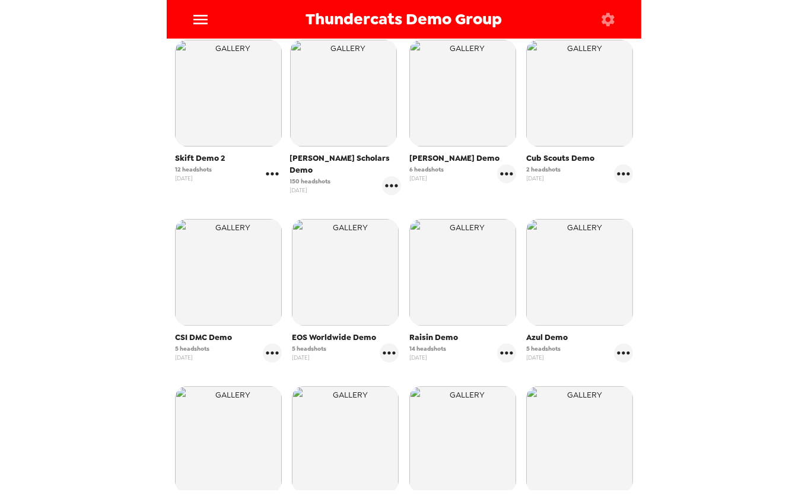
click at [272, 174] on icon "gallery menu" at bounding box center [272, 173] width 12 height 3
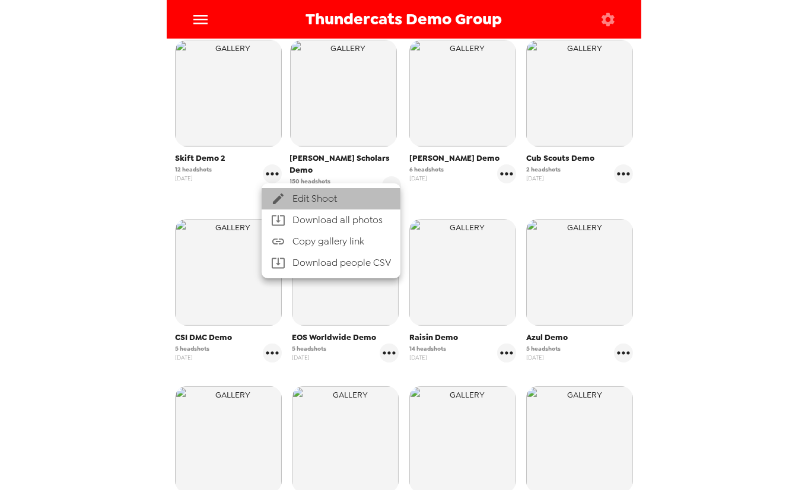
click at [287, 198] on div at bounding box center [281, 199] width 21 height 14
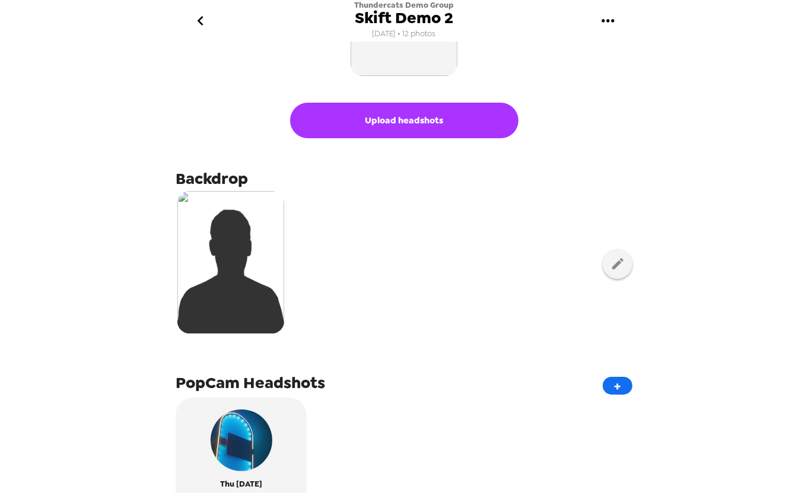
scroll to position [327, 0]
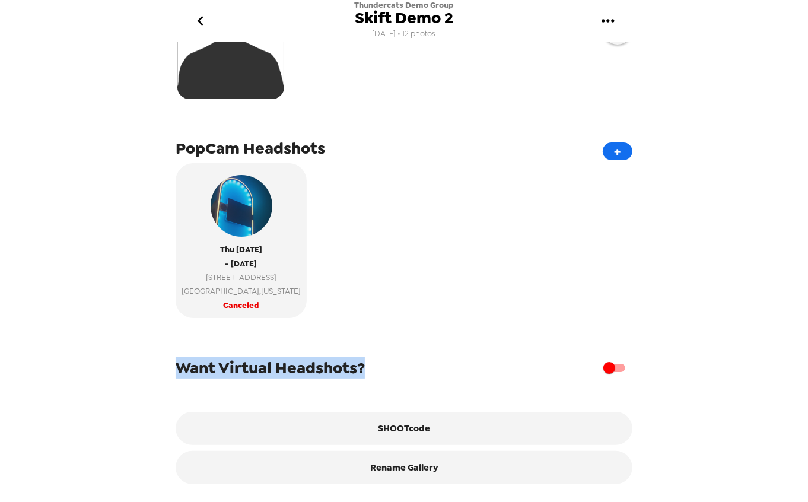
drag, startPoint x: 181, startPoint y: 364, endPoint x: 442, endPoint y: 382, distance: 261.6
click at [442, 382] on div "Want Virtual Headshots? SHOOTcode Rename Gallery" at bounding box center [404, 406] width 457 height 158
click at [603, 367] on input "checkbox" at bounding box center [609, 367] width 68 height 23
checkbox input "true"
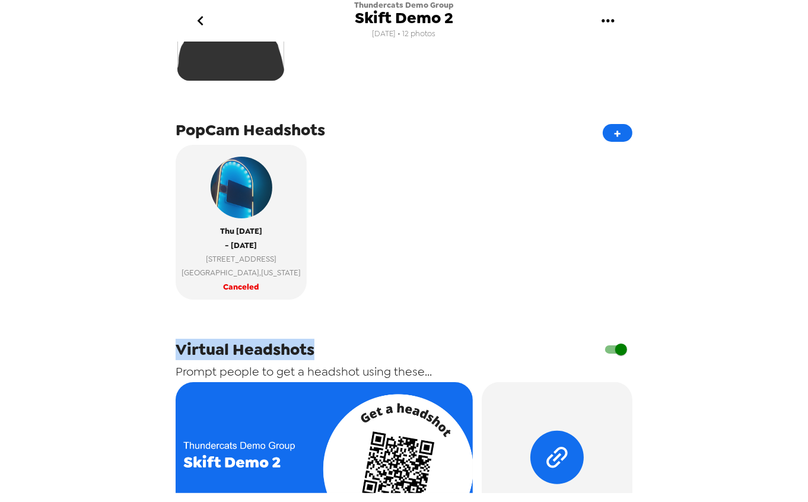
scroll to position [131, 0]
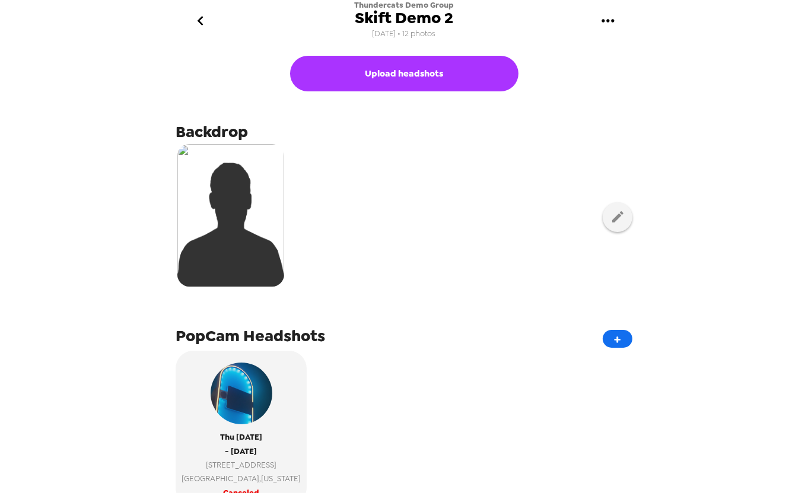
click at [196, 18] on icon "go back" at bounding box center [200, 20] width 19 height 19
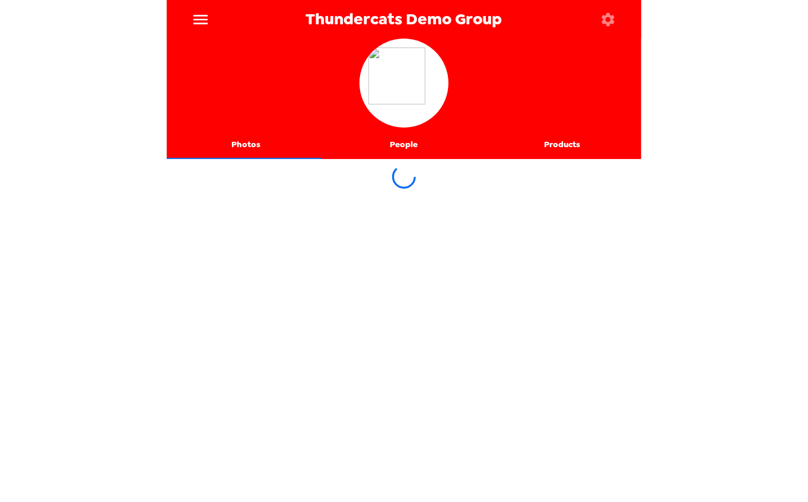
click at [199, 22] on icon "menu" at bounding box center [200, 19] width 19 height 19
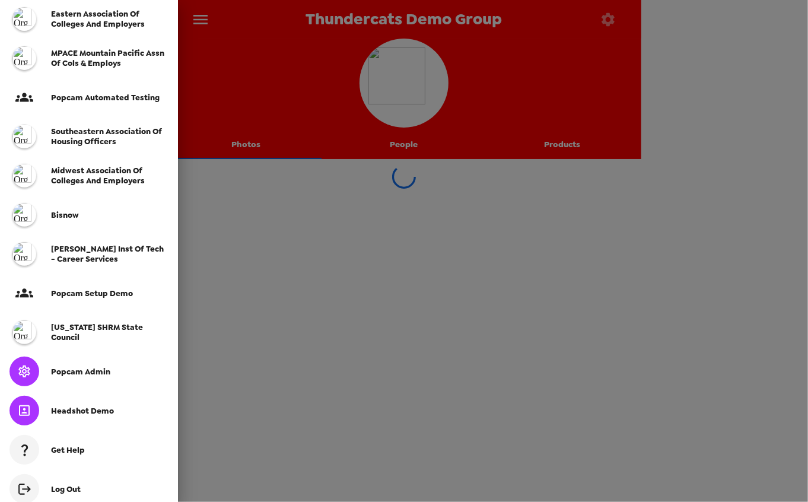
scroll to position [333, 0]
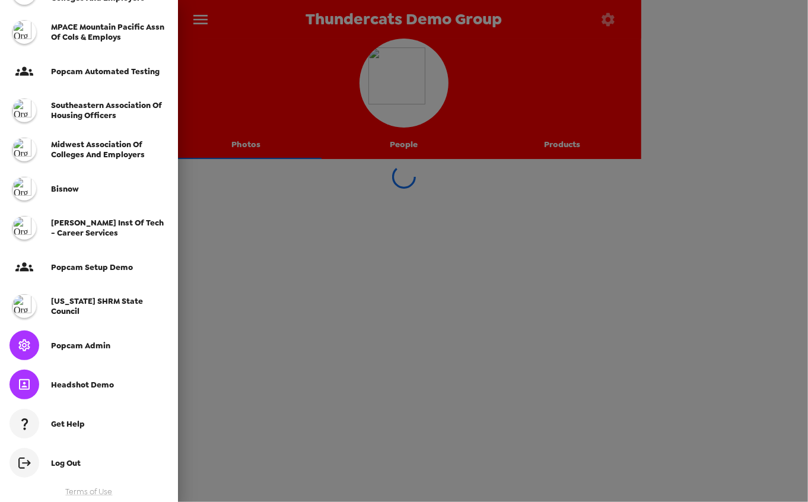
click at [95, 342] on span "Popcam Admin" at bounding box center [80, 345] width 59 height 10
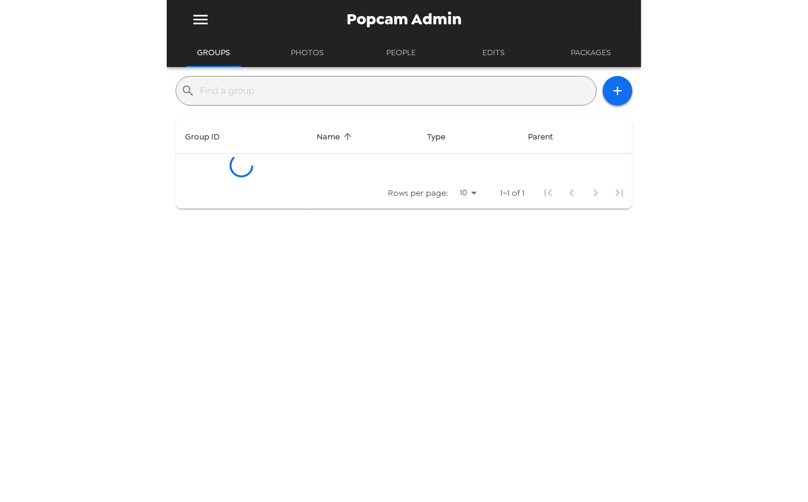
click at [285, 90] on input "text" at bounding box center [395, 90] width 391 height 19
type input "comcast"
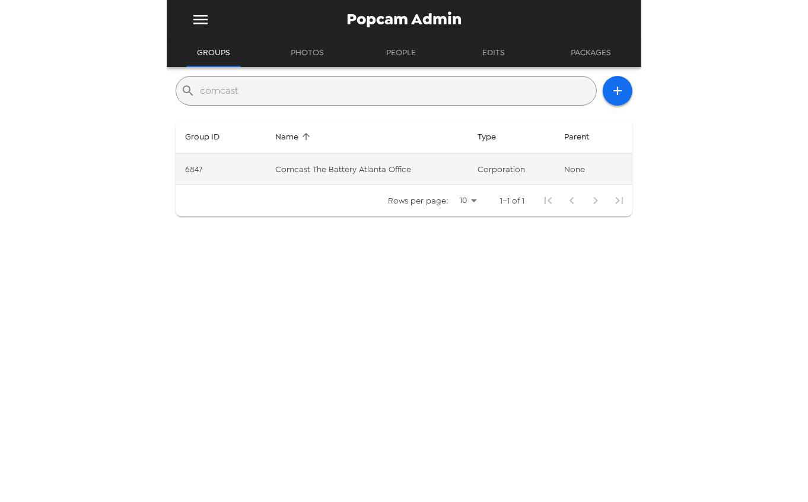
click at [384, 173] on td "Comcast The Battery Atlanta Office" at bounding box center [367, 169] width 202 height 31
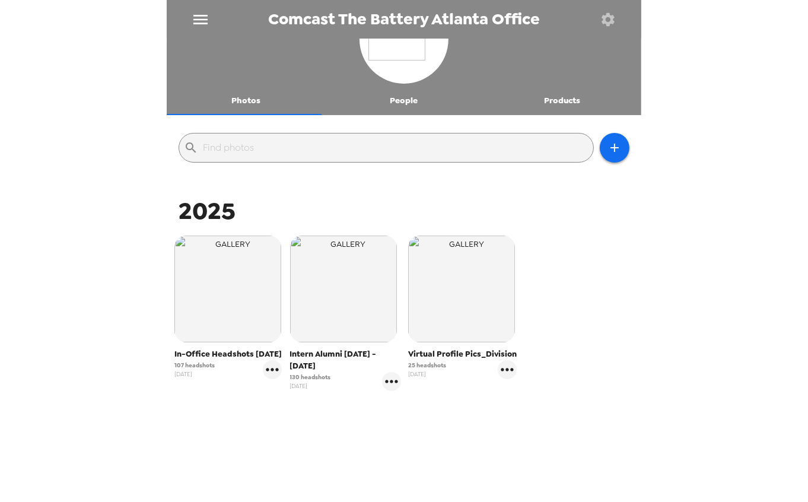
scroll to position [63, 0]
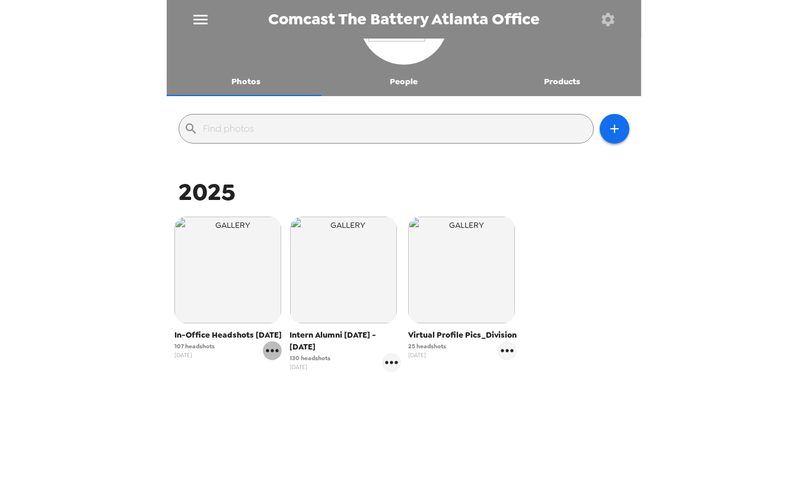
click at [279, 359] on icon "gallery menu" at bounding box center [272, 350] width 19 height 19
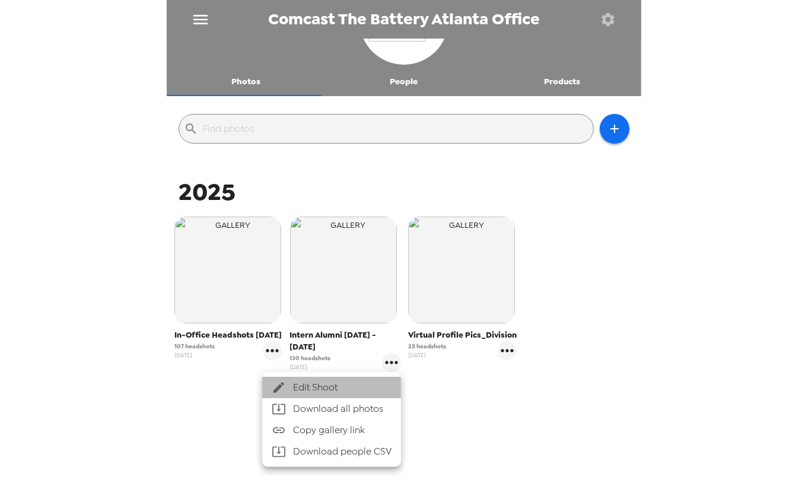
click at [321, 384] on span "Edit Shoot" at bounding box center [342, 387] width 98 height 14
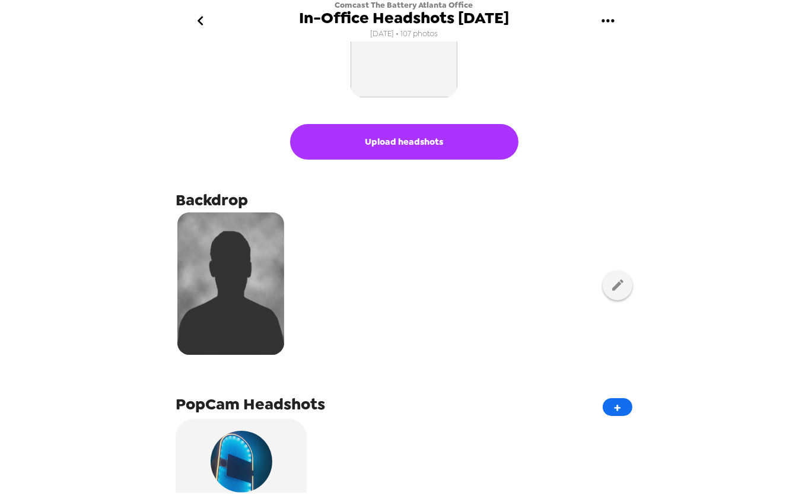
scroll to position [327, 0]
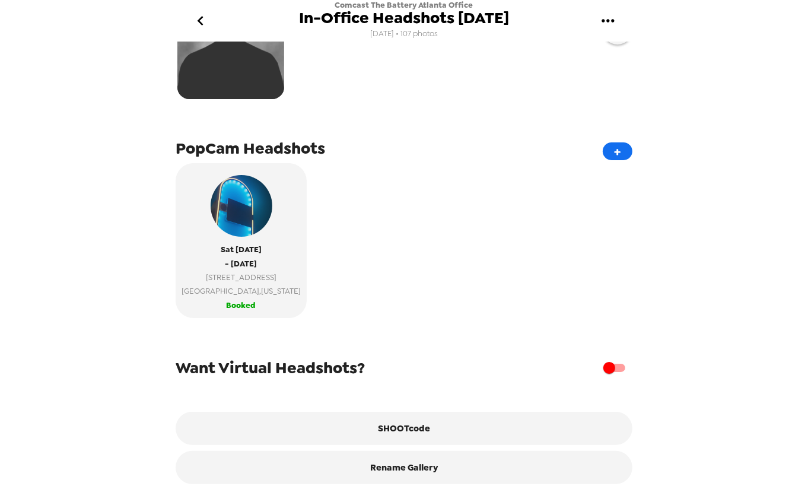
click at [607, 366] on input "checkbox" at bounding box center [609, 367] width 68 height 23
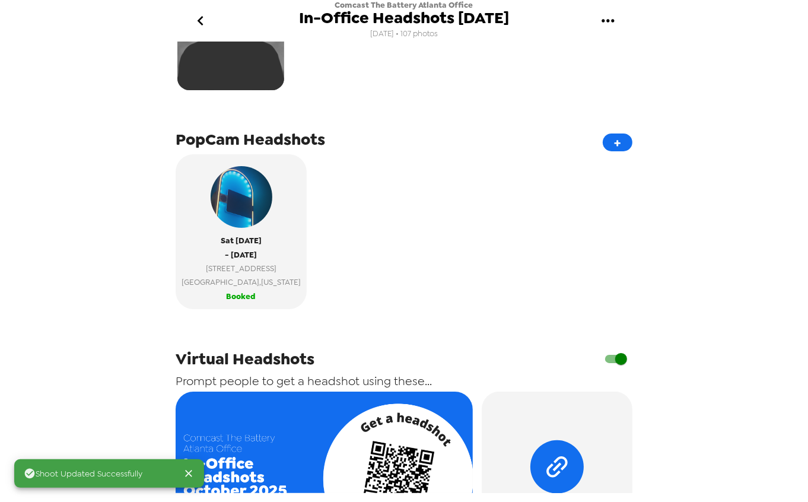
click at [609, 370] on input "checkbox" at bounding box center [621, 359] width 68 height 23
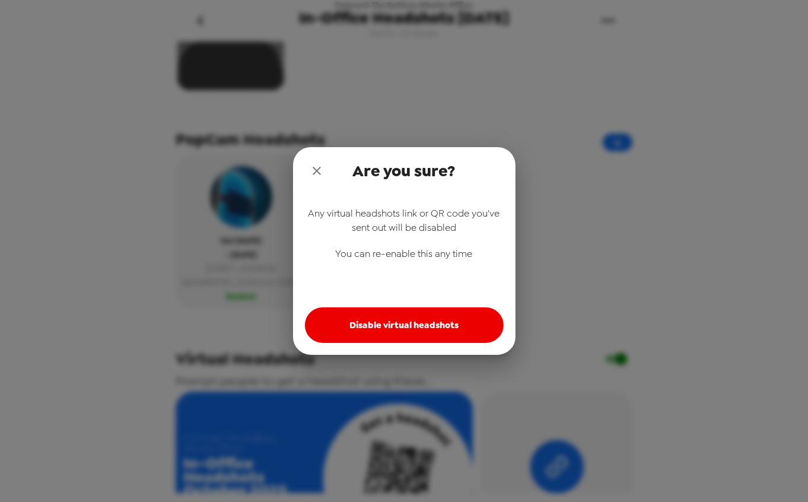
click at [435, 316] on button "Disable virtual headshots" at bounding box center [404, 325] width 199 height 36
checkbox input "false"
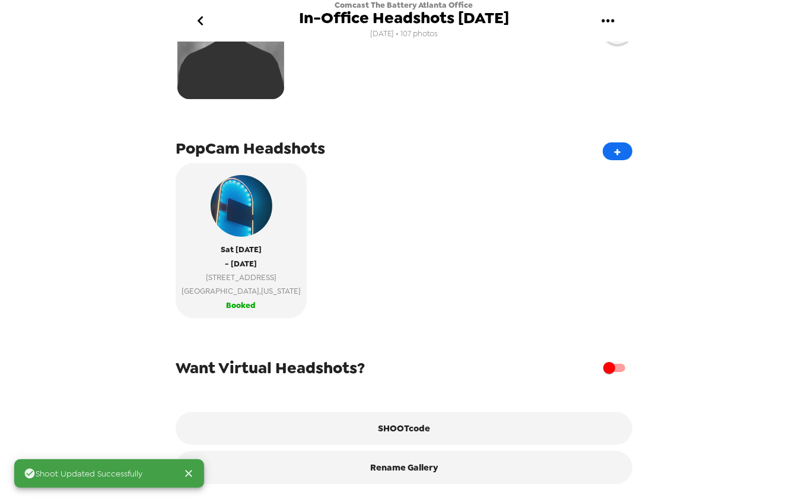
click at [209, 20] on icon "go back" at bounding box center [200, 20] width 19 height 19
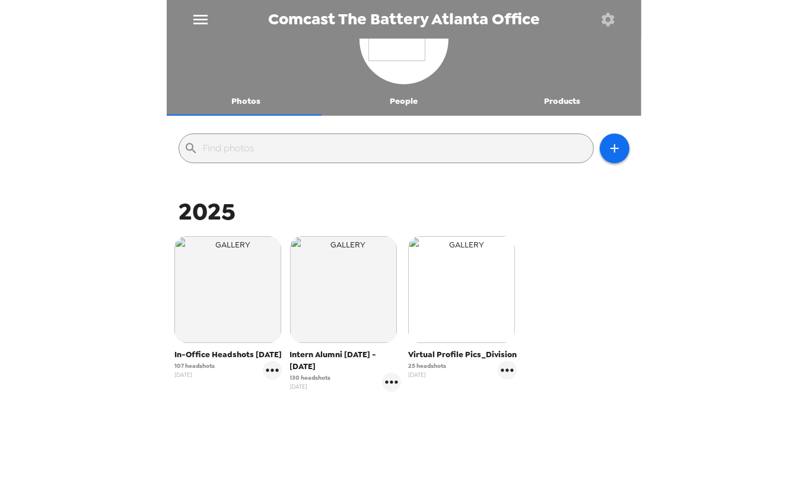
scroll to position [63, 0]
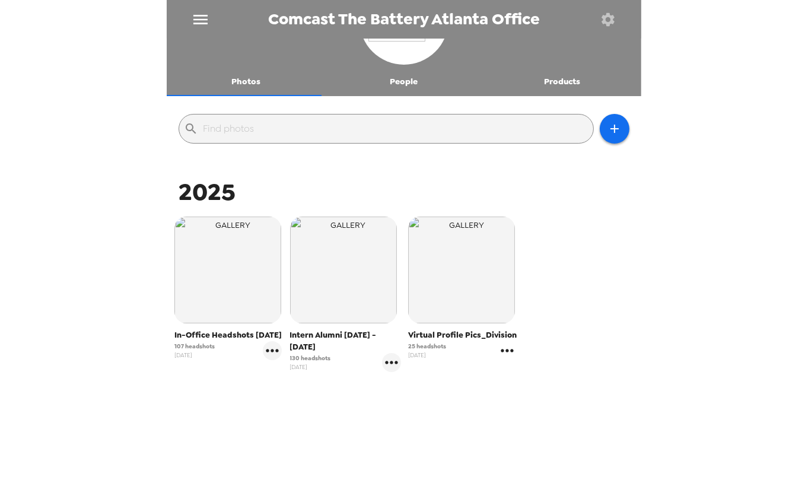
click at [498, 348] on div "Virtual Profile Pics_Division 25 headshots 6/18/25" at bounding box center [462, 344] width 109 height 31
click at [461, 331] on span "Virtual Profile Pics_Division" at bounding box center [462, 335] width 109 height 12
click at [501, 349] on icon "gallery menu" at bounding box center [507, 350] width 12 height 3
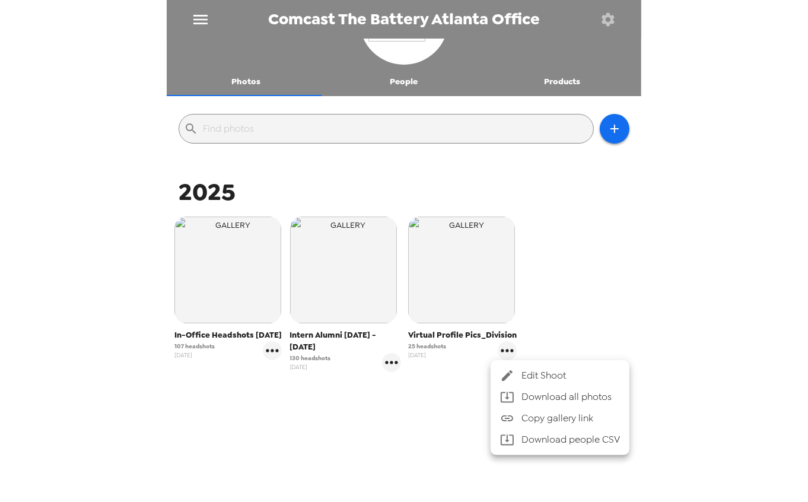
click at [534, 372] on span "Edit Shoot" at bounding box center [570, 375] width 98 height 14
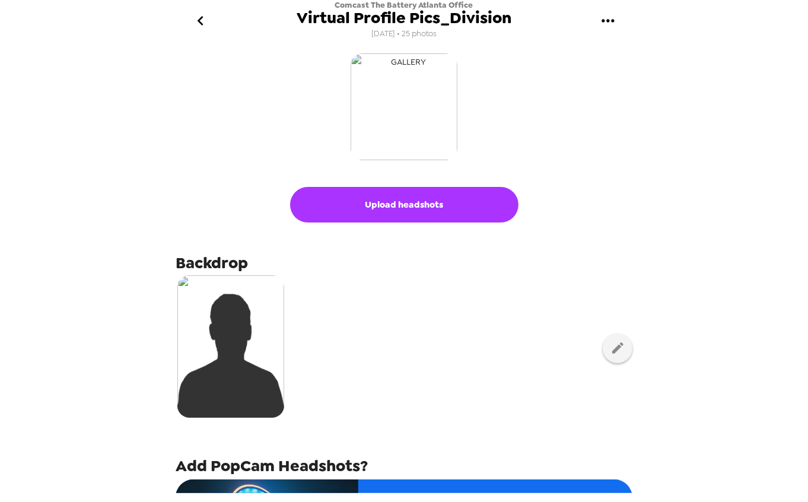
click at [405, 132] on img "button" at bounding box center [404, 106] width 107 height 107
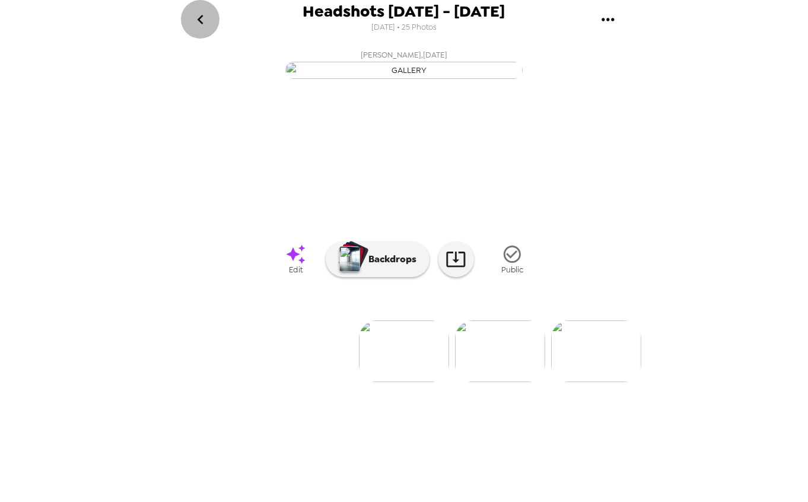
click at [192, 18] on icon "go back" at bounding box center [200, 19] width 19 height 19
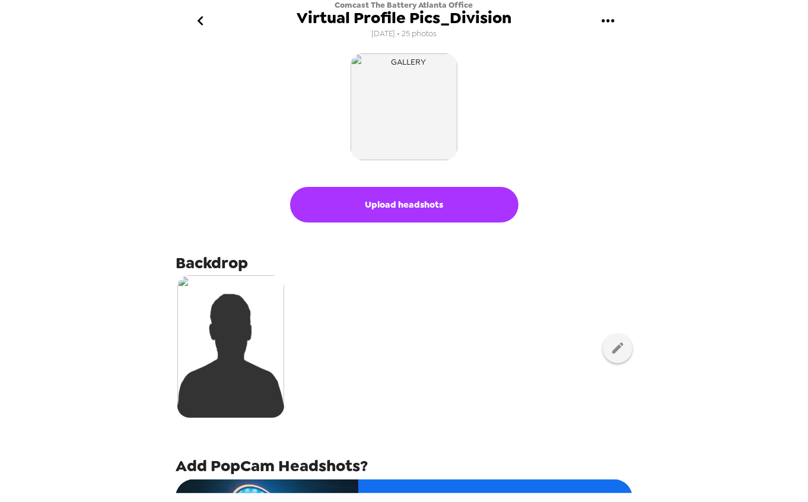
scroll to position [381, 0]
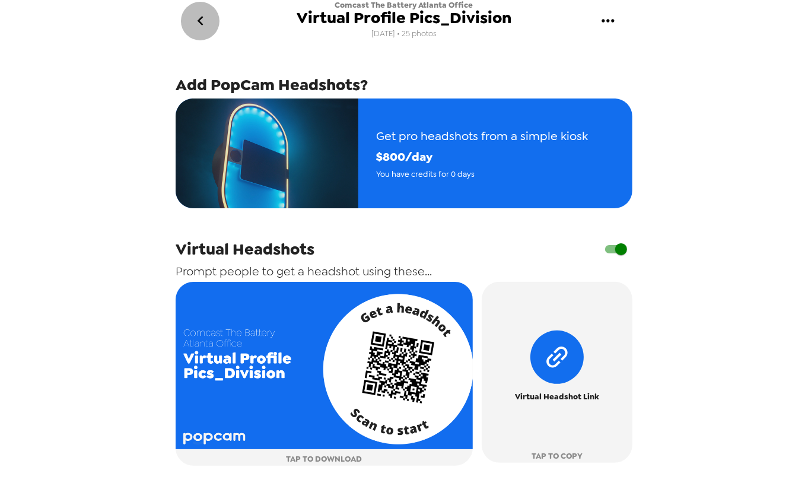
click at [193, 21] on button "go back" at bounding box center [200, 21] width 39 height 39
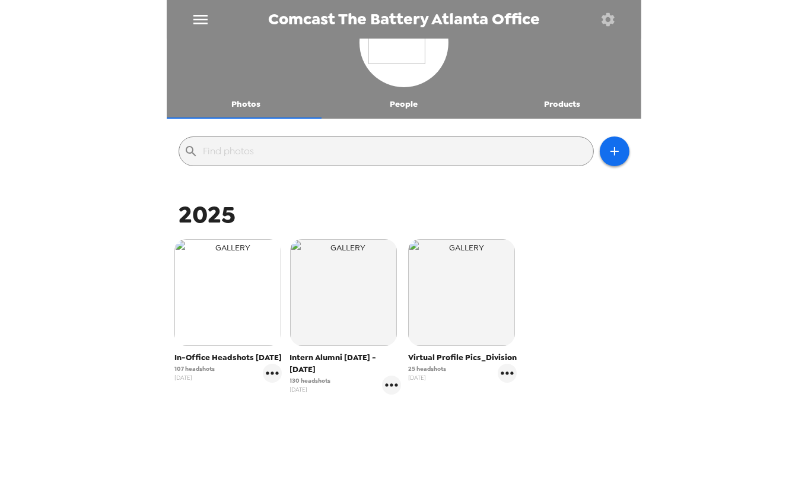
scroll to position [63, 0]
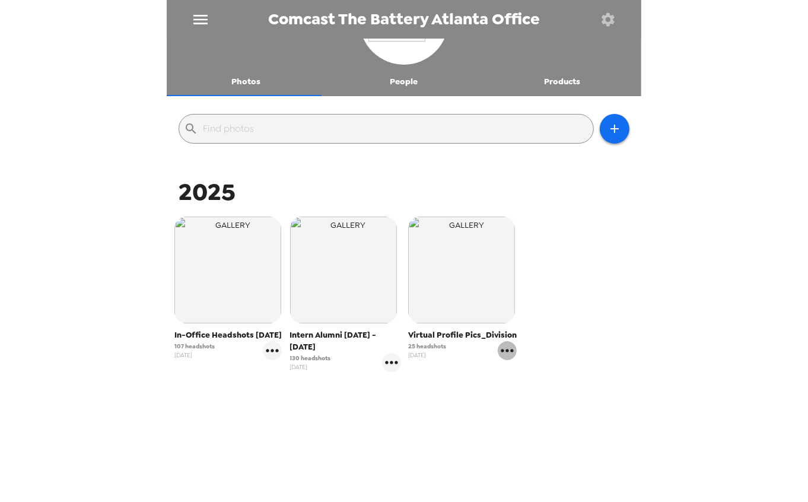
click at [498, 358] on icon "gallery menu" at bounding box center [507, 350] width 19 height 19
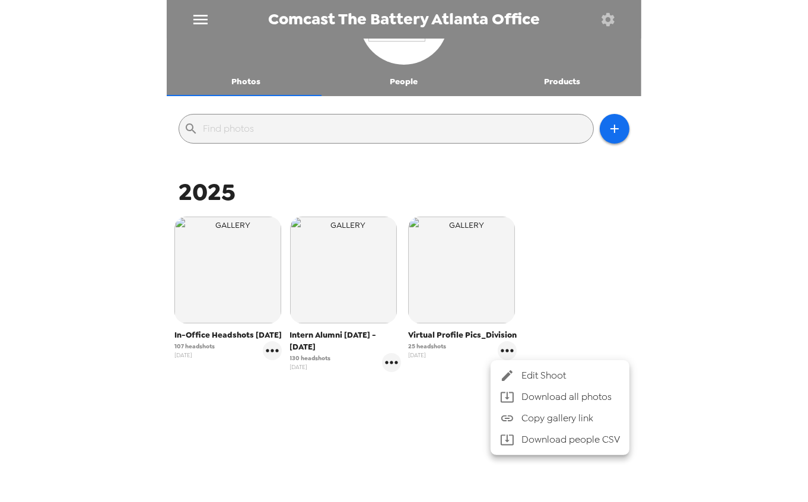
click at [530, 374] on span "Edit Shoot" at bounding box center [570, 375] width 98 height 14
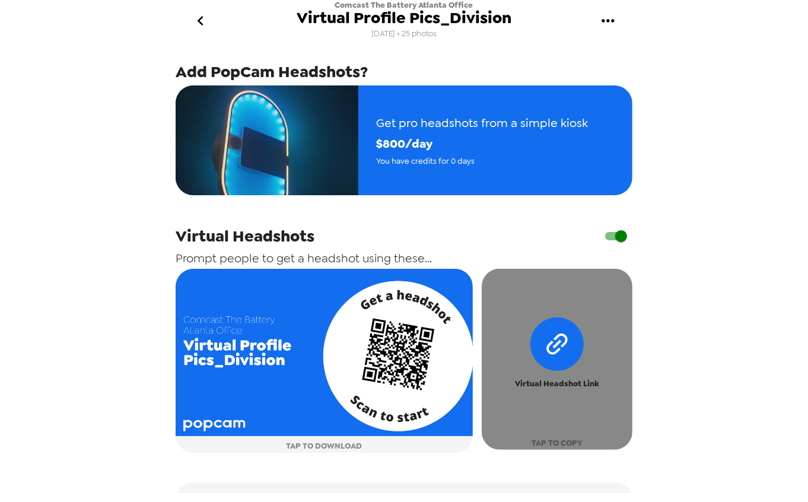
scroll to position [395, 0]
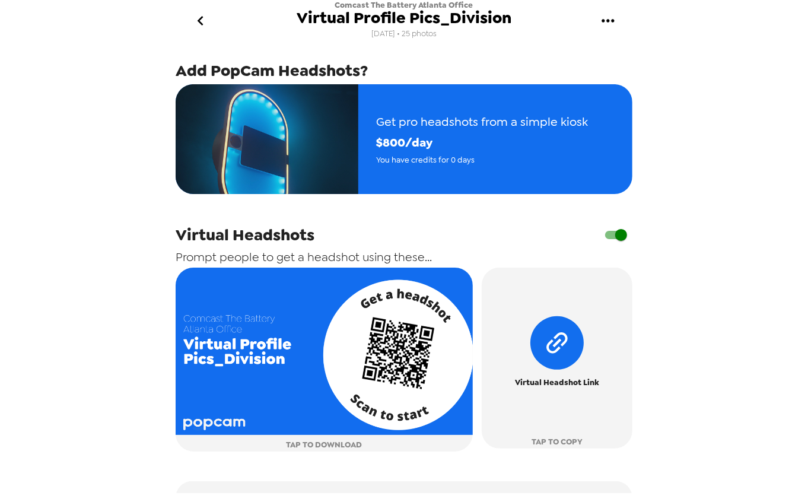
click at [199, 20] on icon "go back" at bounding box center [200, 20] width 6 height 9
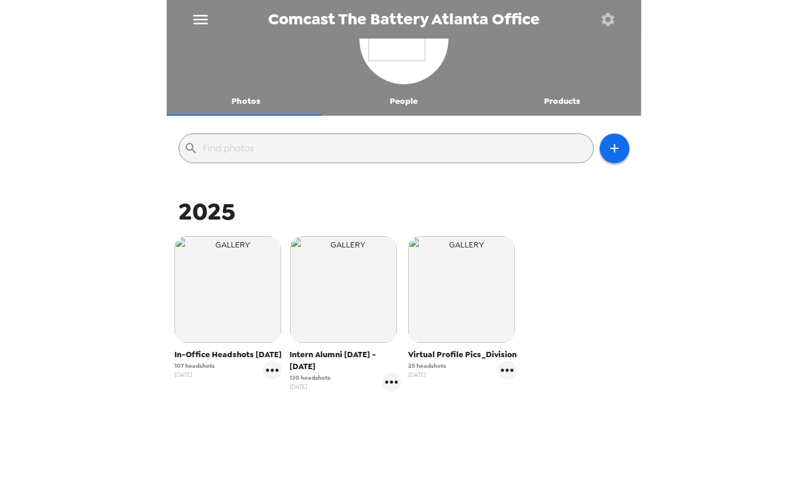
scroll to position [63, 0]
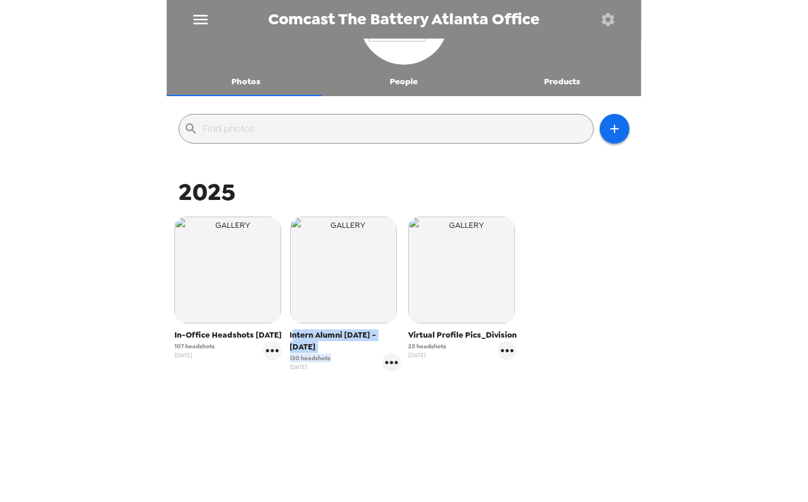
drag, startPoint x: 338, startPoint y: 348, endPoint x: 325, endPoint y: 349, distance: 13.1
click at [290, 336] on div "Intern Alumni 7/7 - 7/9/25 130 headshots 6/23/25" at bounding box center [346, 350] width 112 height 43
click at [320, 339] on span "Intern Alumni 7/7 - 7/9/25" at bounding box center [346, 341] width 112 height 24
click at [249, 274] on img "button" at bounding box center [227, 269] width 107 height 107
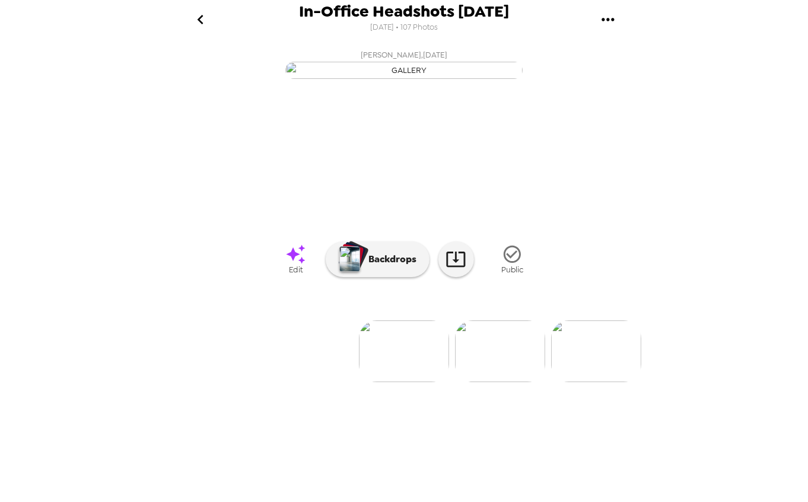
click at [195, 2] on button "go back" at bounding box center [200, 19] width 39 height 39
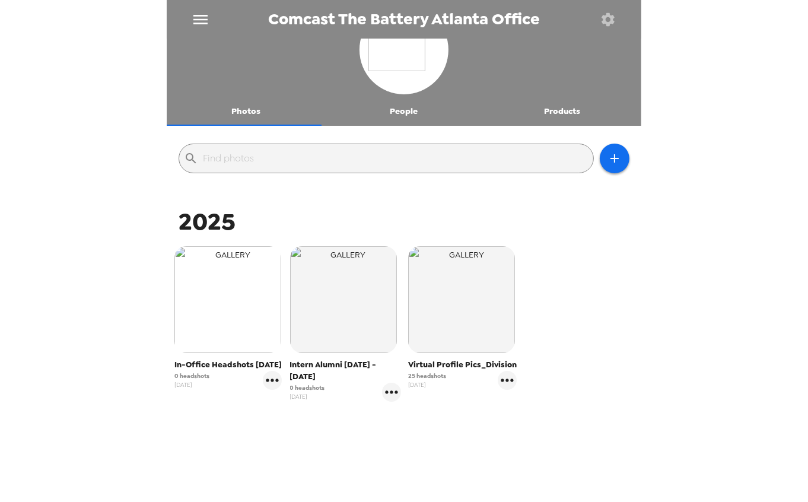
scroll to position [63, 0]
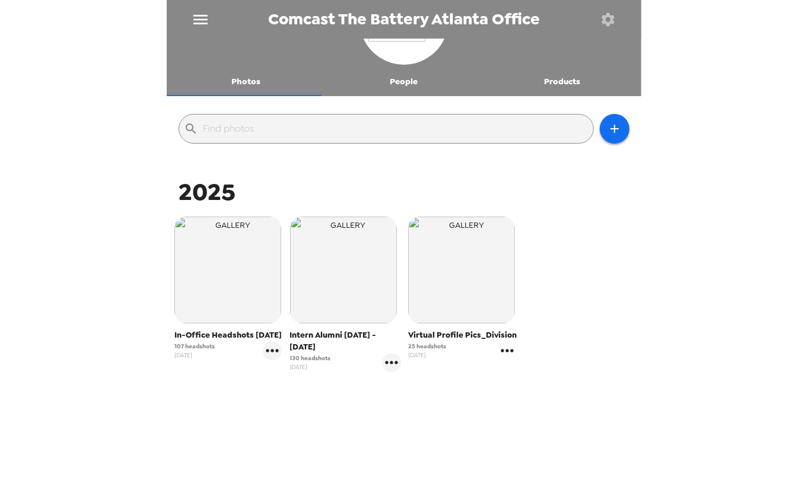
click at [501, 352] on icon "gallery menu" at bounding box center [507, 350] width 19 height 19
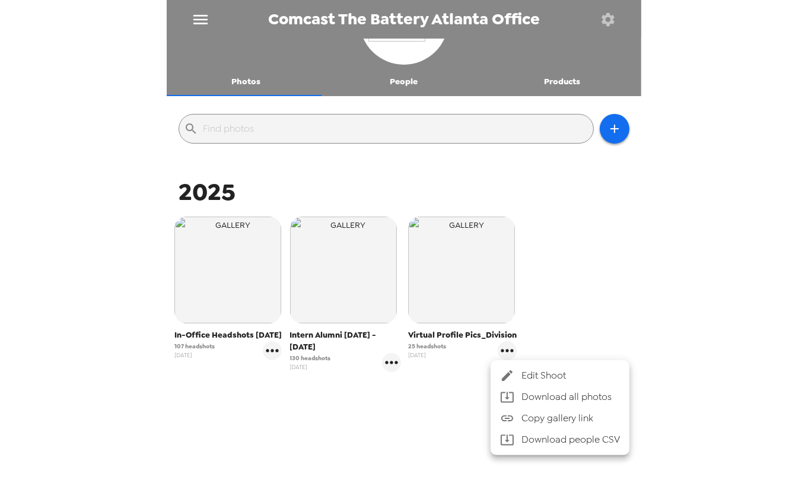
click at [517, 374] on div at bounding box center [510, 375] width 21 height 14
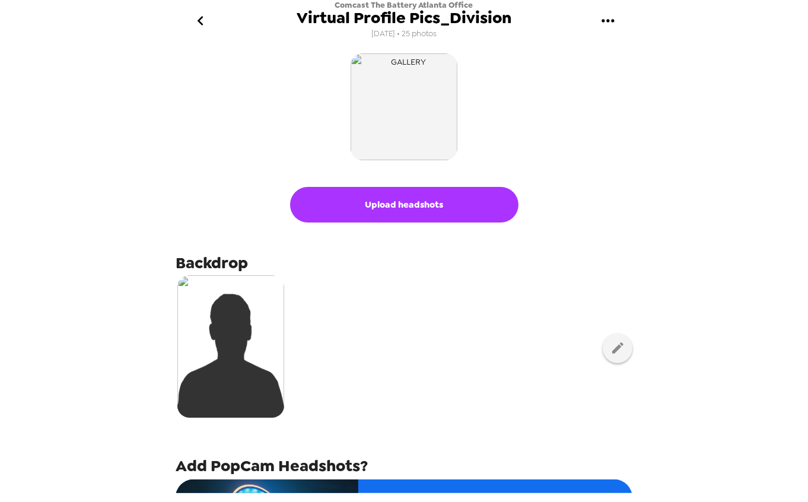
scroll to position [381, 0]
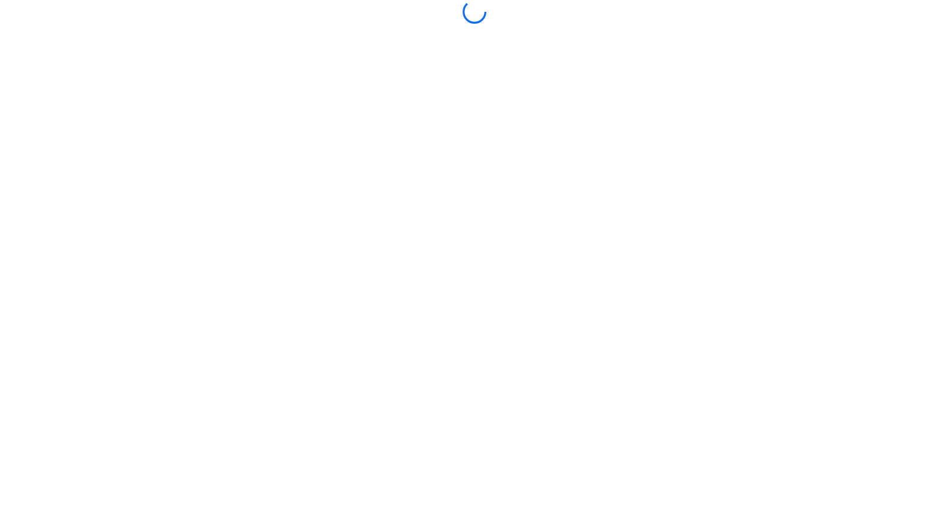
drag, startPoint x: 67, startPoint y: 172, endPoint x: 64, endPoint y: 162, distance: 10.5
click at [66, 165] on body at bounding box center [474, 260] width 949 height 521
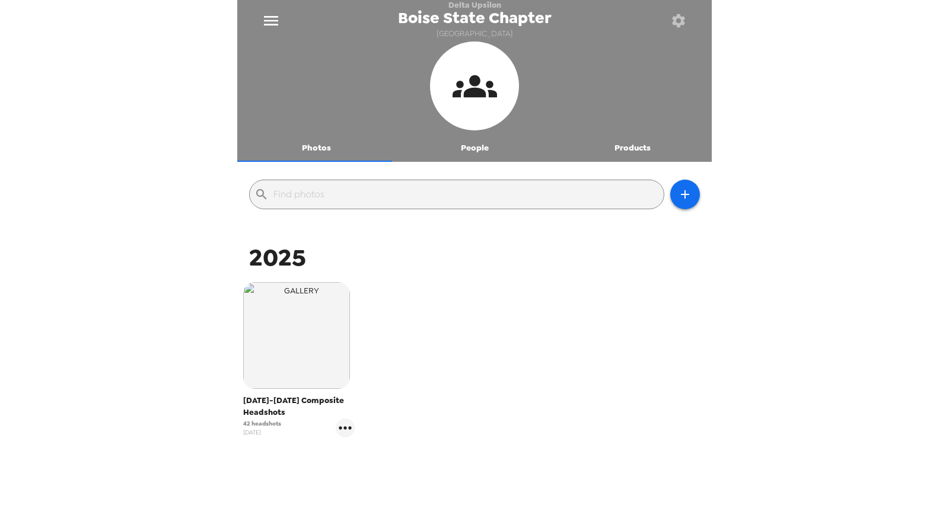
click at [276, 19] on icon "menu" at bounding box center [271, 20] width 19 height 19
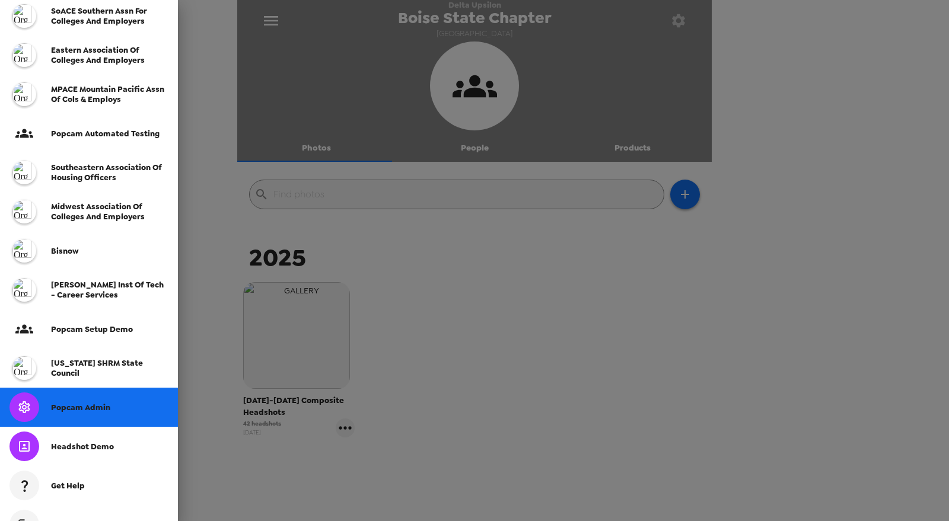
scroll to position [314, 0]
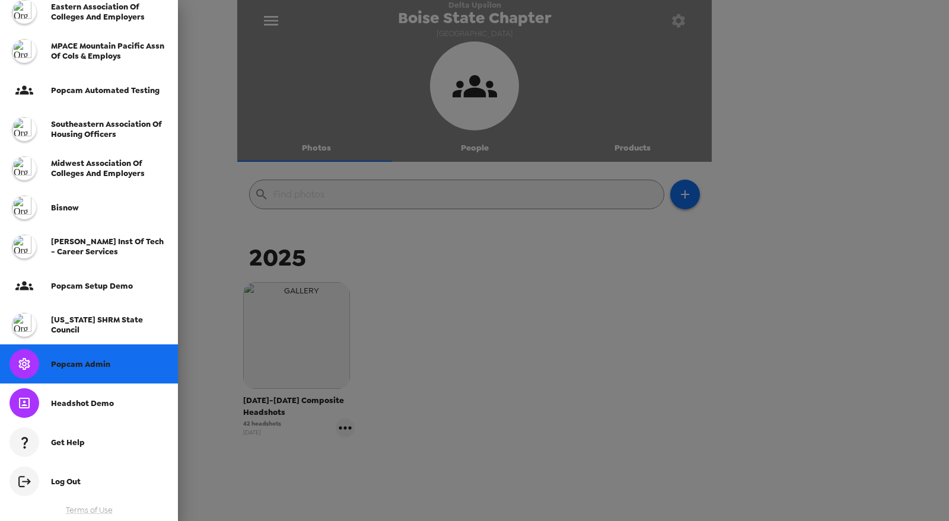
click at [106, 352] on div "Popcam Admin" at bounding box center [89, 364] width 178 height 39
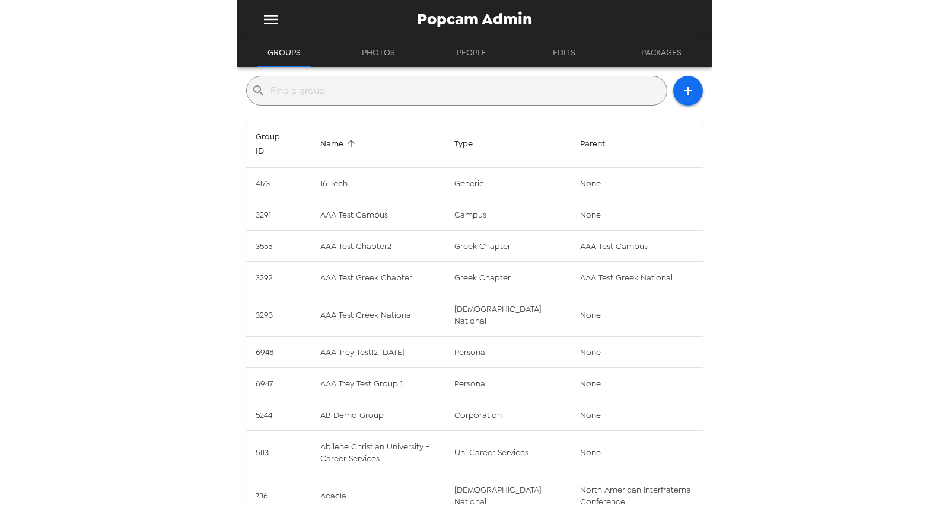
click at [342, 79] on div "​" at bounding box center [456, 91] width 421 height 30
drag, startPoint x: 344, startPoint y: 90, endPoint x: 383, endPoint y: 58, distance: 50.5
click at [343, 90] on input "text" at bounding box center [465, 90] width 391 height 19
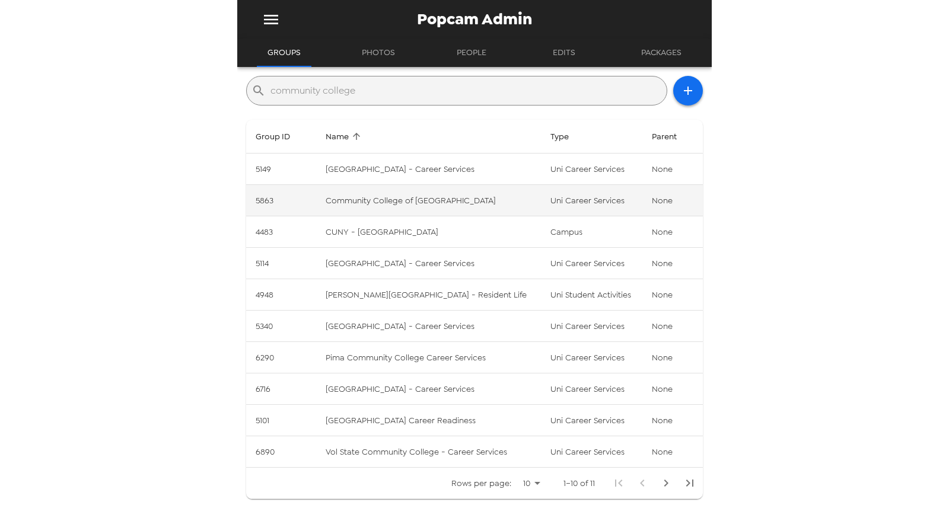
type input "community college"
click at [489, 198] on td "Community College of Baltimore County" at bounding box center [428, 200] width 224 height 31
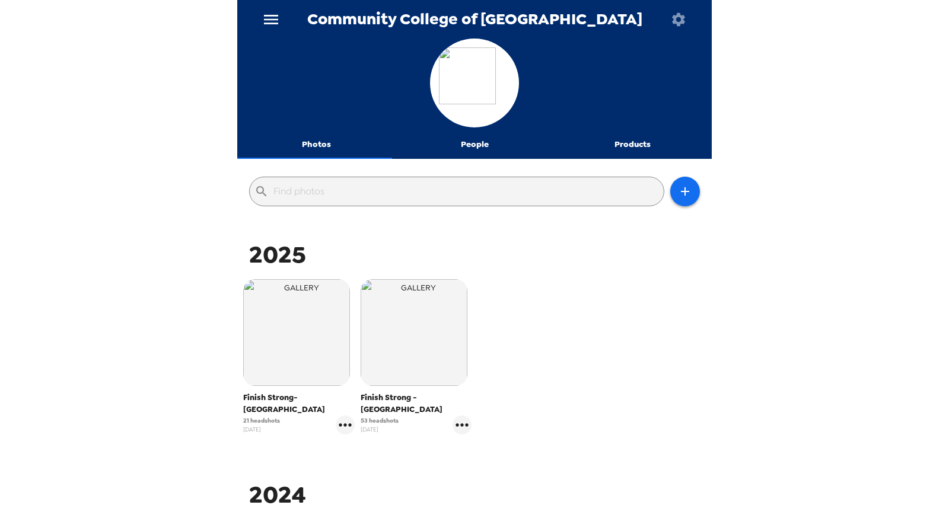
click at [472, 138] on button "People" at bounding box center [475, 144] width 158 height 28
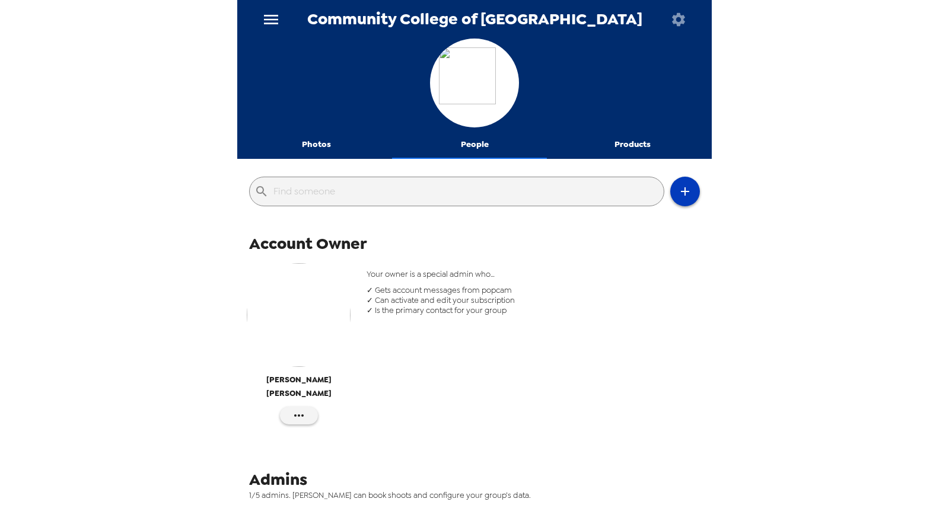
click at [680, 190] on icon "button" at bounding box center [685, 191] width 14 height 14
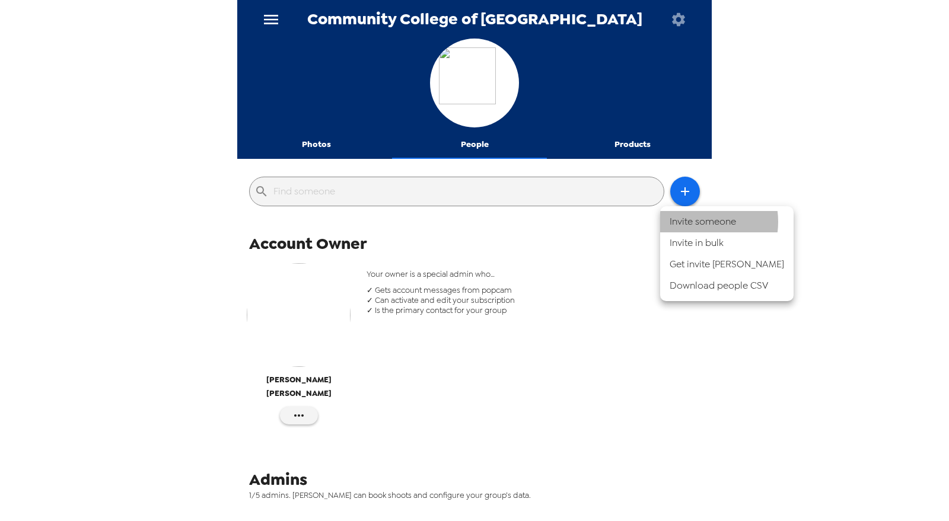
click at [693, 222] on li "Invite someone" at bounding box center [726, 221] width 133 height 21
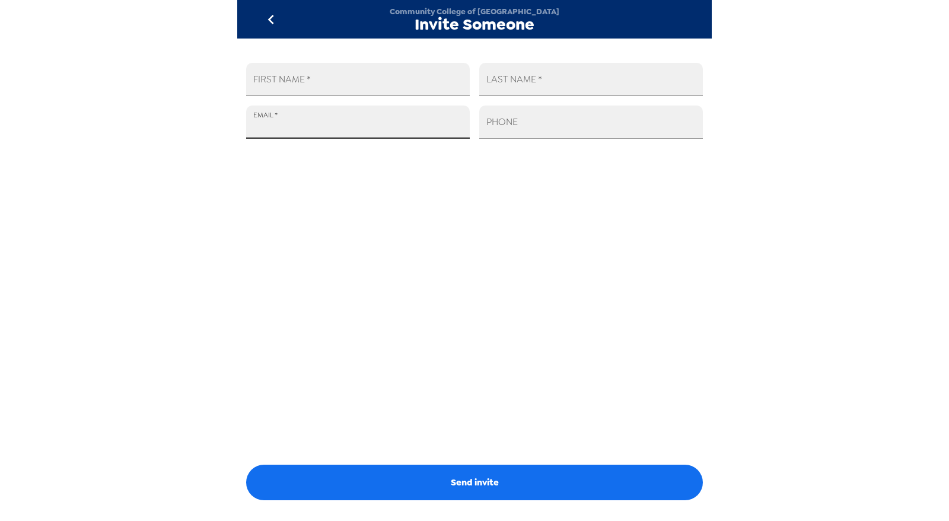
click at [320, 130] on input "EMAIL   *" at bounding box center [358, 122] width 224 height 33
paste input "ctopolski@ccbcmd.edu"
type input "ctopolski@ccbcmd.edu"
click at [343, 84] on input "FIRST NAME   *" at bounding box center [358, 79] width 224 height 33
type input "Courtney"
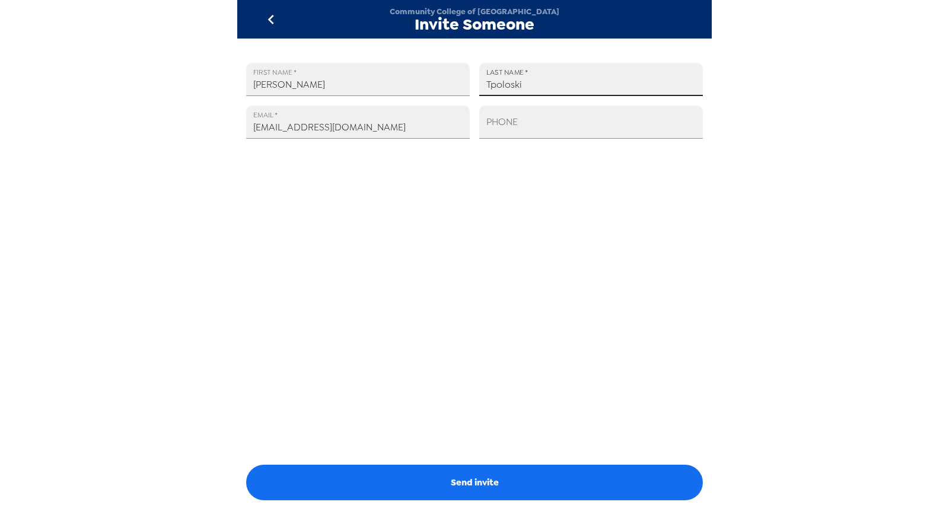
click at [494, 84] on input "Tpoloski" at bounding box center [591, 79] width 224 height 33
type input "Topoloski"
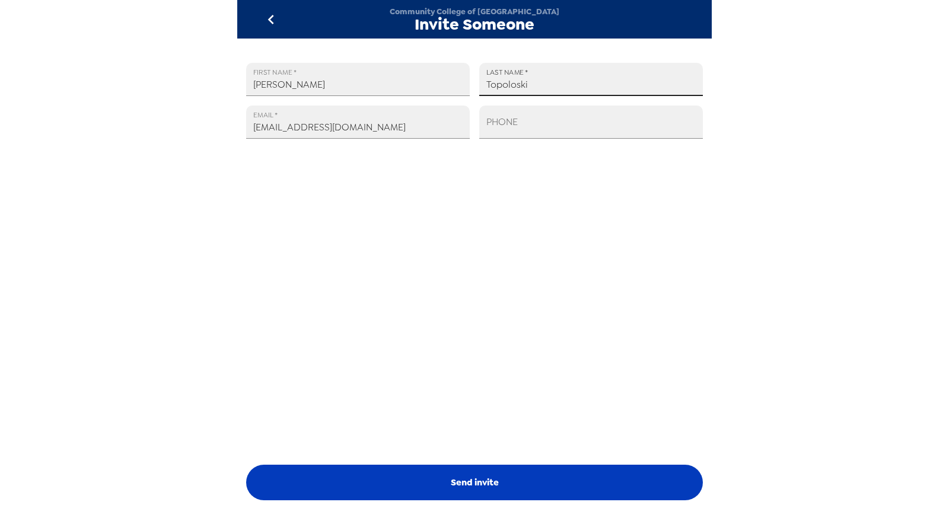
click at [548, 483] on button "Send invite" at bounding box center [474, 483] width 457 height 36
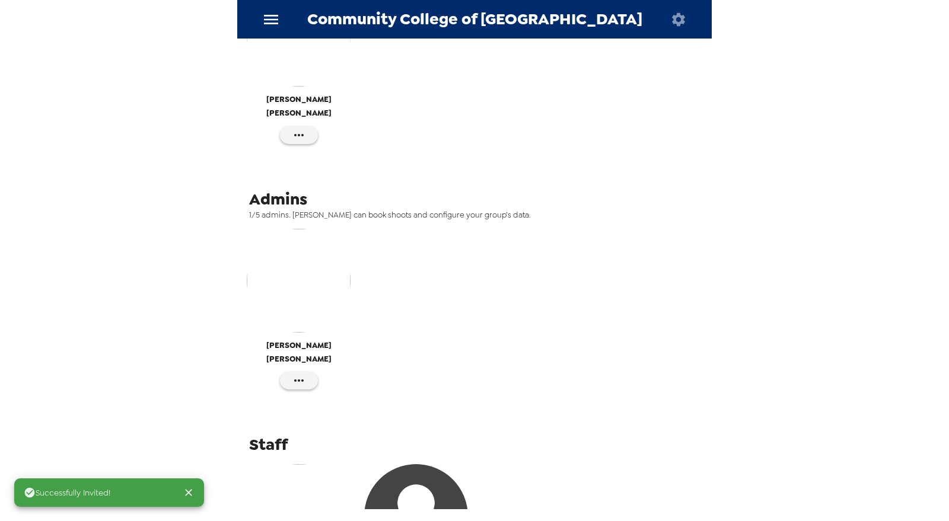
scroll to position [395, 0]
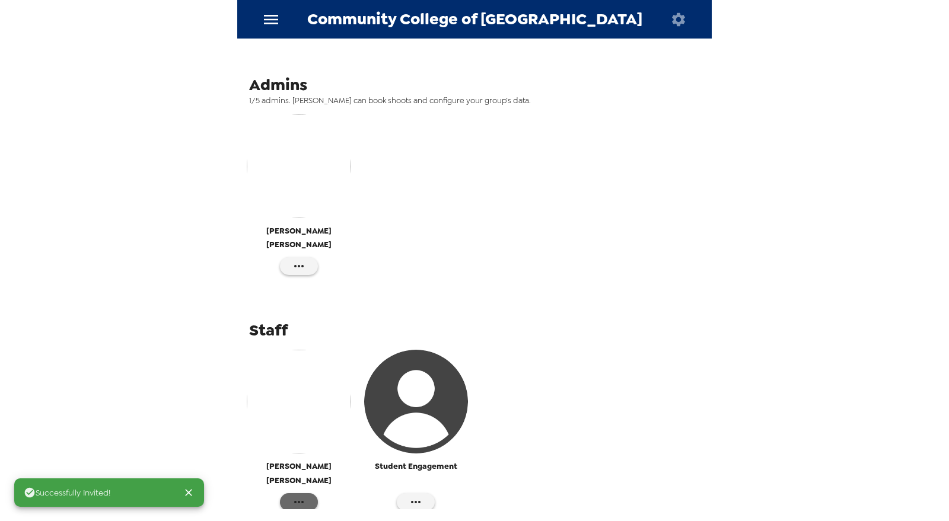
click at [298, 495] on icon "button" at bounding box center [299, 502] width 14 height 14
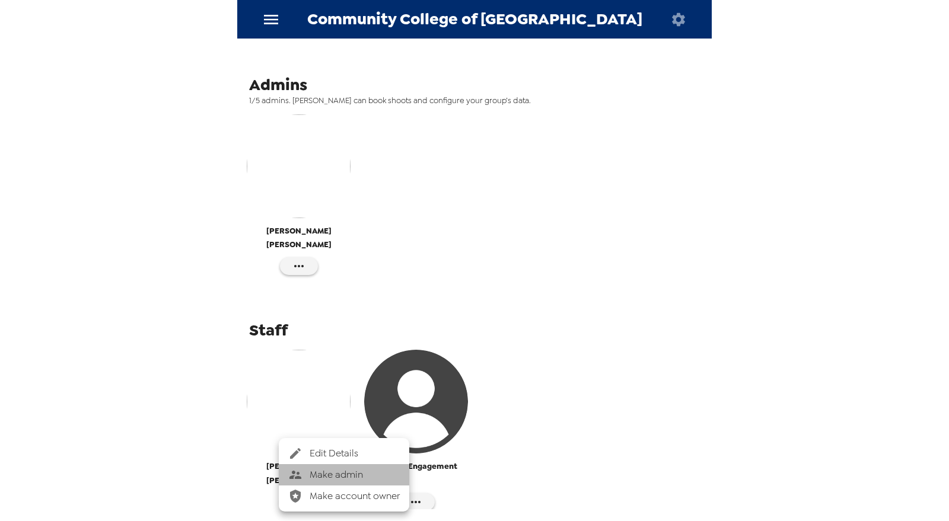
drag, startPoint x: 364, startPoint y: 479, endPoint x: 380, endPoint y: 422, distance: 59.3
click at [364, 478] on span "Make admin" at bounding box center [355, 475] width 90 height 14
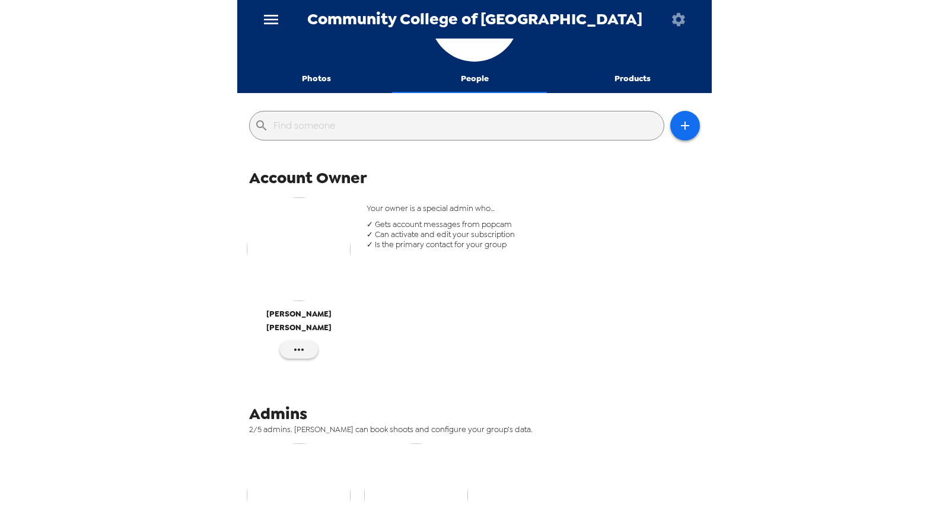
scroll to position [132, 0]
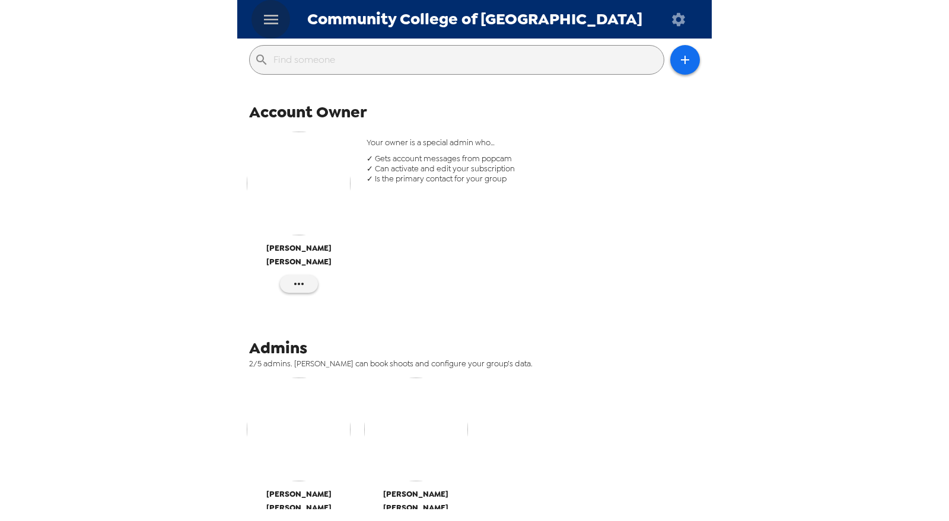
click at [282, 21] on button "menu" at bounding box center [270, 19] width 39 height 39
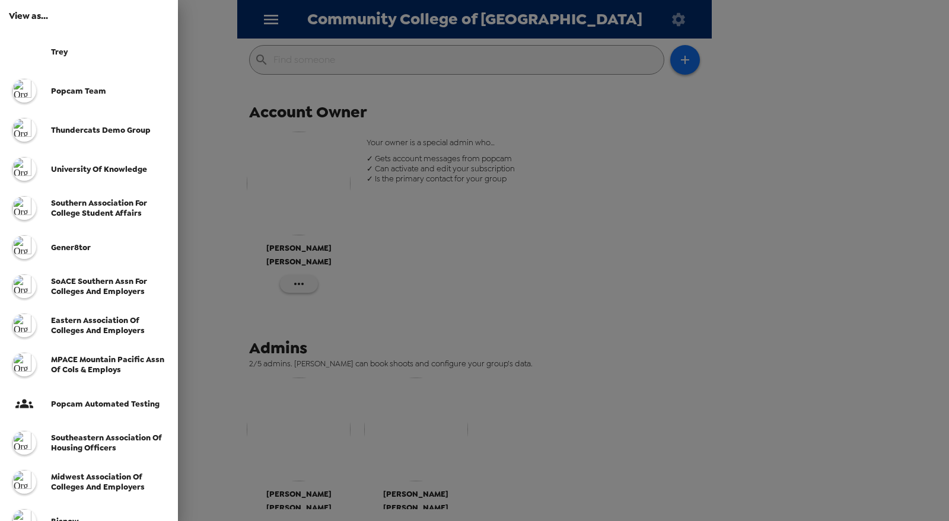
click at [80, 85] on div "popcam team" at bounding box center [89, 90] width 178 height 39
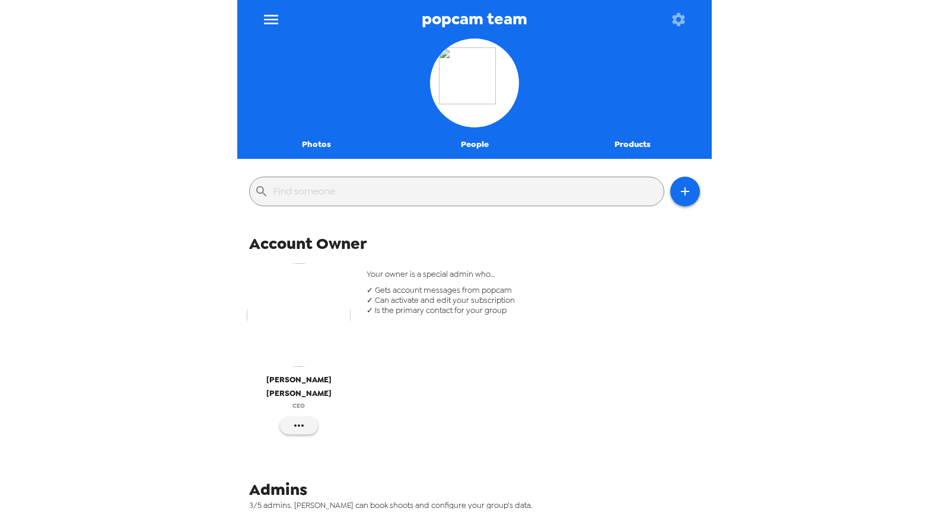
click at [277, 25] on icon "menu" at bounding box center [271, 19] width 19 height 19
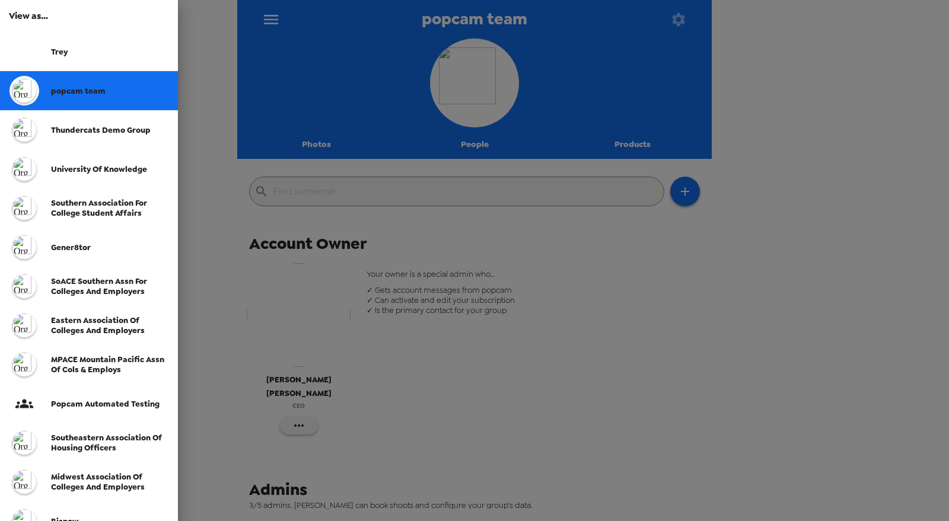
click at [90, 128] on span "Thundercats Demo Group" at bounding box center [101, 130] width 100 height 10
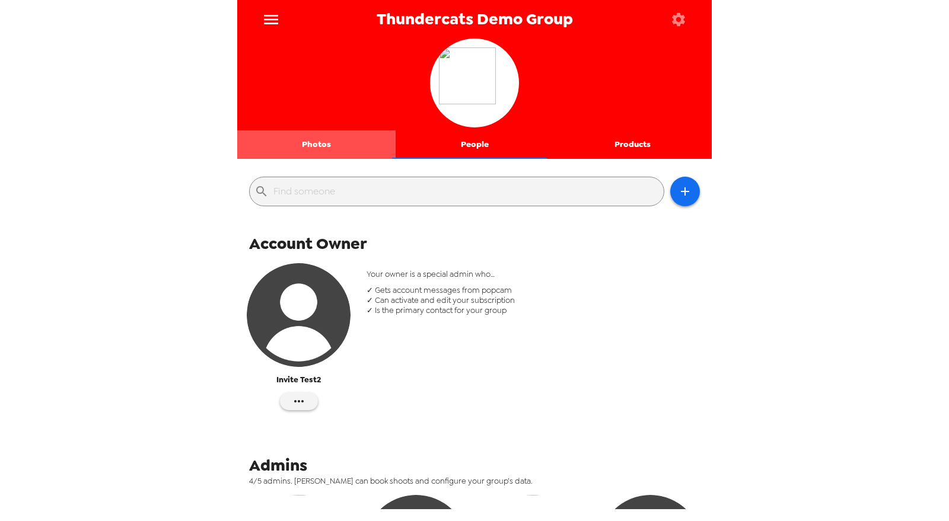
drag, startPoint x: 352, startPoint y: 149, endPoint x: 410, endPoint y: 214, distance: 87.3
click at [352, 149] on button "Photos" at bounding box center [316, 144] width 158 height 28
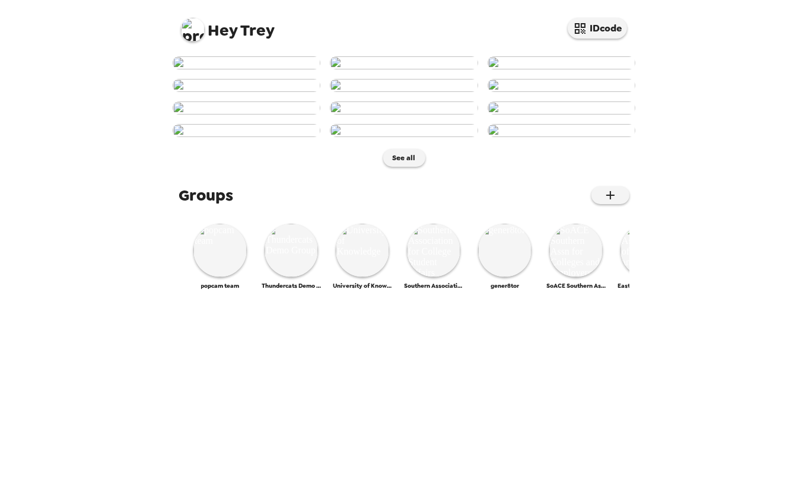
click at [192, 26] on img at bounding box center [193, 30] width 24 height 24
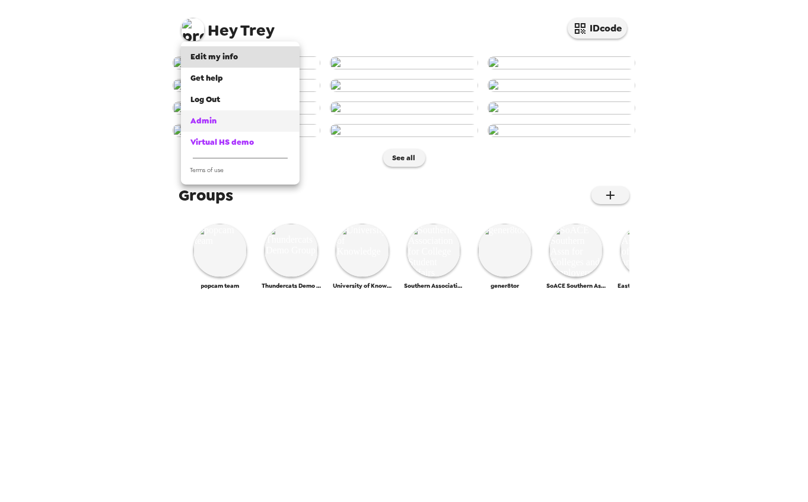
click at [212, 123] on span "Admin" at bounding box center [203, 121] width 26 height 10
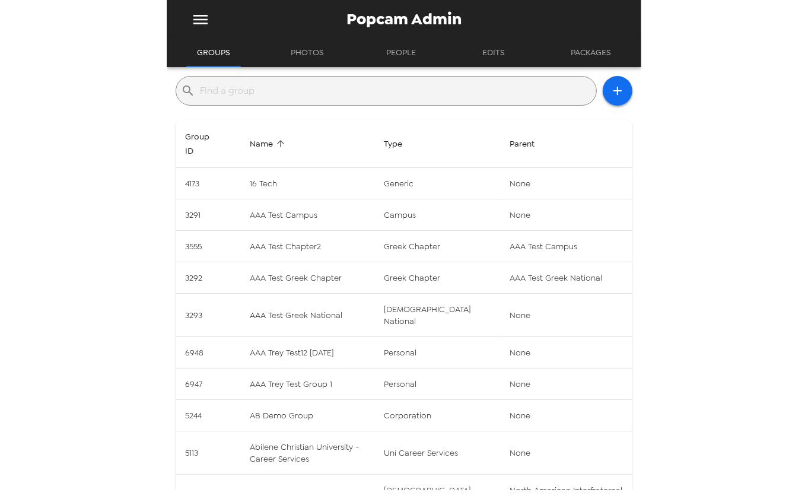
click at [294, 100] on input "text" at bounding box center [395, 90] width 391 height 19
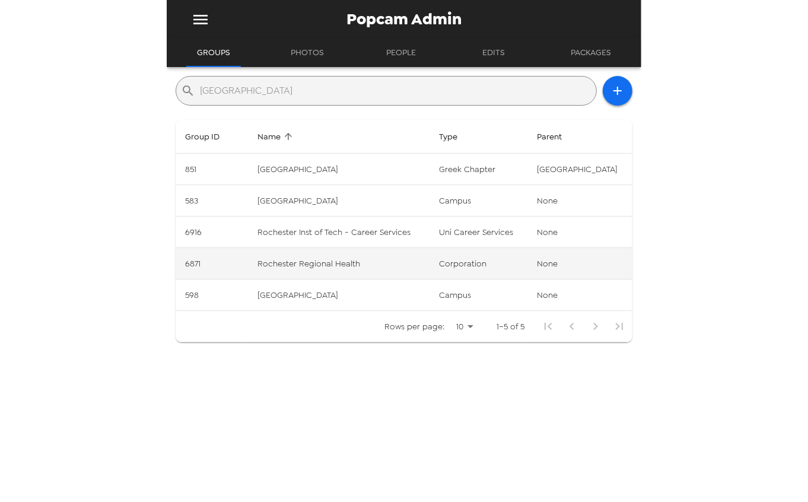
type input "rochester"
click at [340, 266] on td "Rochester Regional Health" at bounding box center [338, 263] width 181 height 31
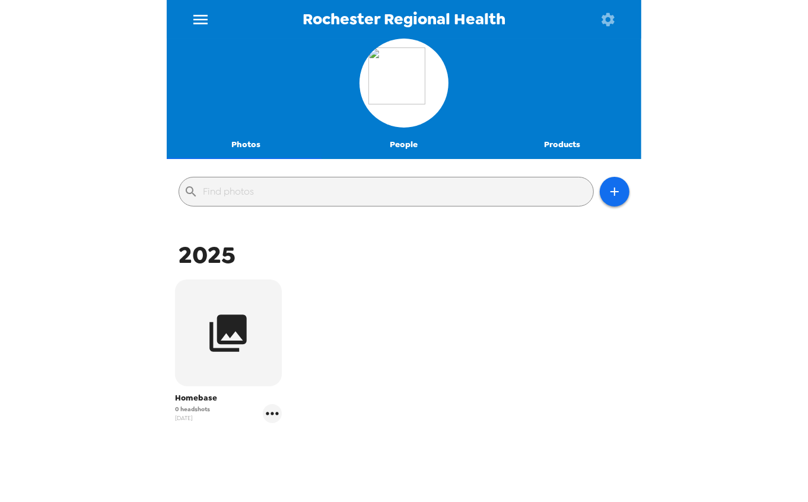
click at [437, 330] on div "Homebase 0 headshots 7/1/25" at bounding box center [404, 359] width 469 height 167
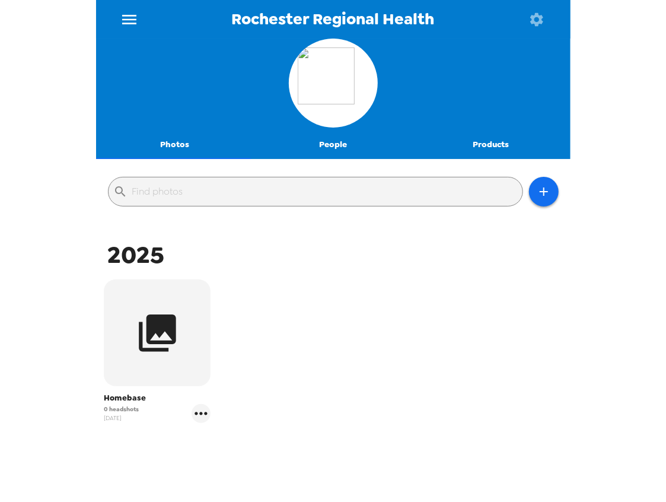
click at [132, 26] on icon "menu" at bounding box center [129, 19] width 19 height 19
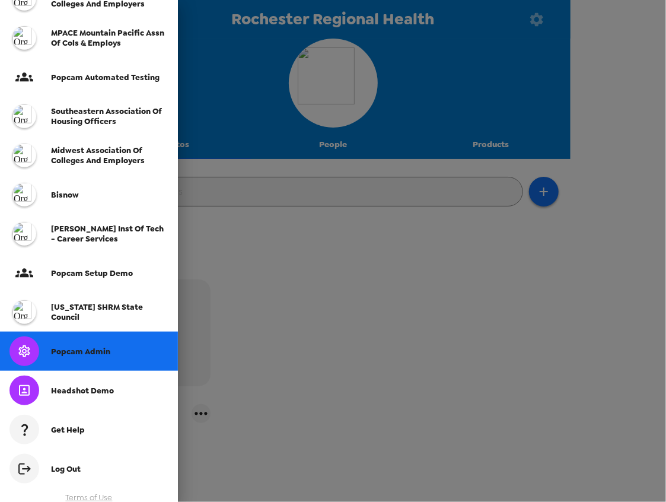
scroll to position [333, 0]
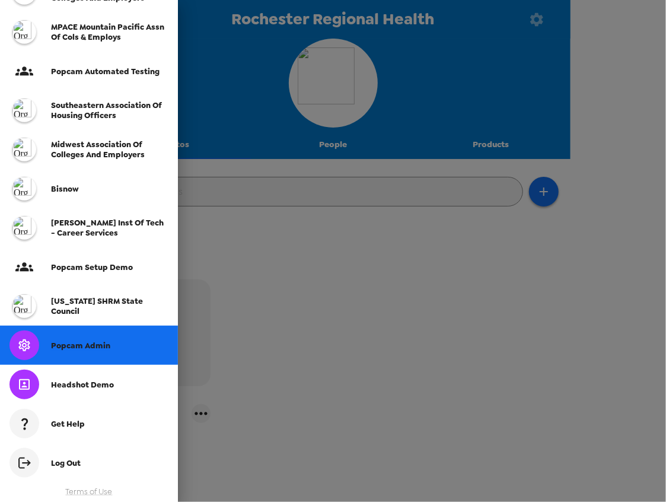
click at [110, 353] on div "Popcam Admin" at bounding box center [89, 345] width 178 height 39
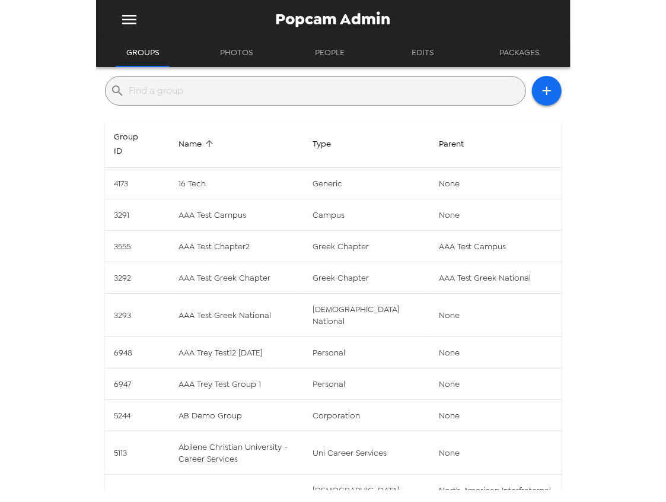
click at [257, 87] on input "text" at bounding box center [324, 90] width 391 height 19
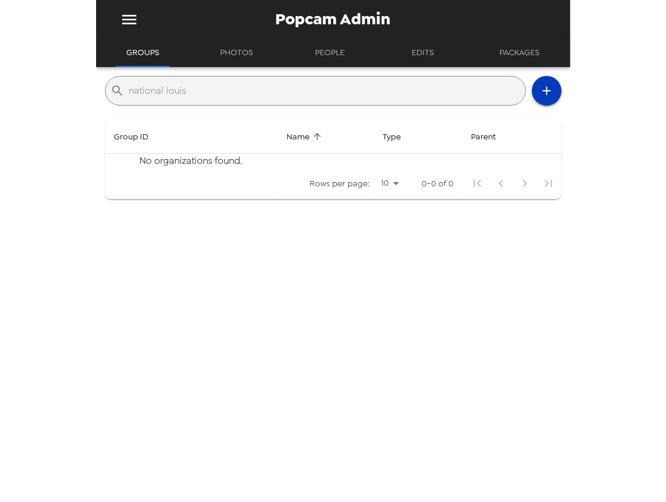
type input "national louis"
click at [543, 90] on icon "button" at bounding box center [547, 91] width 14 height 14
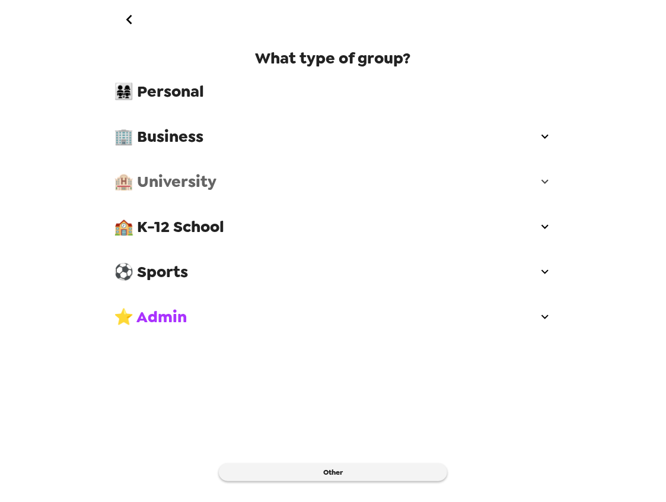
drag, startPoint x: 215, startPoint y: 184, endPoint x: 212, endPoint y: 198, distance: 14.5
click at [215, 184] on span "🏨 University" at bounding box center [325, 181] width 423 height 21
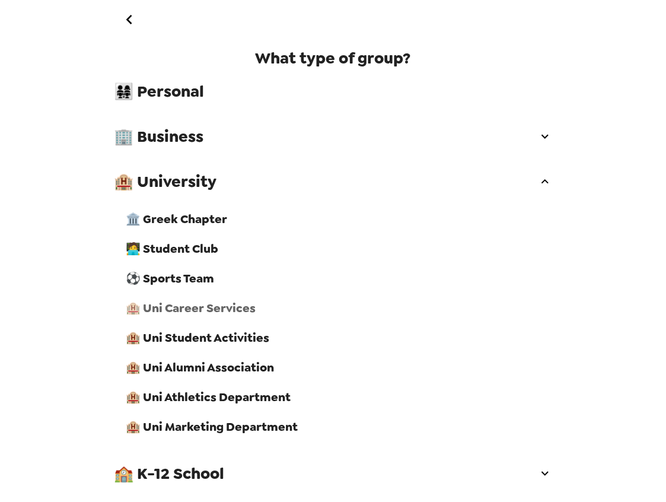
click at [208, 313] on span "🏨 Uni Career Services" at bounding box center [339, 307] width 426 height 15
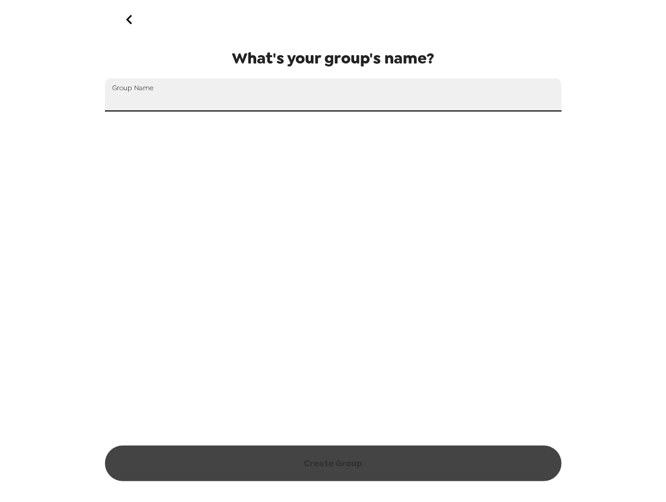
click at [216, 89] on input "Group Name" at bounding box center [333, 94] width 457 height 33
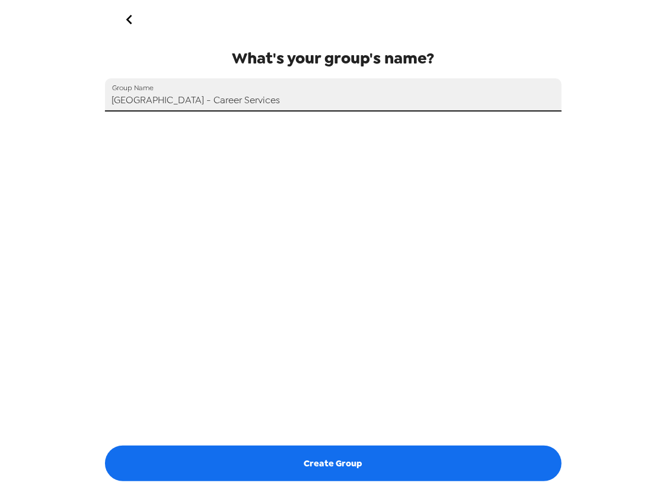
type input "[GEOGRAPHIC_DATA] - Career Services"
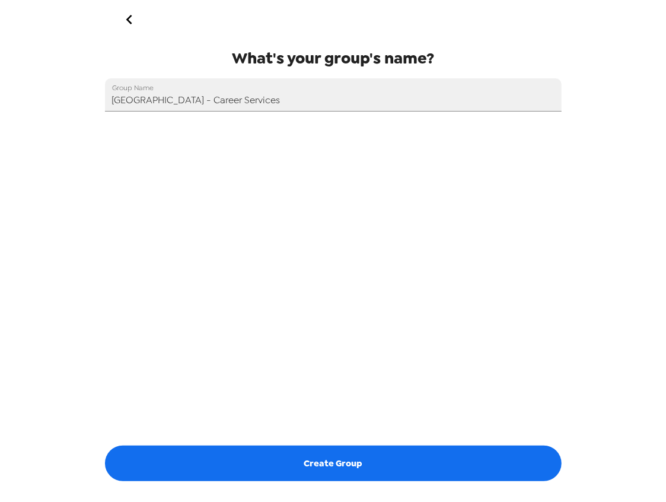
drag, startPoint x: 372, startPoint y: 102, endPoint x: 369, endPoint y: 113, distance: 11.8
click at [372, 102] on input "[GEOGRAPHIC_DATA] - Career Services" at bounding box center [333, 94] width 457 height 33
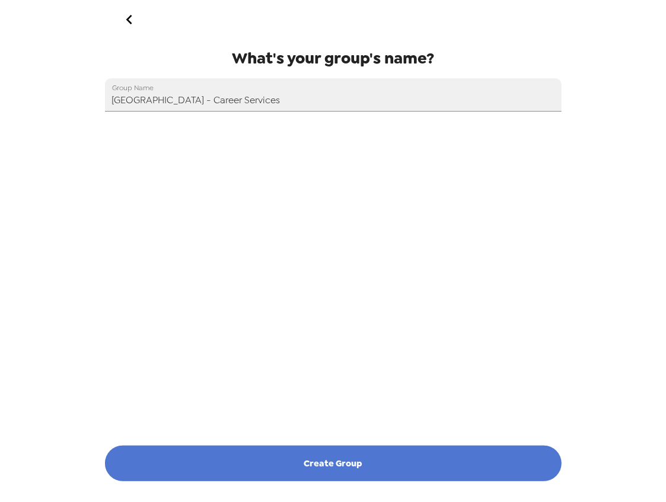
click at [370, 467] on button "Create Group" at bounding box center [333, 463] width 457 height 36
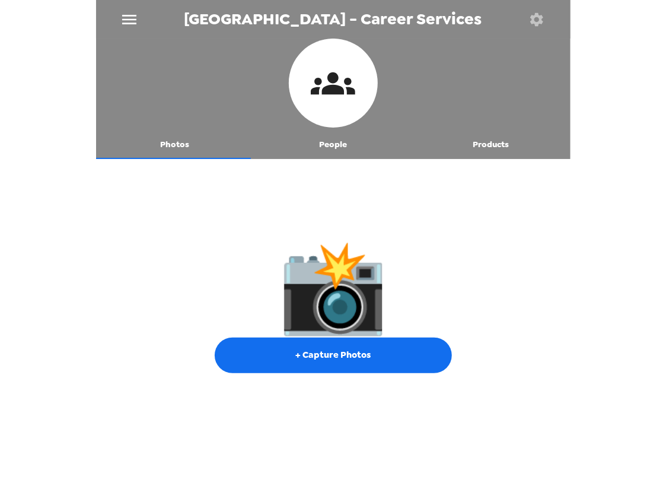
click at [540, 18] on icon "button" at bounding box center [536, 18] width 13 height 13
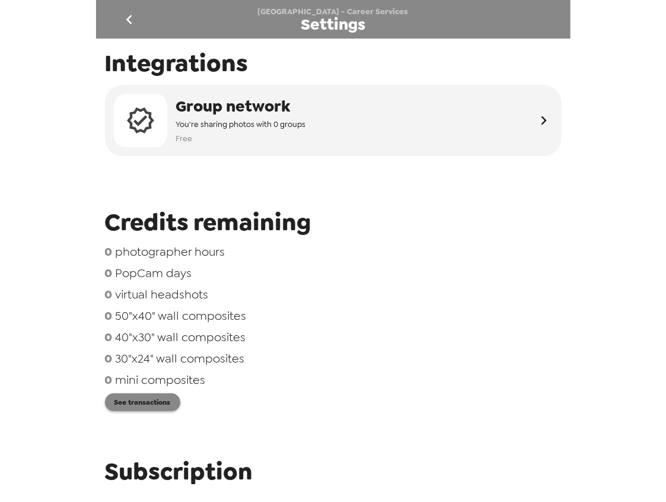
click at [140, 406] on button "See transactions" at bounding box center [142, 402] width 75 height 18
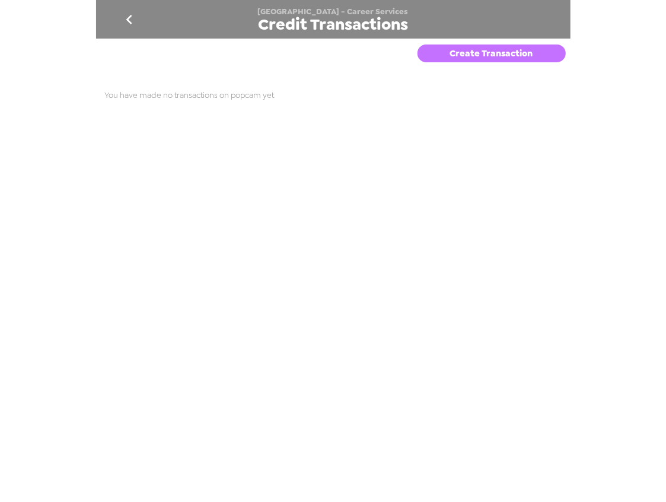
click at [470, 54] on button "Create Transaction" at bounding box center [492, 53] width 148 height 18
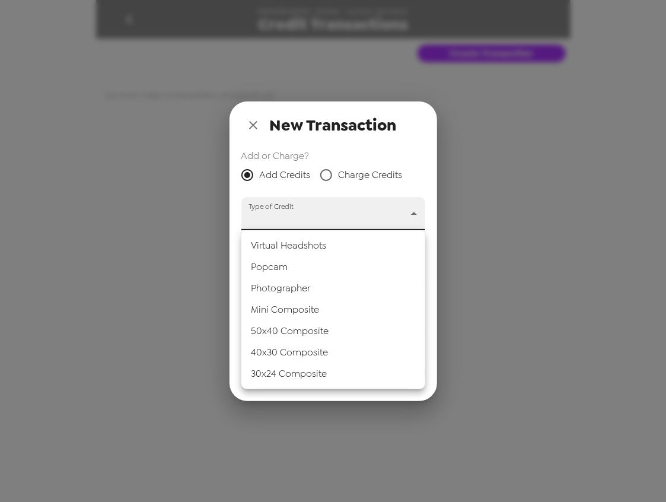
drag, startPoint x: 283, startPoint y: 215, endPoint x: 277, endPoint y: 241, distance: 26.8
click at [281, 223] on body "National Louis University - Career Services Credit Transactions Create Transact…" at bounding box center [333, 251] width 666 height 502
click at [276, 263] on li "Popcam" at bounding box center [333, 266] width 184 height 21
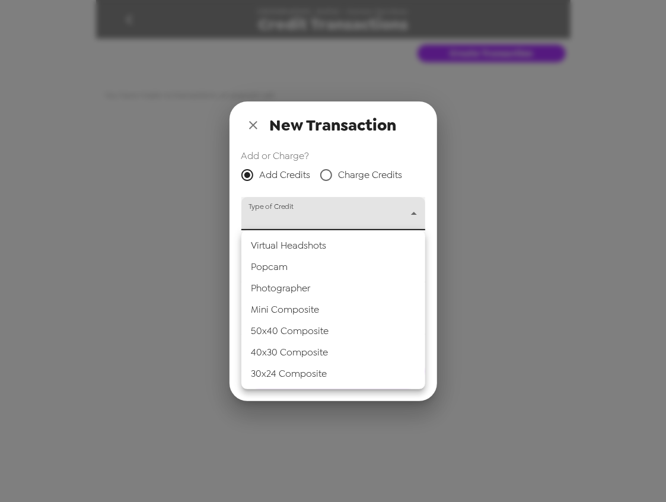
type input "popcam"
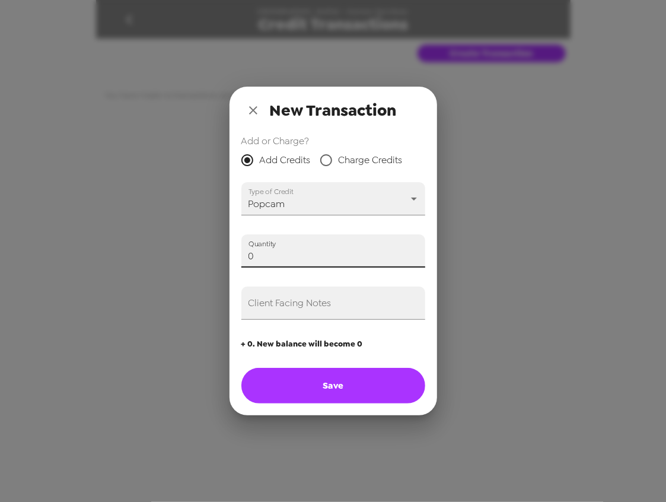
drag, startPoint x: 114, startPoint y: 245, endPoint x: 94, endPoint y: 242, distance: 21.0
click at [94, 242] on div "New Transaction Add or Charge? Add Credits Charge Credits Type of Credit Popcam…" at bounding box center [333, 251] width 666 height 502
type input "1"
click at [328, 313] on input "Client Facing Notes" at bounding box center [333, 302] width 184 height 33
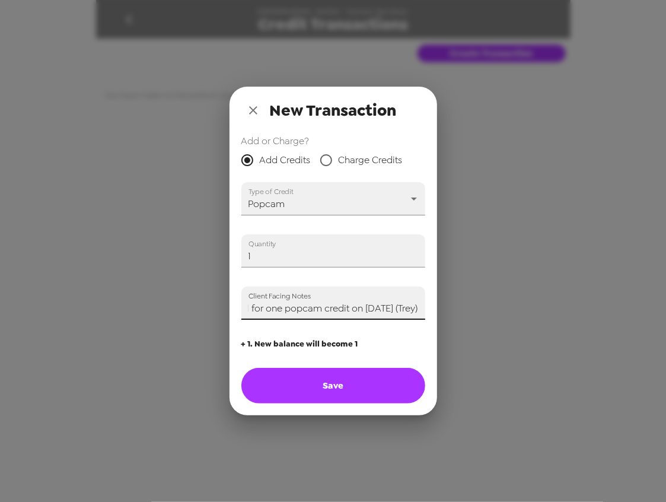
scroll to position [0, 21]
type input "Paid for one popcam credit on 10/1/25 (Trey)"
click at [324, 387] on button "Save" at bounding box center [333, 386] width 184 height 36
type input "0"
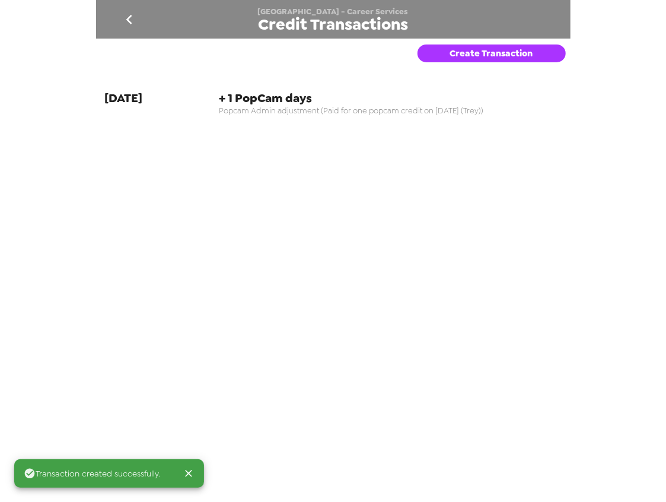
click at [133, 15] on icon "go back" at bounding box center [129, 19] width 19 height 19
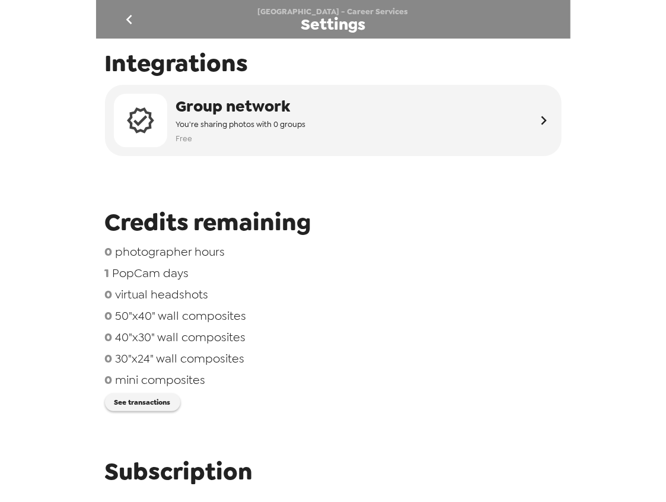
click at [121, 18] on icon "go back" at bounding box center [129, 19] width 19 height 19
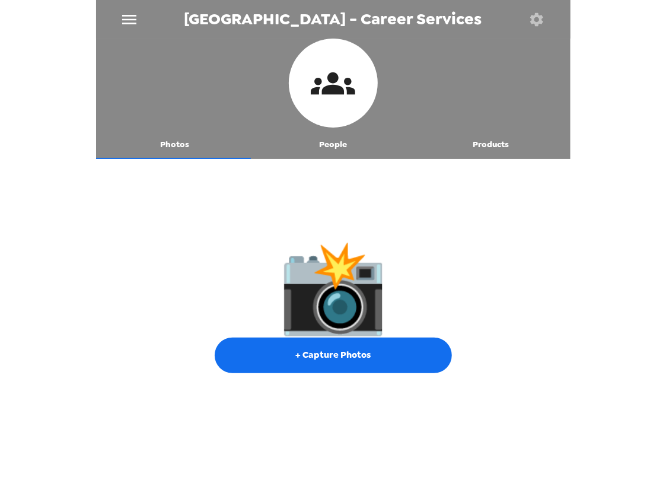
click at [330, 146] on button "People" at bounding box center [333, 144] width 158 height 28
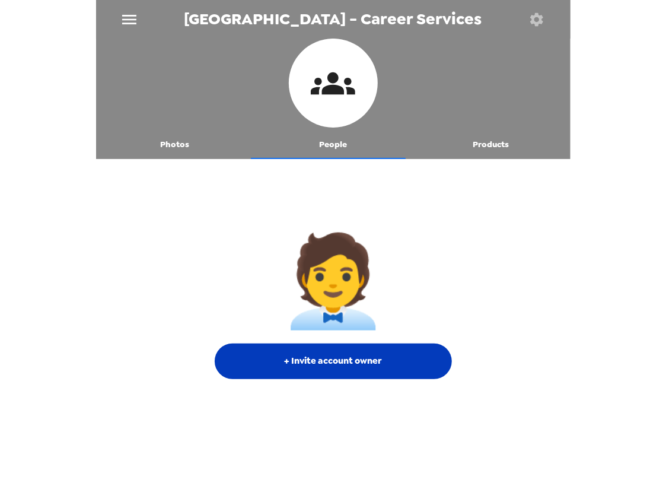
click at [347, 362] on button "+ Invite account owner" at bounding box center [333, 361] width 237 height 36
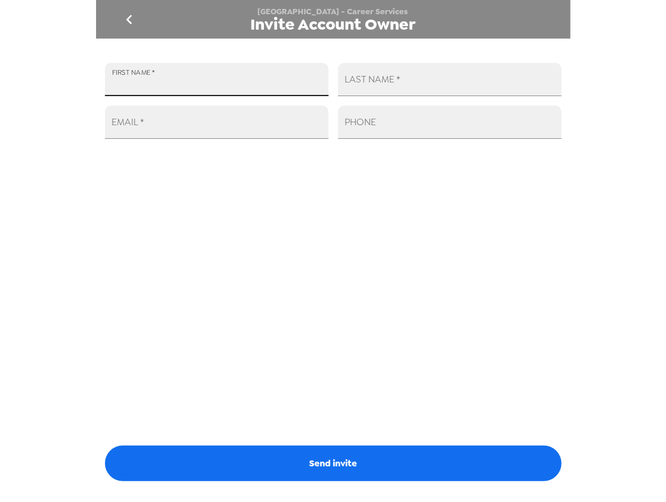
drag, startPoint x: 228, startPoint y: 83, endPoint x: 225, endPoint y: 89, distance: 6.4
click at [227, 84] on input "FIRST NAME   *" at bounding box center [217, 79] width 224 height 33
type input "Kristen"
click at [387, 81] on input "LAST NAME   *" at bounding box center [450, 79] width 224 height 33
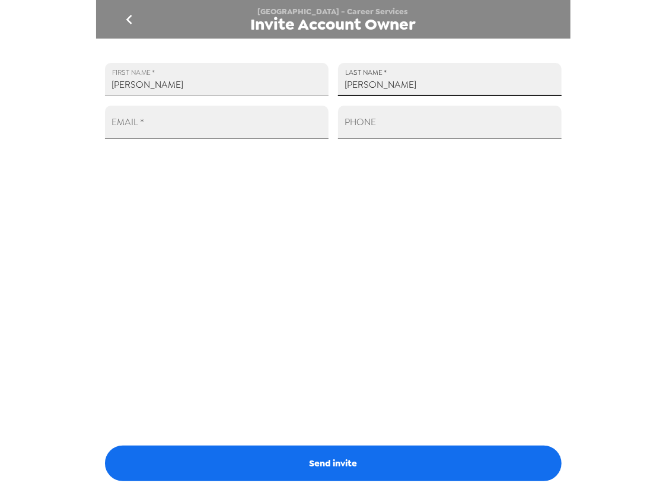
type input "Hodges"
paste input "khodges6@nl.edu"
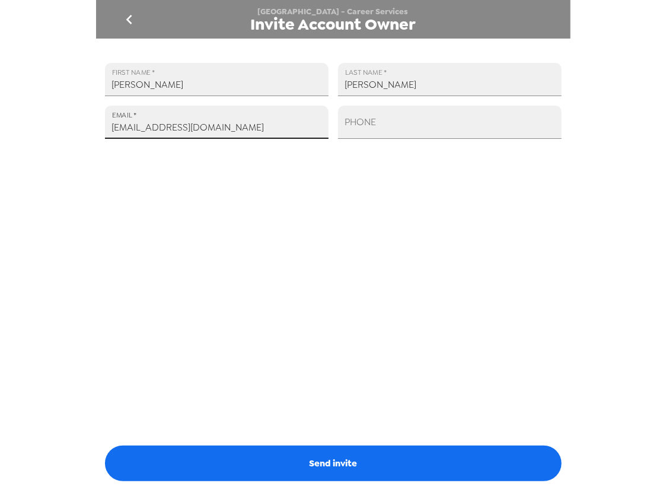
type input "khodges6@nl.edu"
click at [416, 137] on input "PHONE" at bounding box center [450, 122] width 224 height 33
paste input "+1 (773) 251-1572"
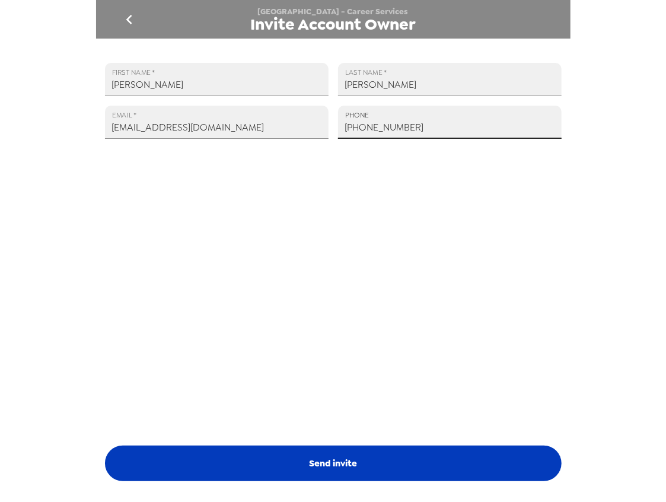
type input "+1 (773) 251-1572"
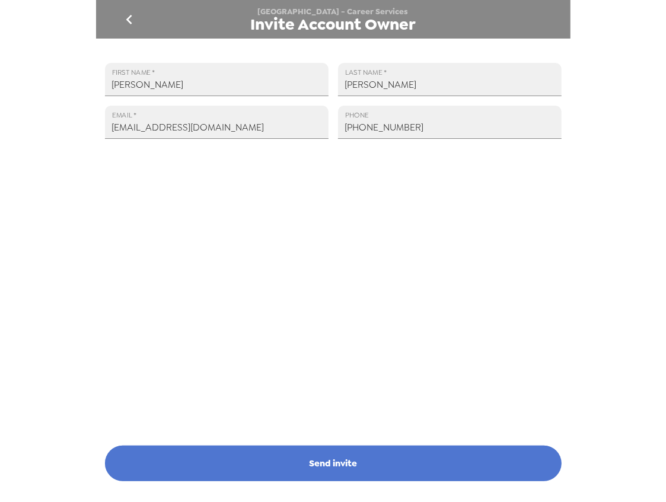
click at [402, 471] on button "Send invite" at bounding box center [333, 463] width 457 height 36
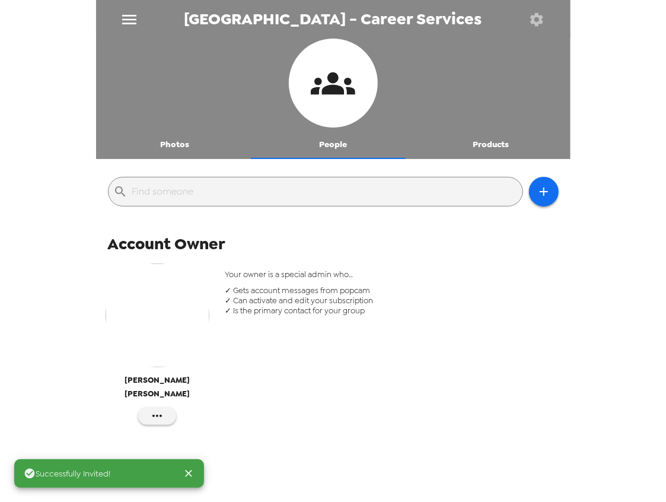
click at [173, 139] on button "Photos" at bounding box center [175, 144] width 158 height 28
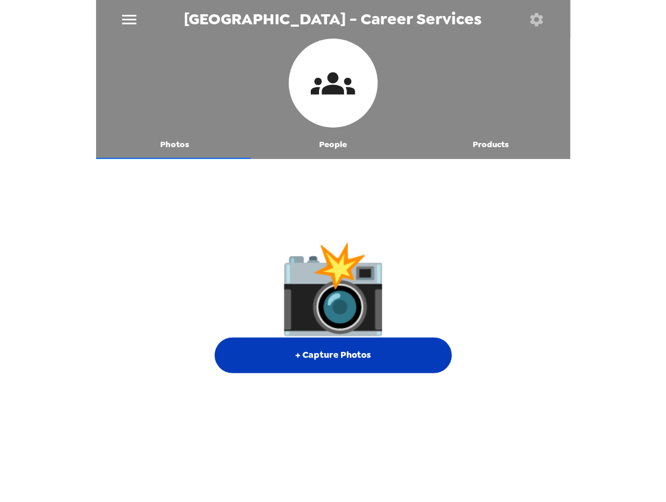
click at [353, 358] on button "+ Capture Photos" at bounding box center [333, 355] width 237 height 36
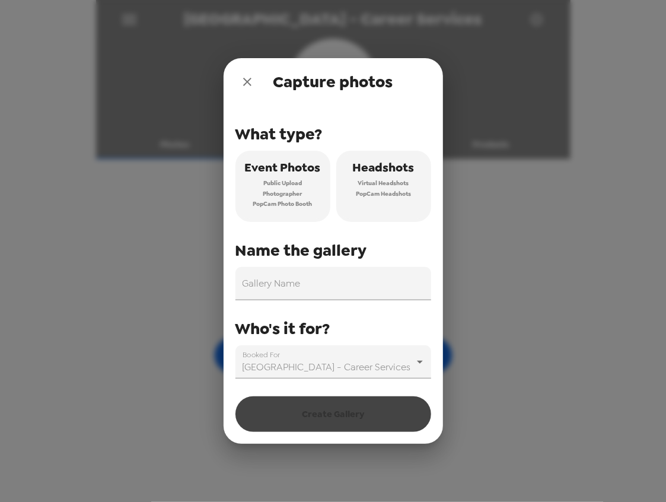
drag, startPoint x: 397, startPoint y: 203, endPoint x: 383, endPoint y: 241, distance: 40.2
click at [397, 204] on button "Headshots Virtual Headshots PopCam Headshots" at bounding box center [383, 186] width 95 height 71
click at [353, 294] on input "Gallery Name" at bounding box center [333, 283] width 196 height 33
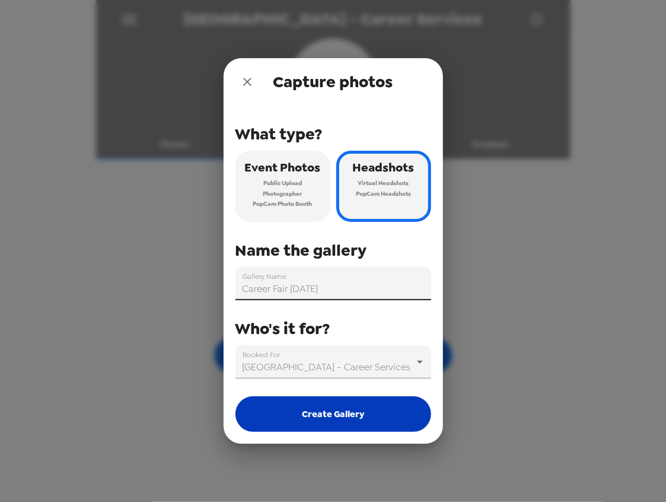
type input "Career Fair [DATE]"
click at [381, 420] on button "Create Gallery" at bounding box center [333, 414] width 196 height 36
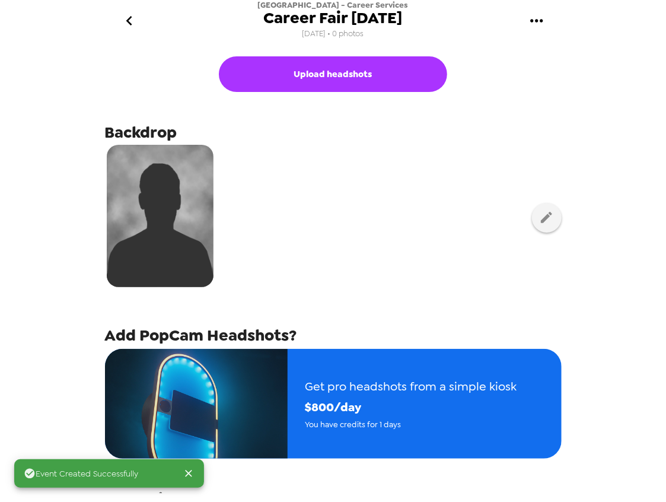
click at [427, 4] on div "National Louis University - Career Services Career Fair 10/14/25 10/13/25 • 0 p…" at bounding box center [333, 21] width 474 height 42
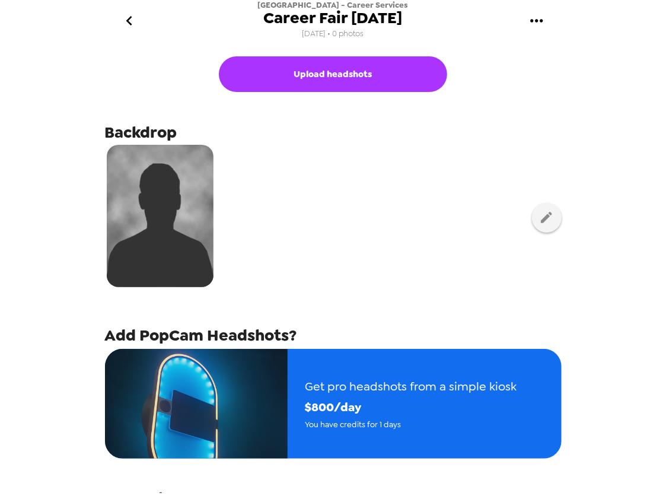
drag, startPoint x: 417, startPoint y: 14, endPoint x: 445, endPoint y: 38, distance: 37.0
click at [445, 38] on div "National Louis University - Career Services Career Fair 10/14/25 10/13/25 • 0 p…" at bounding box center [333, 21] width 474 height 42
copy div "Career Fair [DATE]"
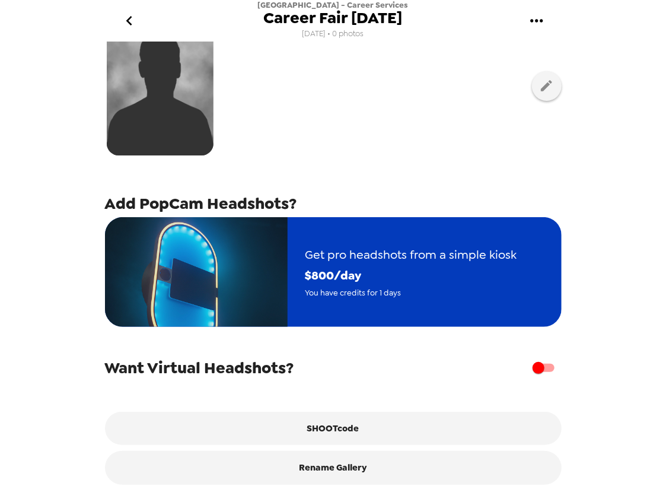
scroll to position [138, 0]
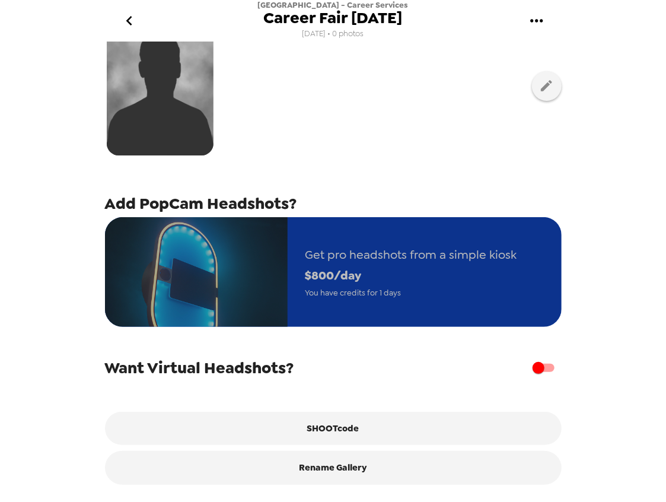
click at [406, 273] on span "$ 800 /day" at bounding box center [411, 275] width 212 height 21
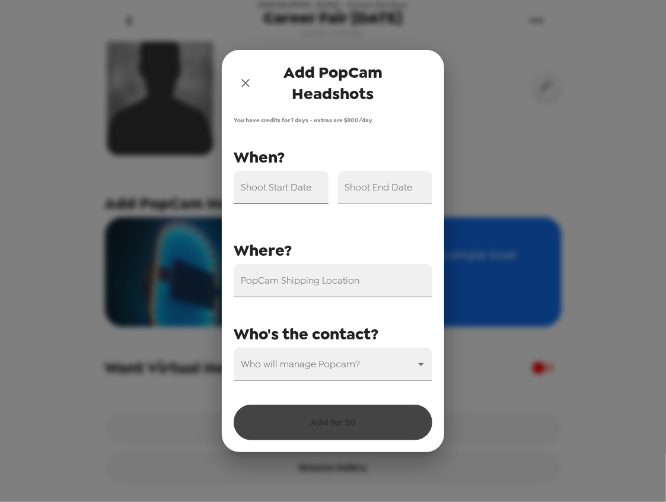
click at [276, 190] on input "Shoot Start Date" at bounding box center [281, 187] width 95 height 33
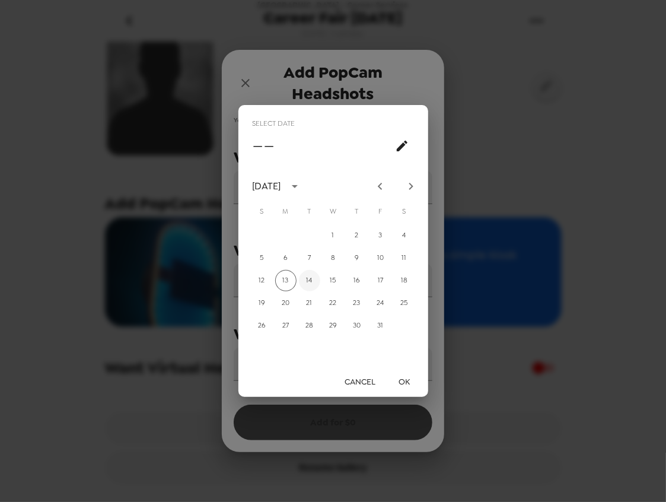
drag, startPoint x: 303, startPoint y: 280, endPoint x: 306, endPoint y: 286, distance: 6.6
click at [305, 282] on button "14" at bounding box center [309, 280] width 21 height 21
type input "10/14/2025"
click at [399, 378] on button "OK" at bounding box center [405, 382] width 38 height 22
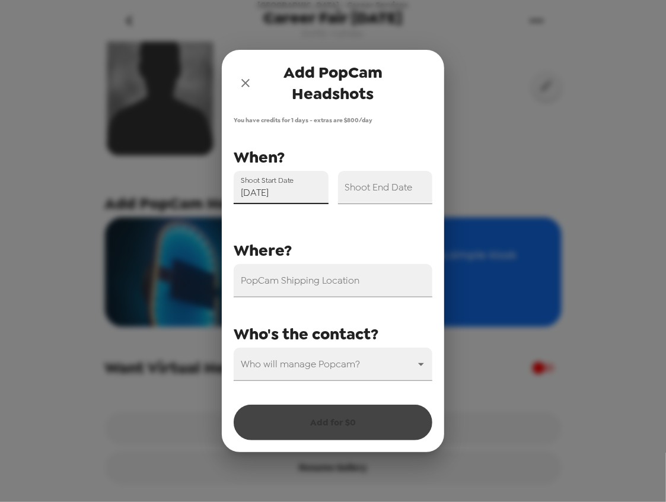
click at [375, 185] on div "Shoot End Date" at bounding box center [385, 187] width 95 height 33
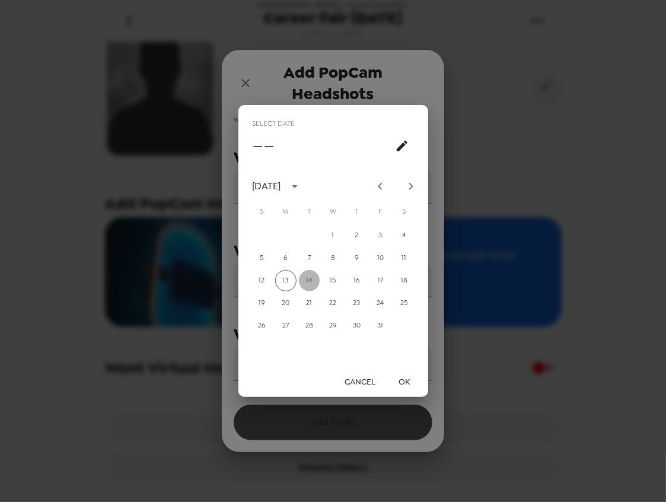
drag, startPoint x: 313, startPoint y: 279, endPoint x: 404, endPoint y: 403, distance: 154.0
click at [313, 280] on button "14" at bounding box center [309, 280] width 21 height 21
type input "10/14/2025"
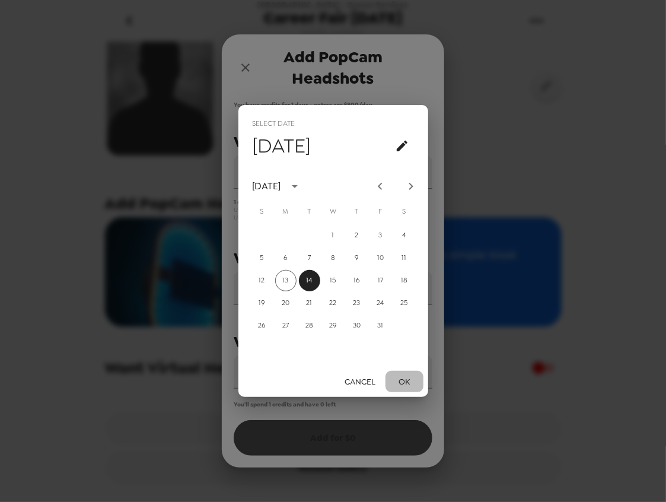
click at [405, 378] on button "OK" at bounding box center [405, 382] width 38 height 22
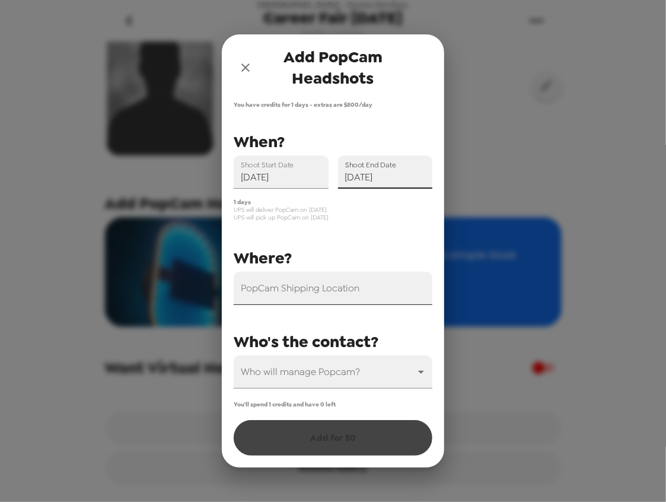
click at [315, 293] on input "PopCam Shipping Location" at bounding box center [333, 288] width 199 height 33
paste input "122 S. Michigan Avenue, 2nd floor"
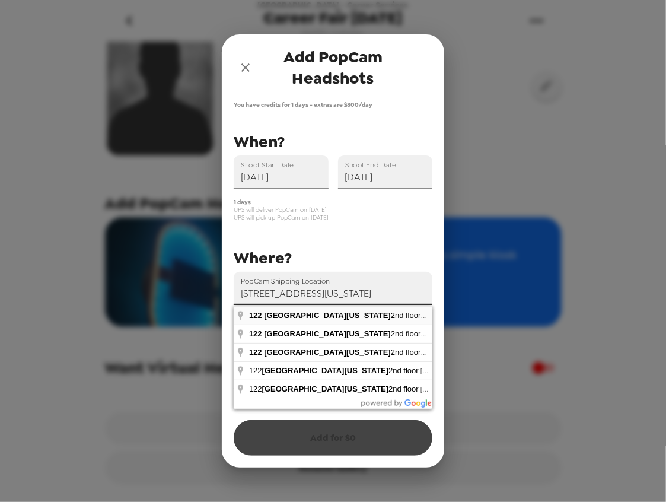
type input "122 South Michigan Avenue 2nd floor, Chicago, IL, USA"
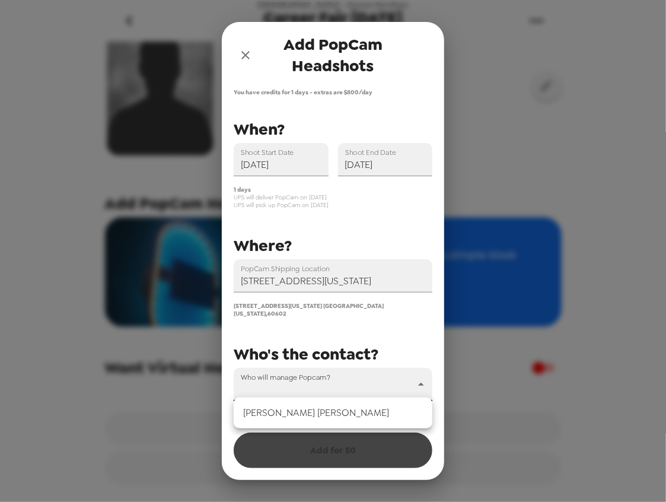
click at [341, 386] on body "National Louis University - Career Services Career Fair 10/14/25 10/13/25 • 0 p…" at bounding box center [333, 251] width 666 height 502
click at [327, 412] on li "Kristen Hodges" at bounding box center [333, 412] width 199 height 21
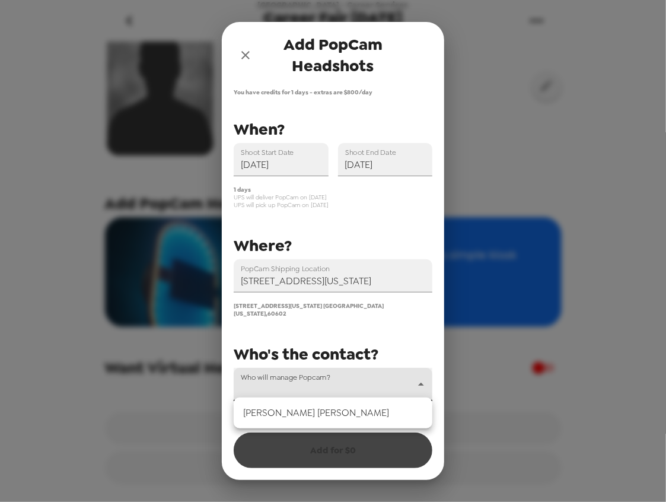
type input "43681"
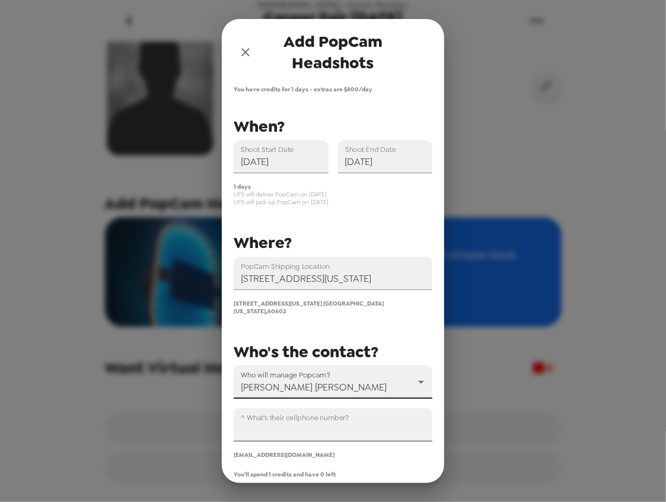
click at [307, 425] on input "^ What's their cellphone number?" at bounding box center [333, 424] width 199 height 33
paste input "+1 (773) 251-1572"
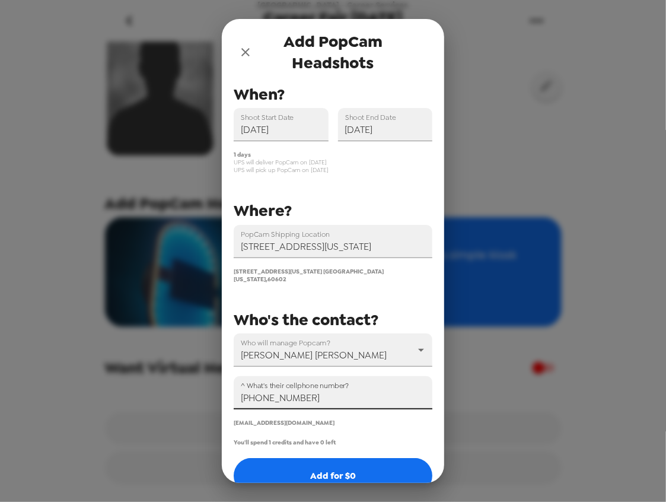
scroll to position [47, 0]
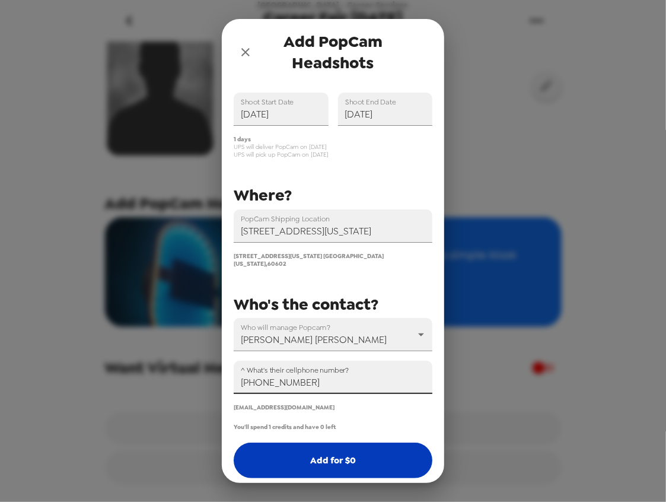
type input "+1 (773) 251-1572"
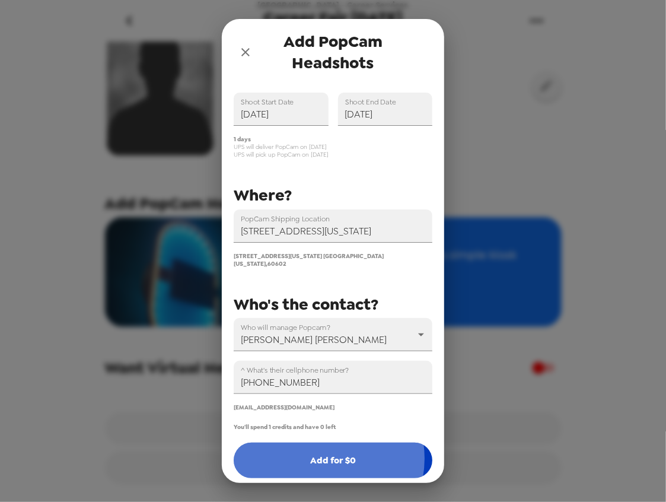
click at [318, 451] on button "Add for $ 0" at bounding box center [333, 460] width 199 height 36
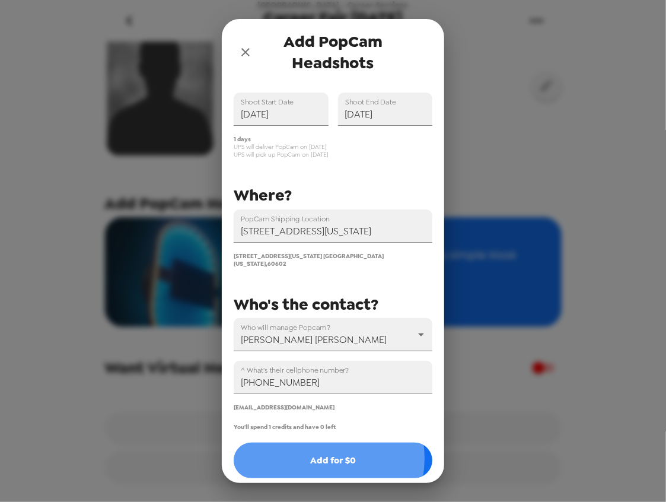
scroll to position [0, 0]
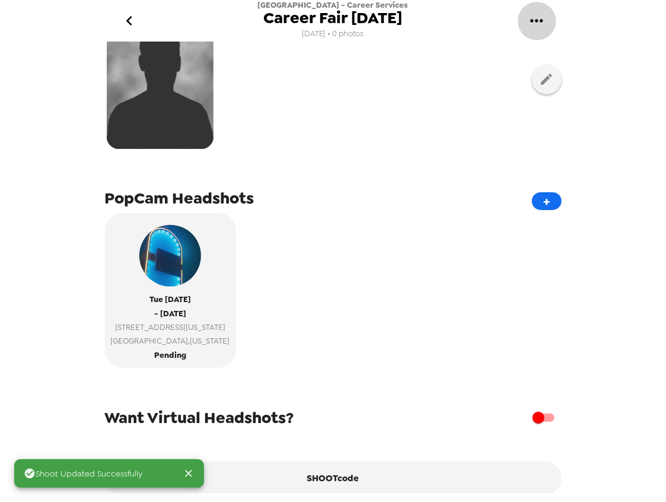
click at [540, 21] on icon "gallery menu" at bounding box center [536, 20] width 19 height 19
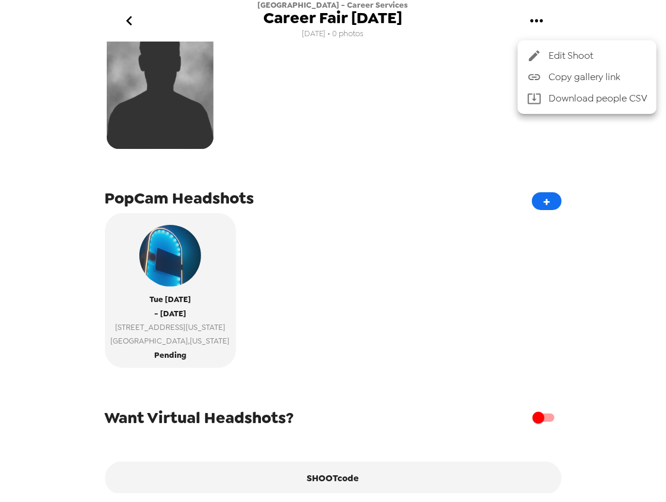
click at [550, 79] on span "Copy gallery link" at bounding box center [598, 77] width 98 height 14
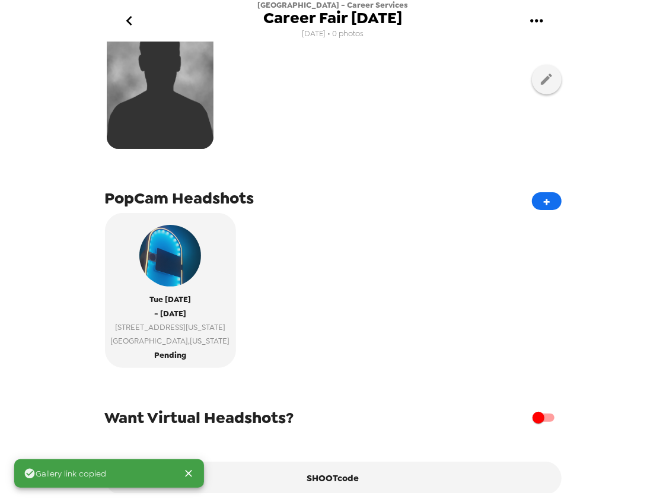
drag, startPoint x: 109, startPoint y: 8, endPoint x: 116, endPoint y: 11, distance: 7.5
click at [113, 9] on div "National Louis University - Career Services Career Fair 10/14/25 10/13/25 • 0 p…" at bounding box center [333, 21] width 474 height 42
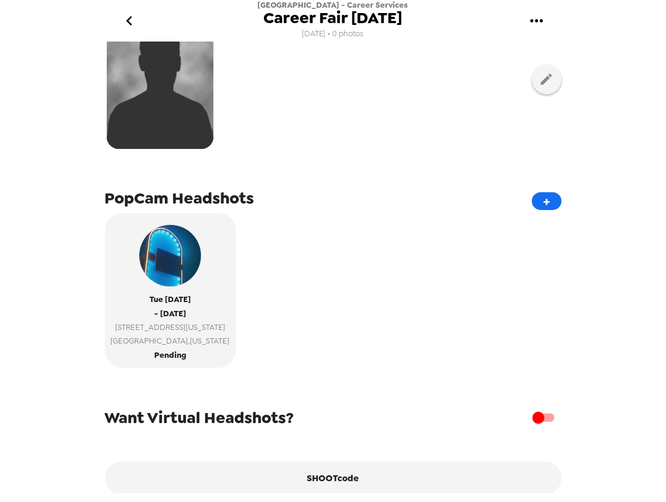
click at [523, 86] on div at bounding box center [333, 79] width 457 height 149
click at [532, 79] on button "button" at bounding box center [547, 80] width 30 height 30
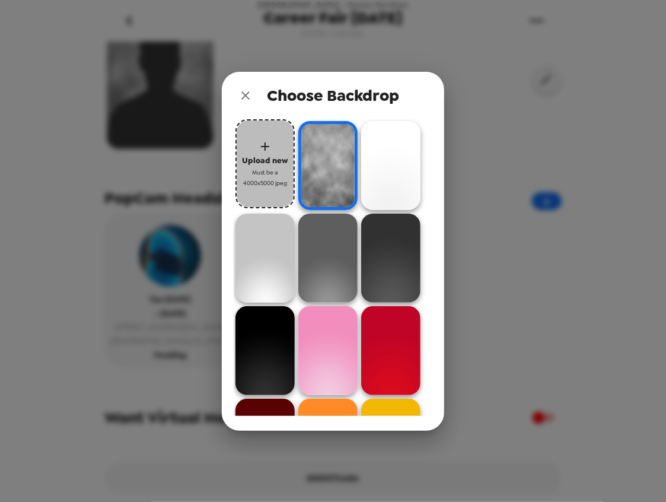
click at [272, 173] on span "Must be a 4000x5000 jpeg" at bounding box center [264, 177] width 47 height 21
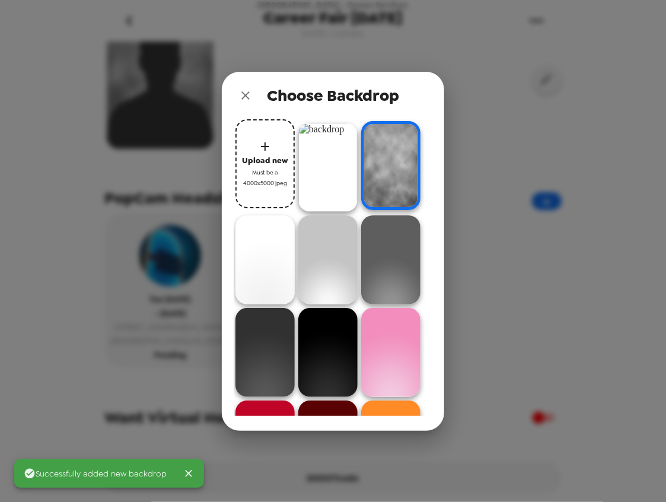
click at [337, 162] on img at bounding box center [327, 167] width 59 height 89
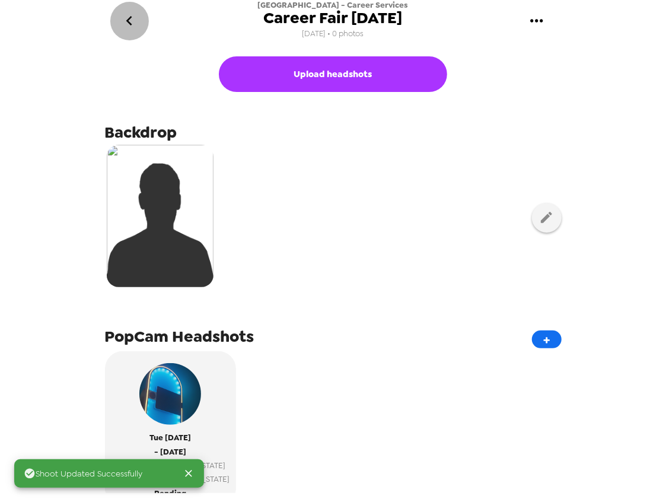
click at [123, 28] on icon "go back" at bounding box center [129, 20] width 19 height 19
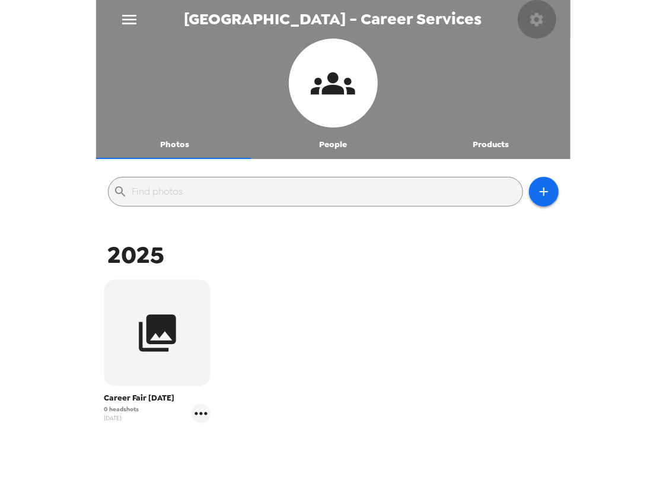
click at [543, 14] on icon "button" at bounding box center [536, 19] width 17 height 17
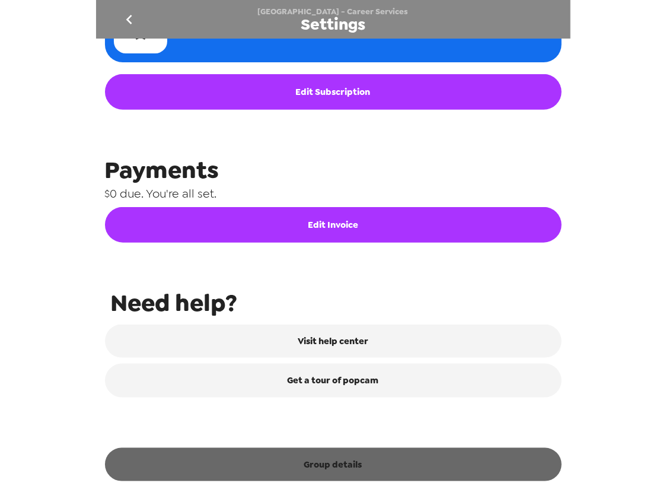
click at [363, 466] on button "Group details" at bounding box center [333, 464] width 457 height 33
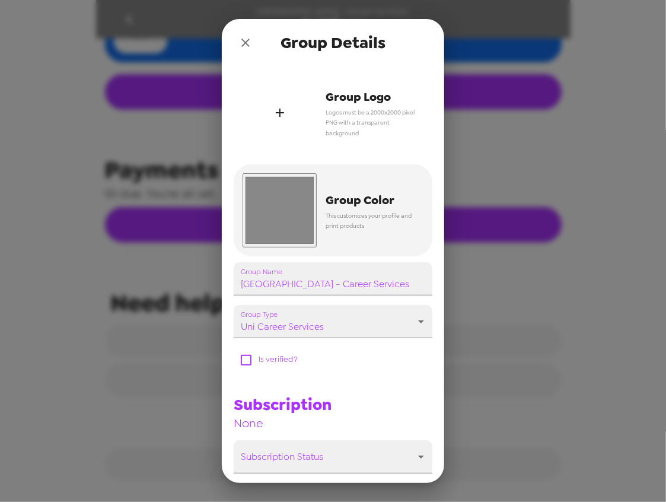
click at [360, 102] on span "Group Logo" at bounding box center [370, 97] width 89 height 21
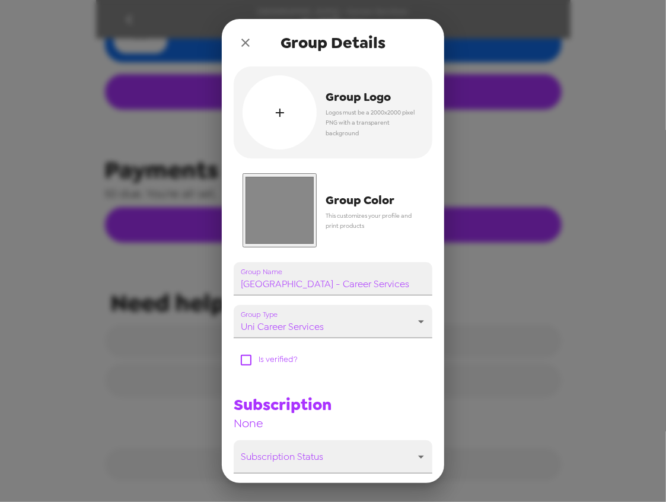
click at [274, 211] on input "#888888" at bounding box center [280, 210] width 74 height 74
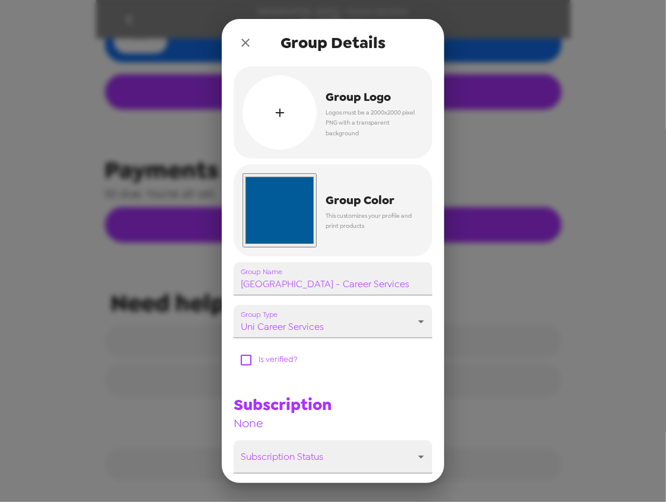
type input "#015b98"
click at [313, 28] on div "Group Details" at bounding box center [333, 42] width 222 height 47
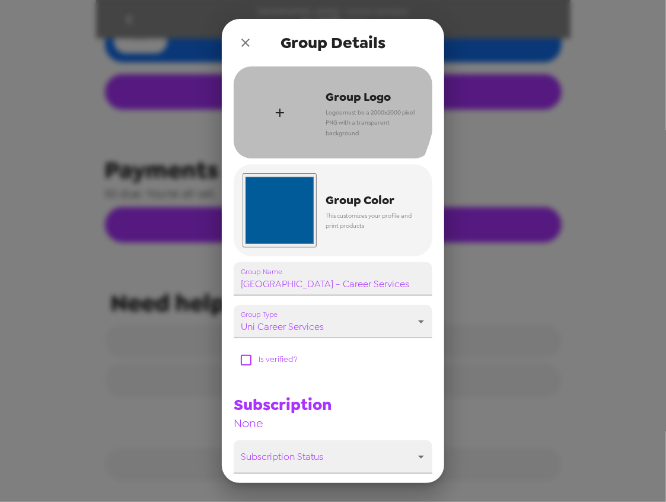
click at [288, 97] on div "button" at bounding box center [280, 112] width 74 height 74
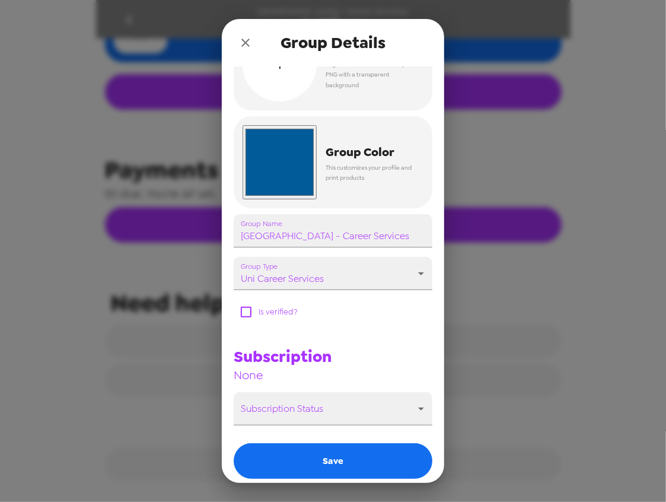
scroll to position [97, 0]
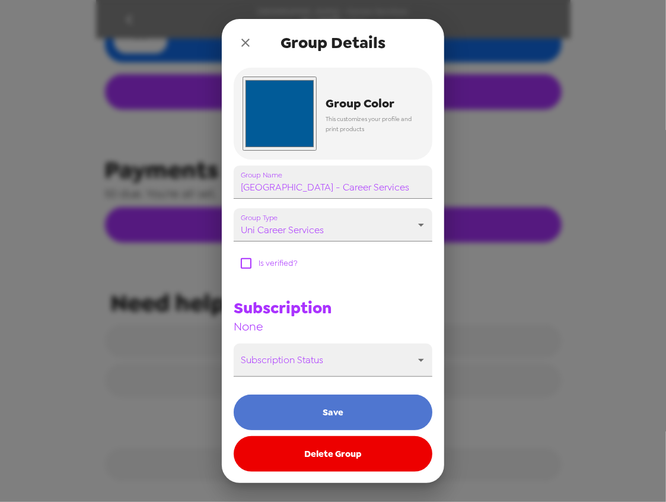
click at [362, 418] on button "Save" at bounding box center [333, 412] width 199 height 36
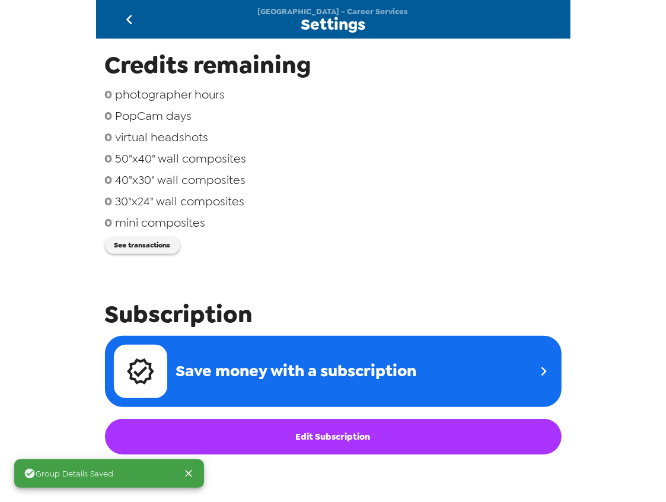
scroll to position [0, 0]
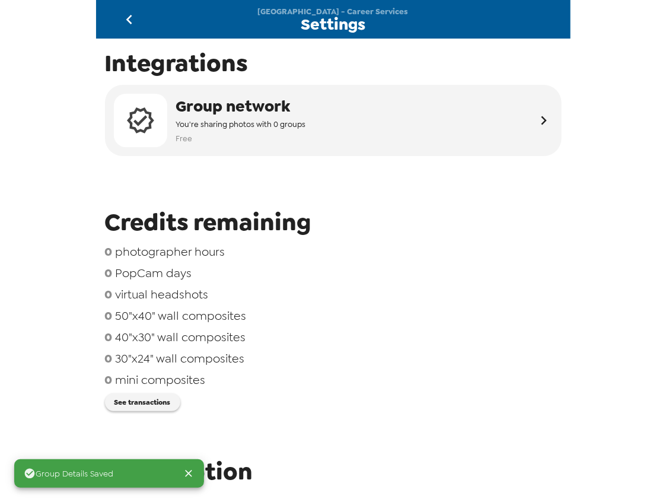
click at [128, 14] on icon "go back" at bounding box center [129, 19] width 19 height 19
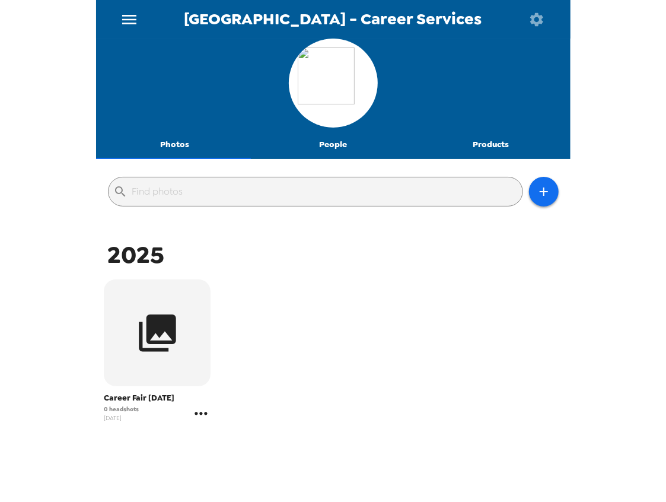
click at [205, 417] on icon "gallery menu" at bounding box center [201, 413] width 19 height 19
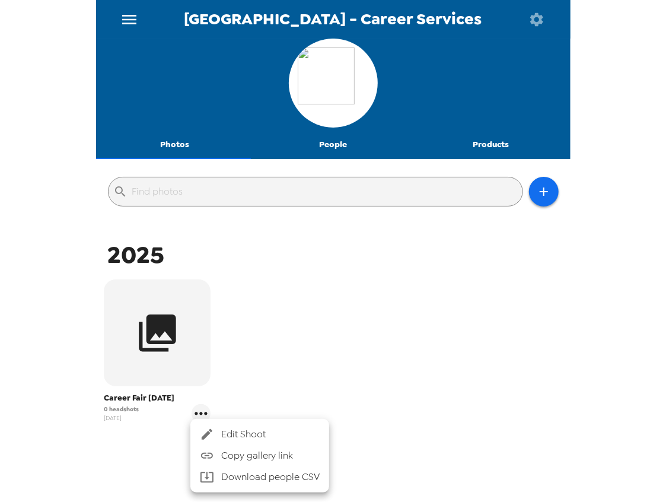
click at [254, 431] on span "Edit Shoot" at bounding box center [270, 434] width 98 height 14
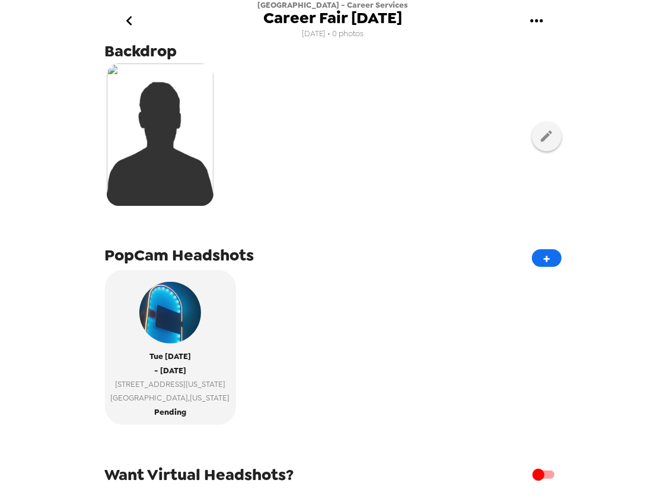
scroll to position [197, 0]
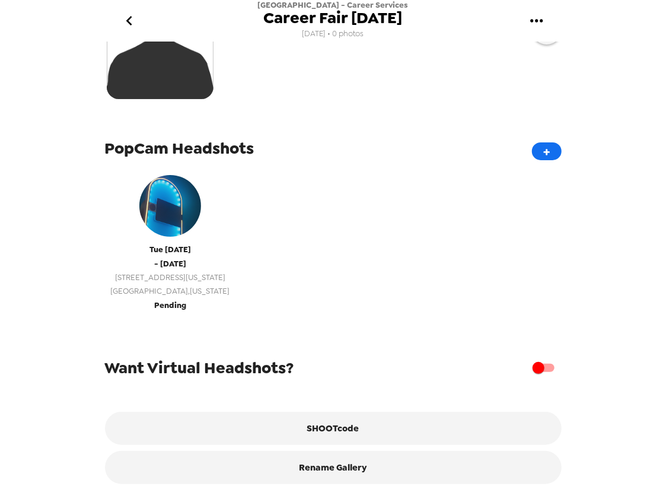
click at [167, 274] on div "122 S Michigan Ave 2nd floor Chicago , Illinois" at bounding box center [170, 284] width 119 height 28
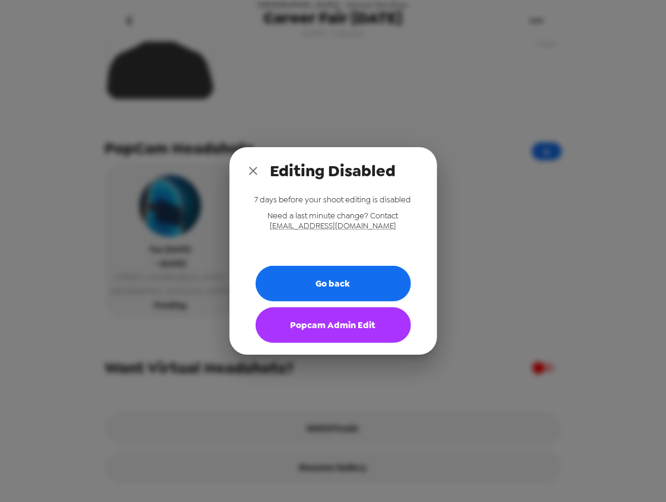
click at [330, 326] on button "Popcam Admin Edit" at bounding box center [333, 325] width 155 height 36
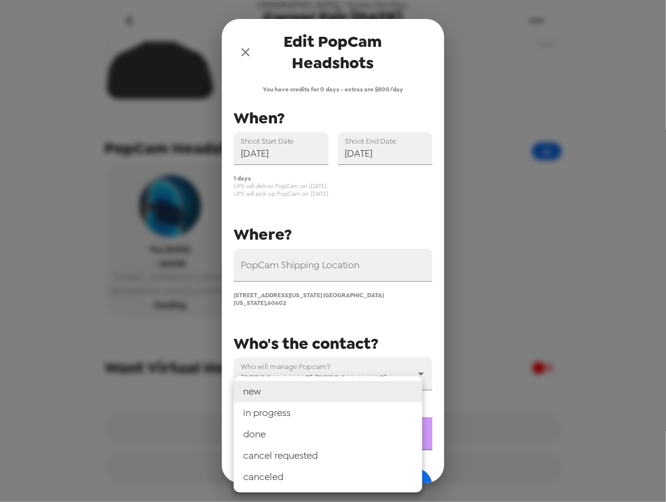
click at [303, 429] on body "National Louis University - Career Services Career Fair 10/14/25 10/13/25 • 0 p…" at bounding box center [333, 251] width 666 height 502
click at [289, 410] on li "in progress" at bounding box center [328, 412] width 189 height 21
type input "in progress"
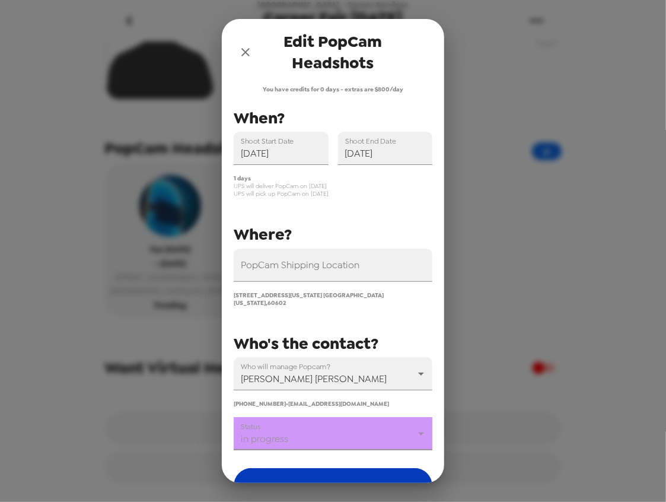
click at [311, 470] on button "Save" at bounding box center [333, 486] width 199 height 36
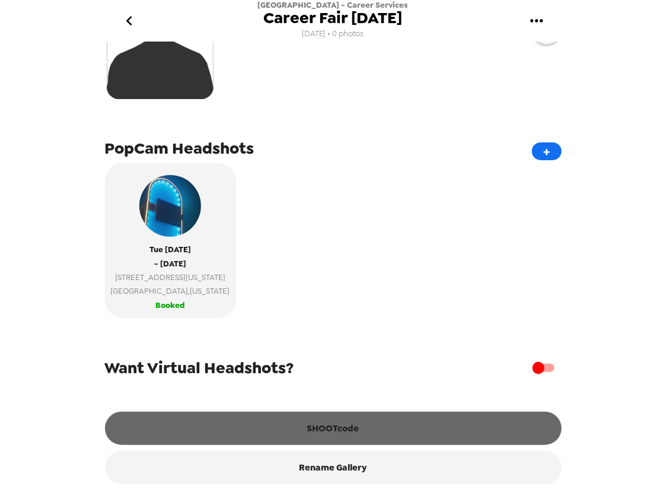
click at [342, 428] on button "SHOOTcode" at bounding box center [333, 428] width 457 height 33
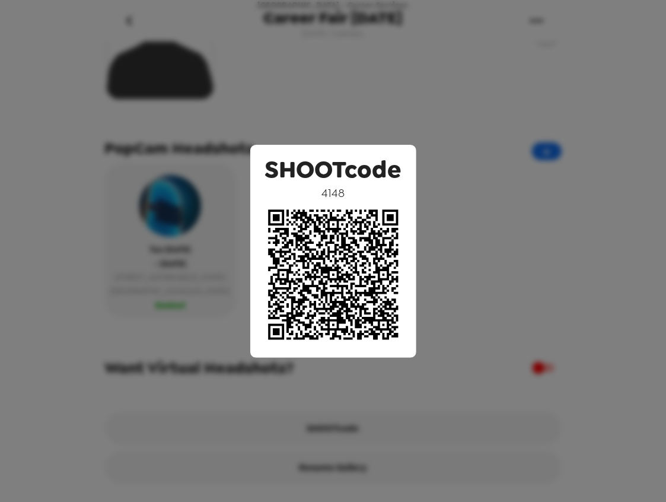
click at [367, 80] on div "SHOOTcode 4148" at bounding box center [333, 251] width 666 height 502
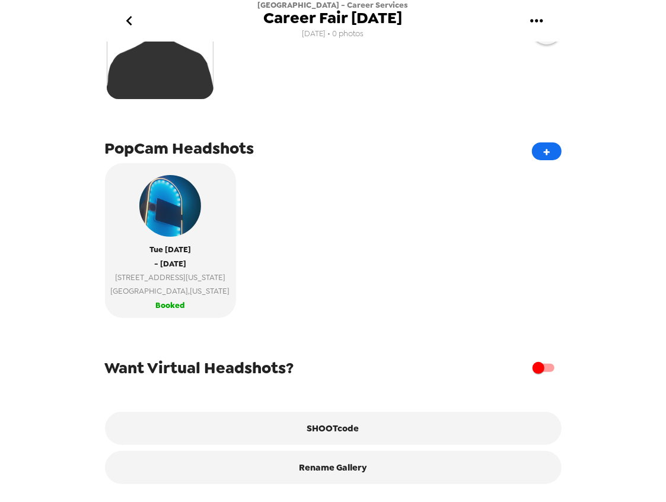
scroll to position [197, 0]
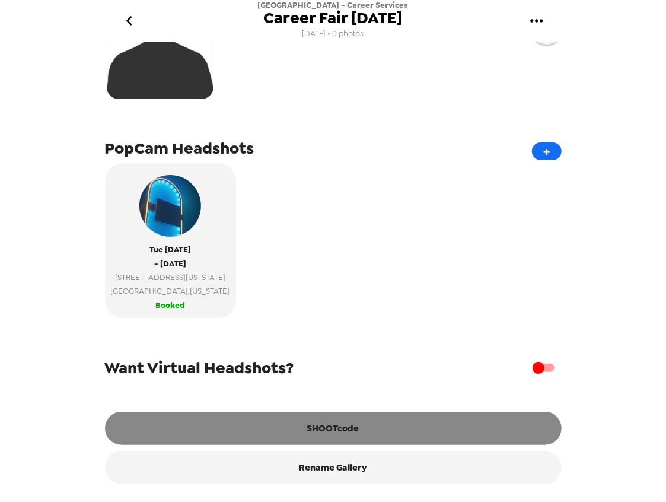
click at [362, 424] on button "SHOOTcode" at bounding box center [333, 428] width 457 height 33
